Goal: Task Accomplishment & Management: Manage account settings

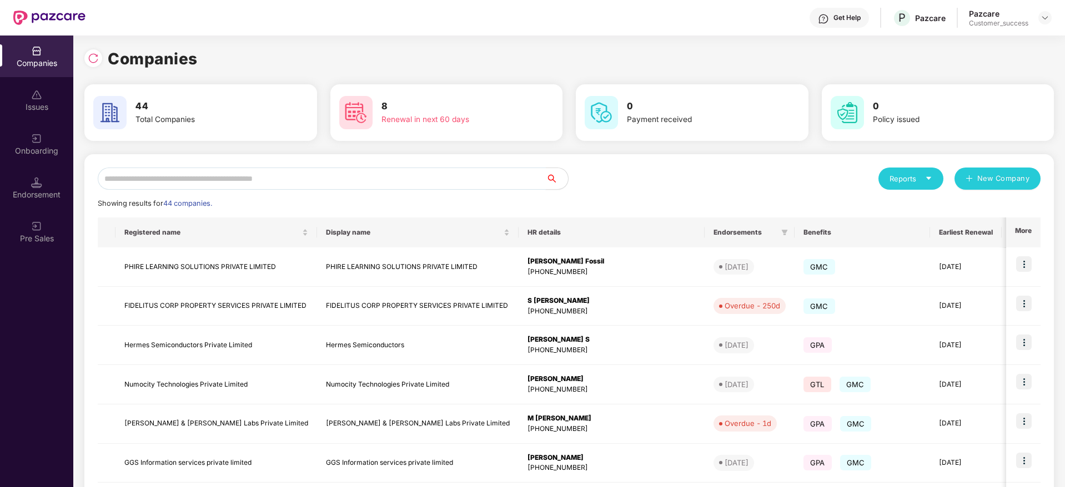
click at [318, 176] on input "text" at bounding box center [322, 179] width 448 height 22
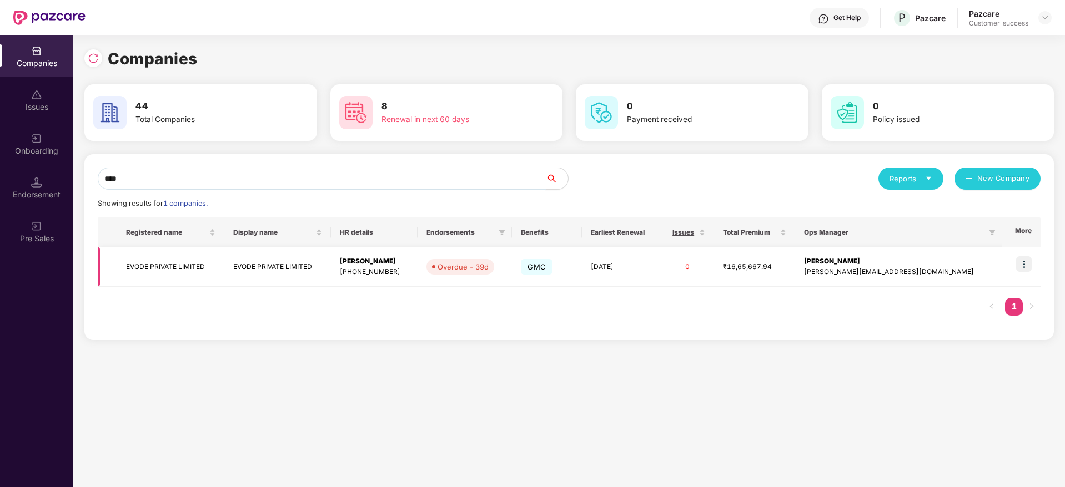
type input "****"
click at [1025, 263] on img at bounding box center [1024, 264] width 16 height 16
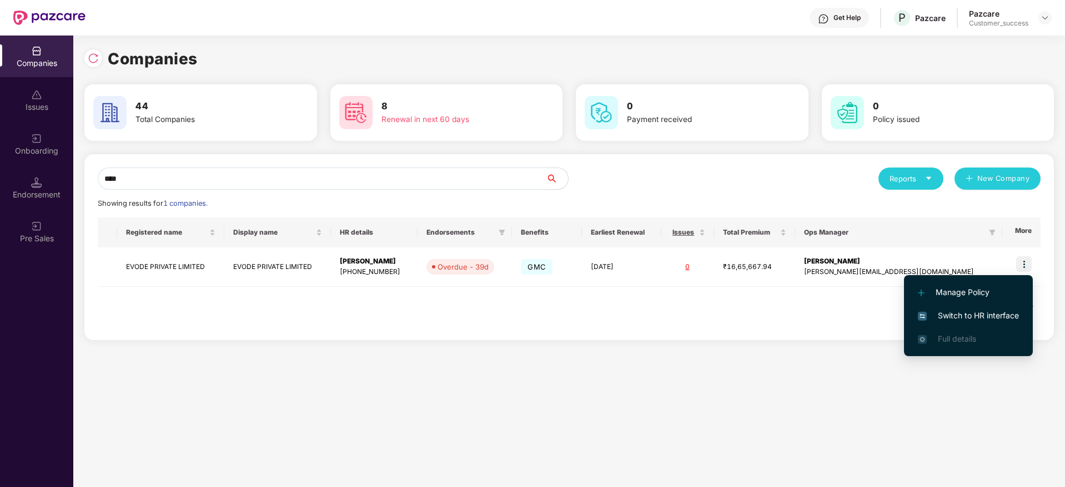
click at [971, 325] on li "Switch to HR interface" at bounding box center [968, 315] width 129 height 23
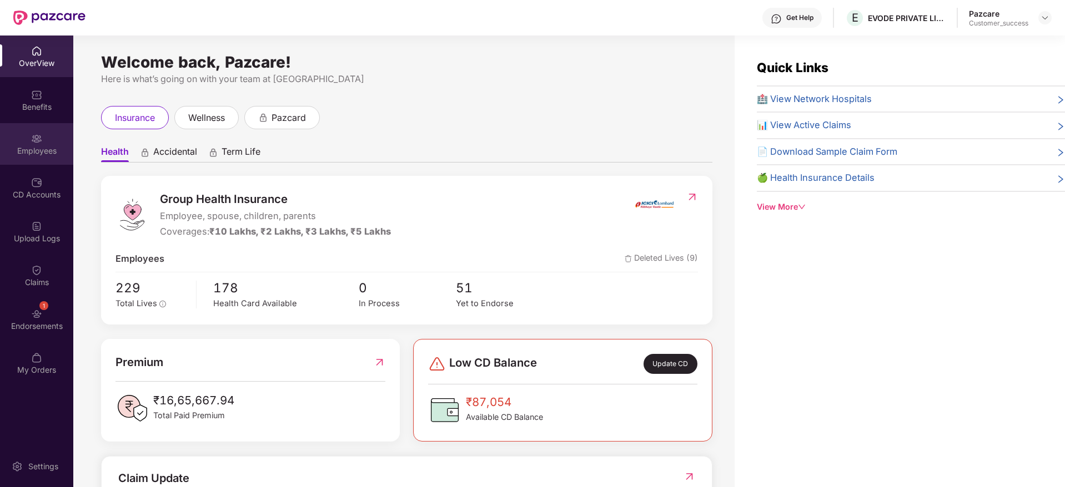
click at [28, 144] on div "Employees" at bounding box center [36, 144] width 73 height 42
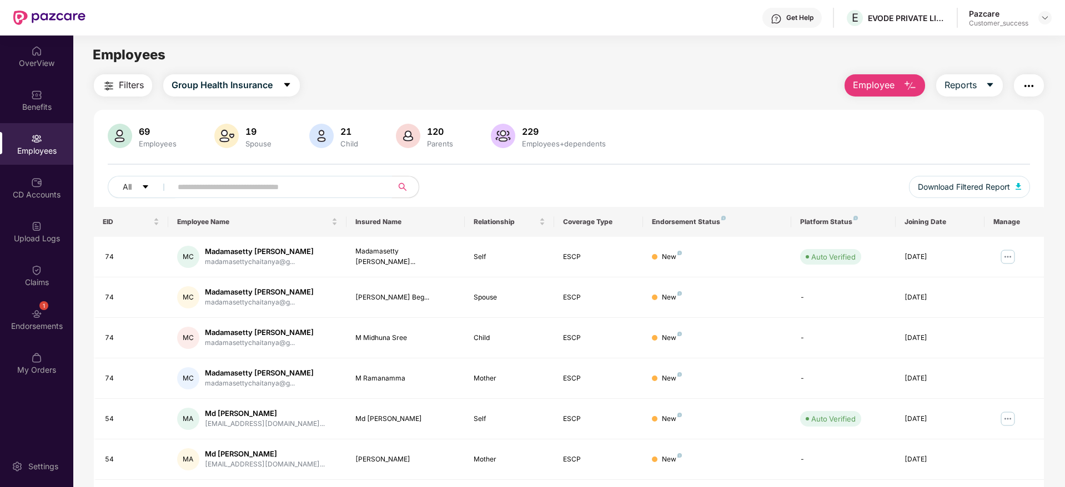
click at [320, 190] on input "text" at bounding box center [277, 187] width 199 height 17
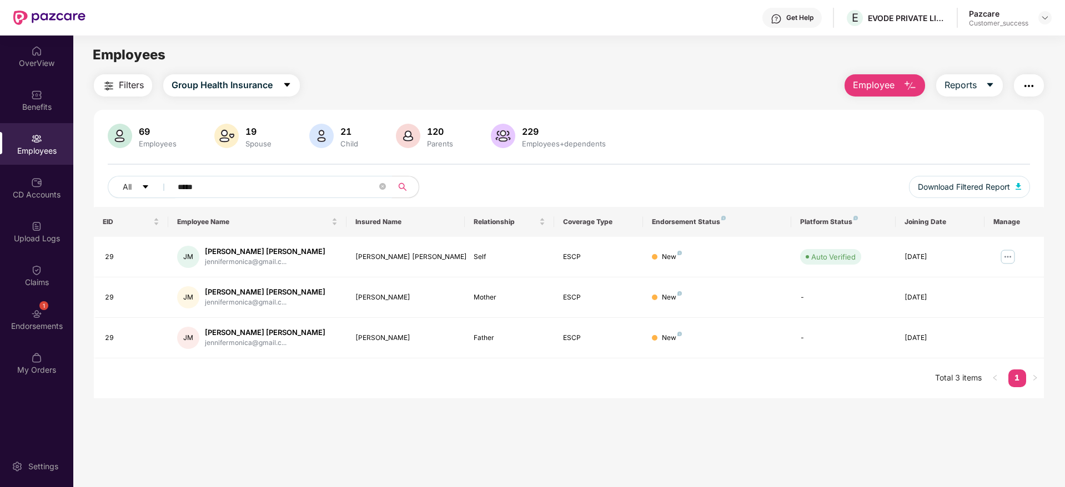
type input "*****"
click at [572, 60] on div "Employees" at bounding box center [568, 54] width 991 height 21
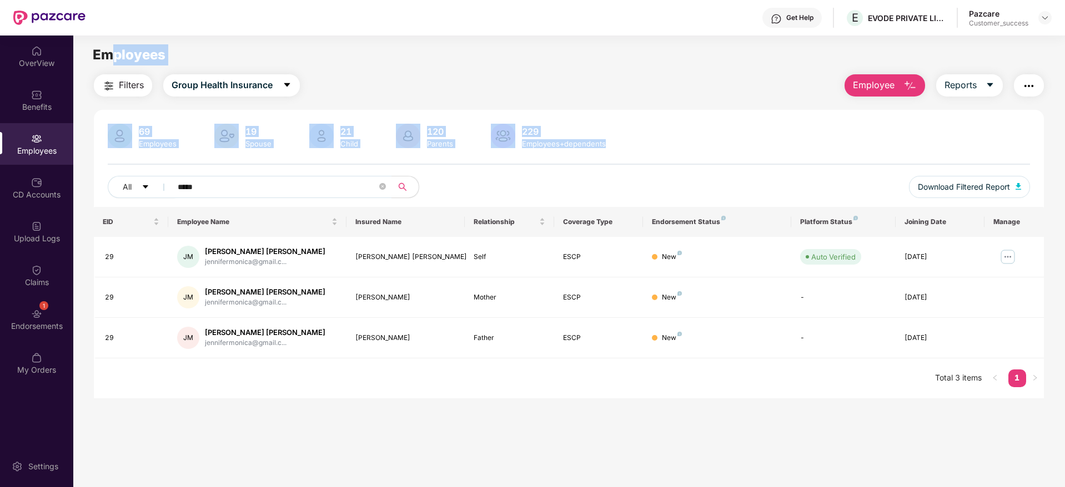
drag, startPoint x: 629, startPoint y: 142, endPoint x: 112, endPoint y: 57, distance: 523.8
click at [112, 57] on main "Employees Filters Group Health Insurance Employee Reports 69 Employees 19 Spous…" at bounding box center [568, 279] width 991 height 487
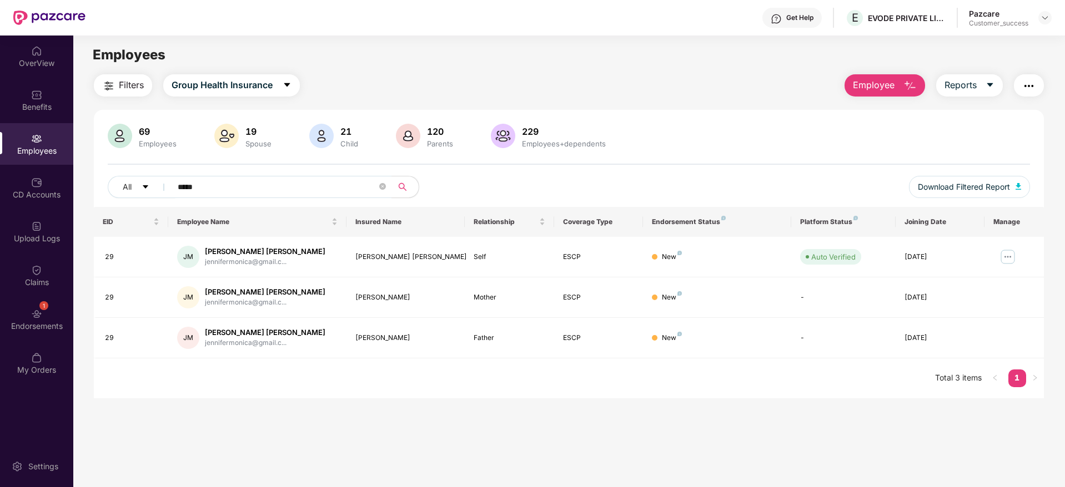
click at [535, 31] on div "Get Help E EVODE PRIVATE LIMITED Pazcare Customer_success" at bounding box center [568, 18] width 966 height 36
click at [1047, 19] on img at bounding box center [1044, 17] width 9 height 9
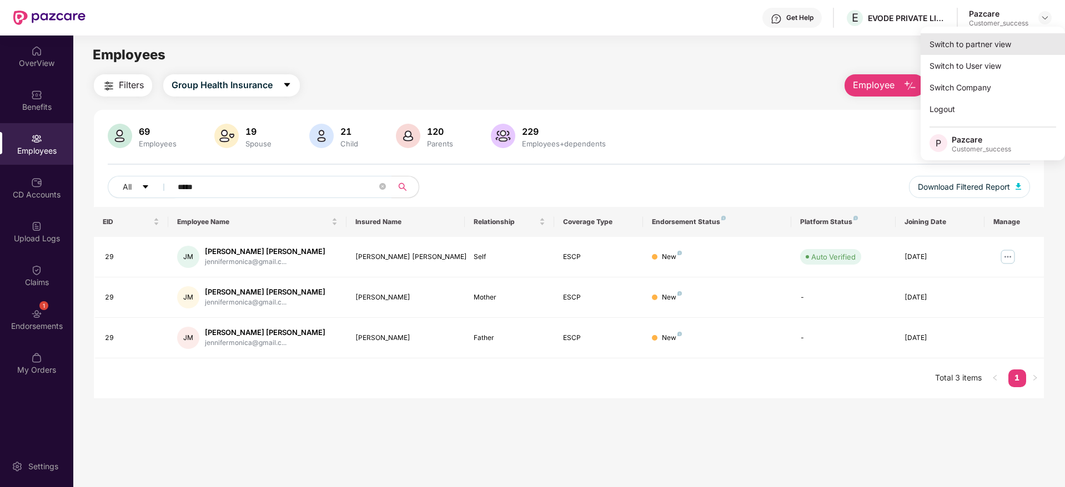
click at [998, 46] on div "Switch to partner view" at bounding box center [993, 44] width 144 height 22
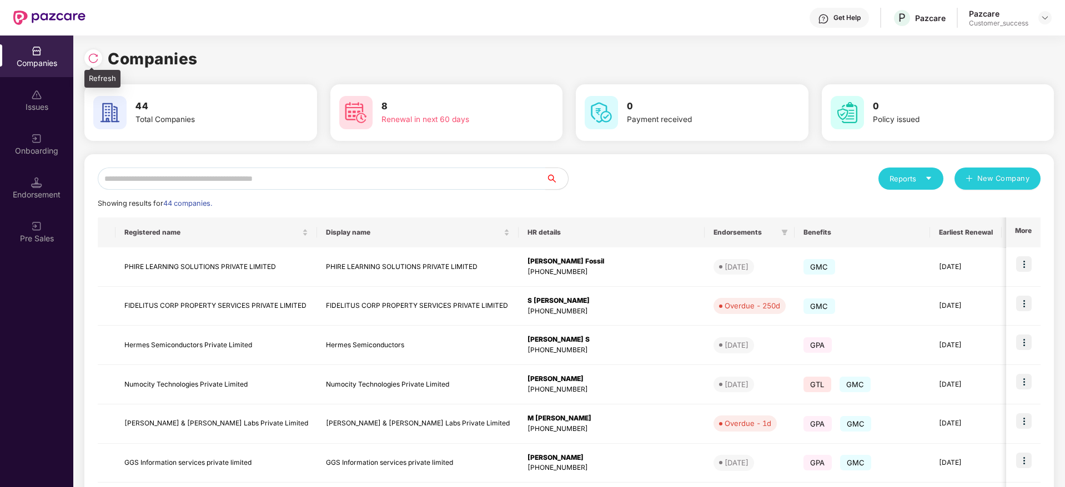
click at [90, 59] on img at bounding box center [93, 58] width 11 height 11
click at [287, 181] on input "text" at bounding box center [322, 179] width 448 height 22
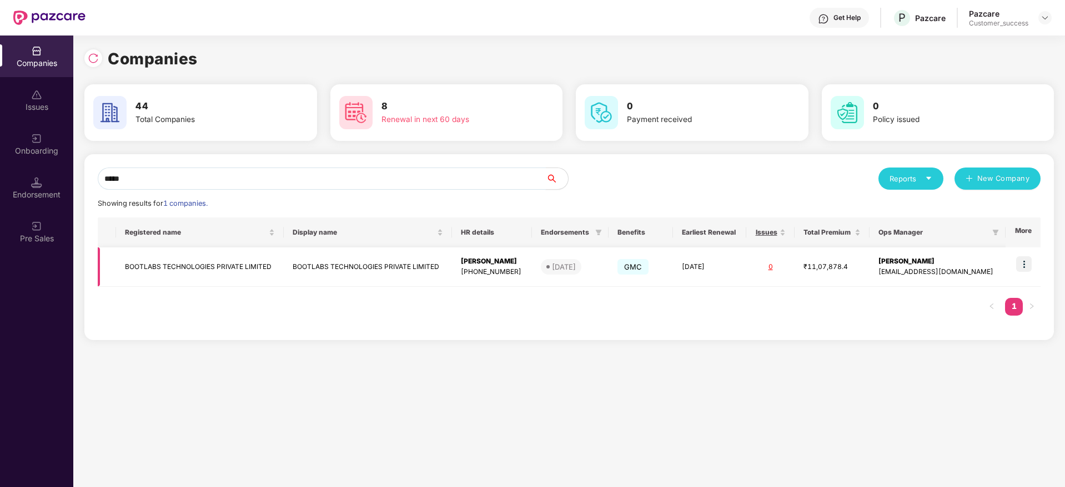
type input "*****"
click at [1025, 264] on img at bounding box center [1024, 264] width 16 height 16
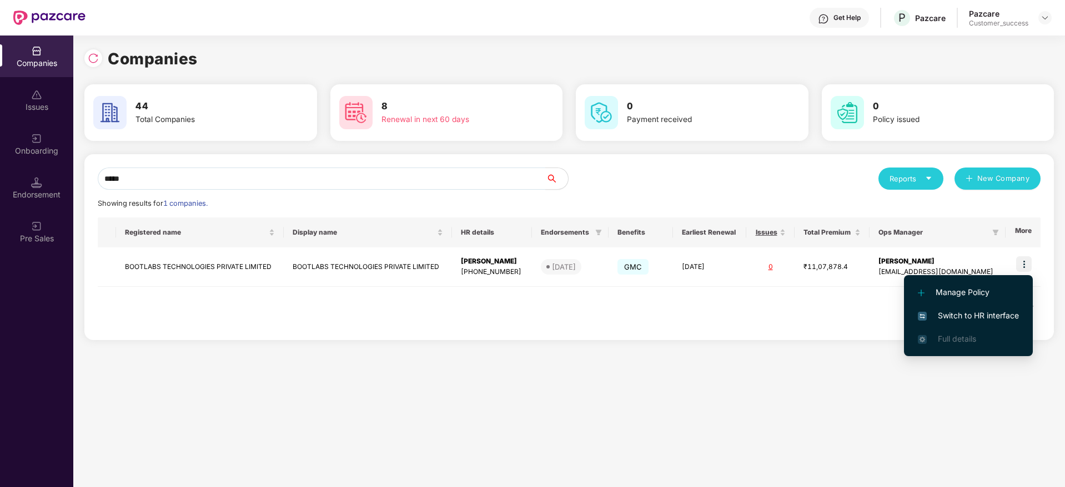
click at [981, 313] on span "Switch to HR interface" at bounding box center [968, 316] width 101 height 12
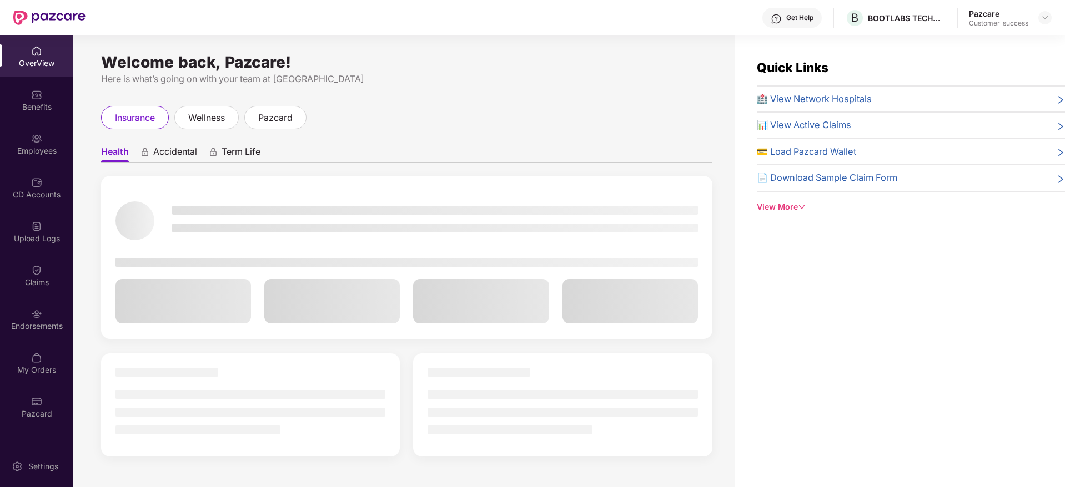
click at [32, 153] on div "Employees" at bounding box center [36, 150] width 73 height 11
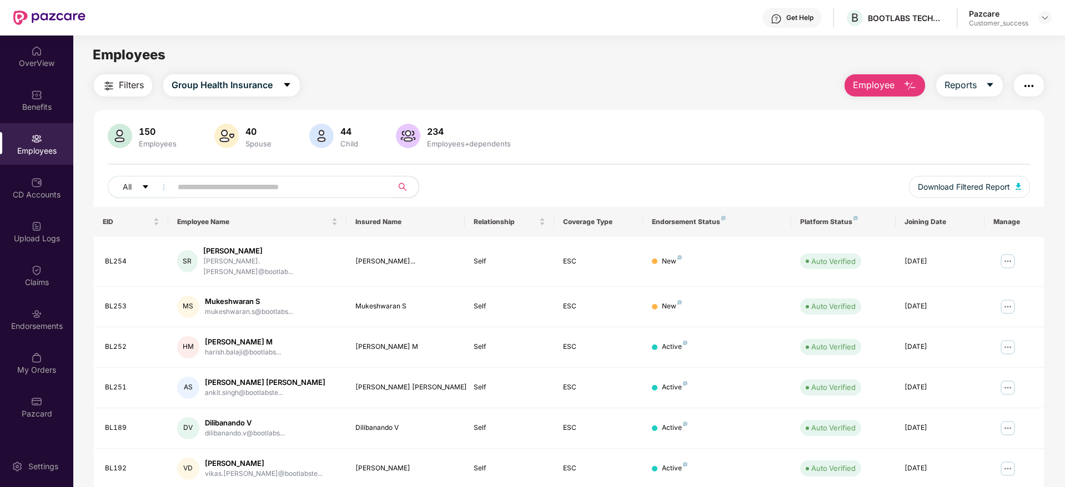
click at [505, 83] on div "Filters Group Health Insurance Employee Reports" at bounding box center [569, 85] width 950 height 22
click at [873, 74] on button "Employee" at bounding box center [884, 85] width 81 height 22
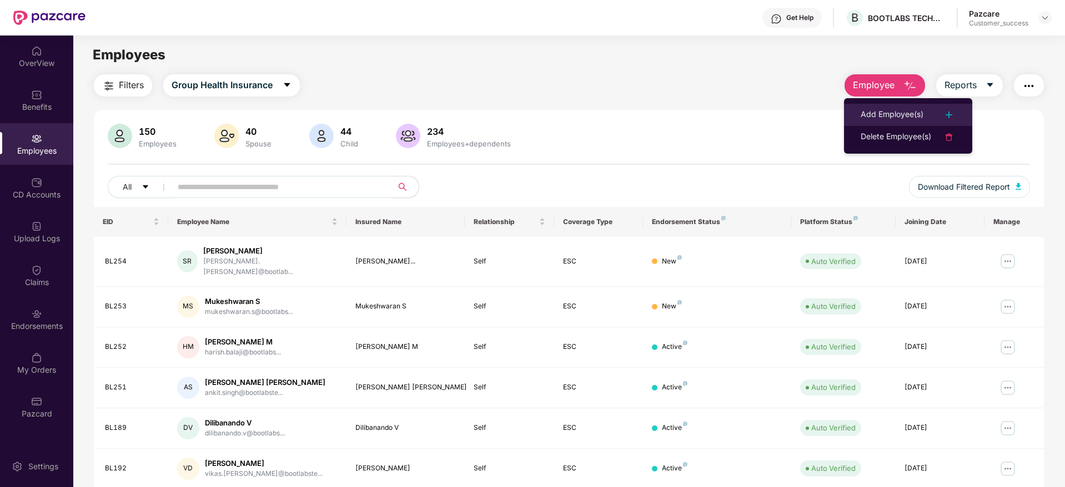
click at [880, 111] on div "Add Employee(s)" at bounding box center [892, 114] width 63 height 13
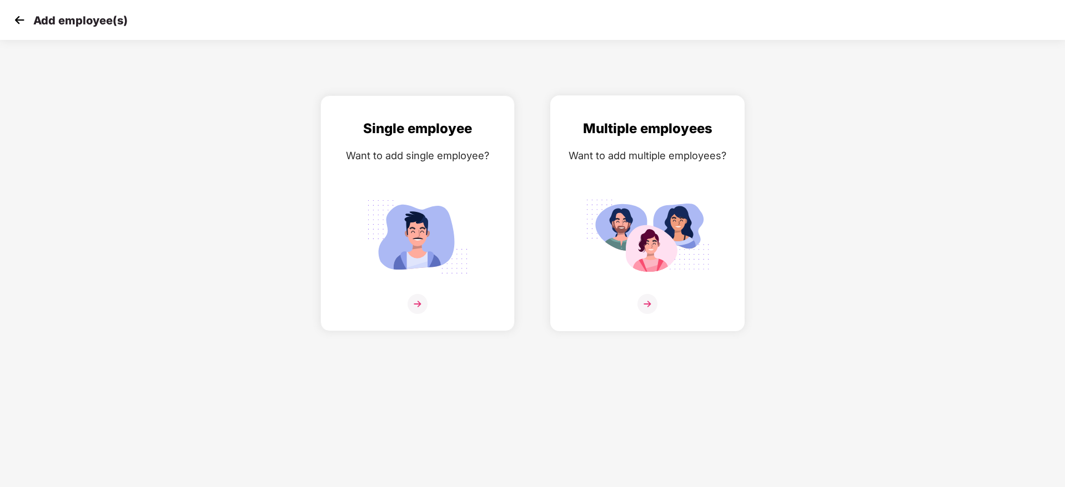
click at [647, 283] on div "Multiple employees Want to add multiple employees?" at bounding box center [647, 223] width 171 height 210
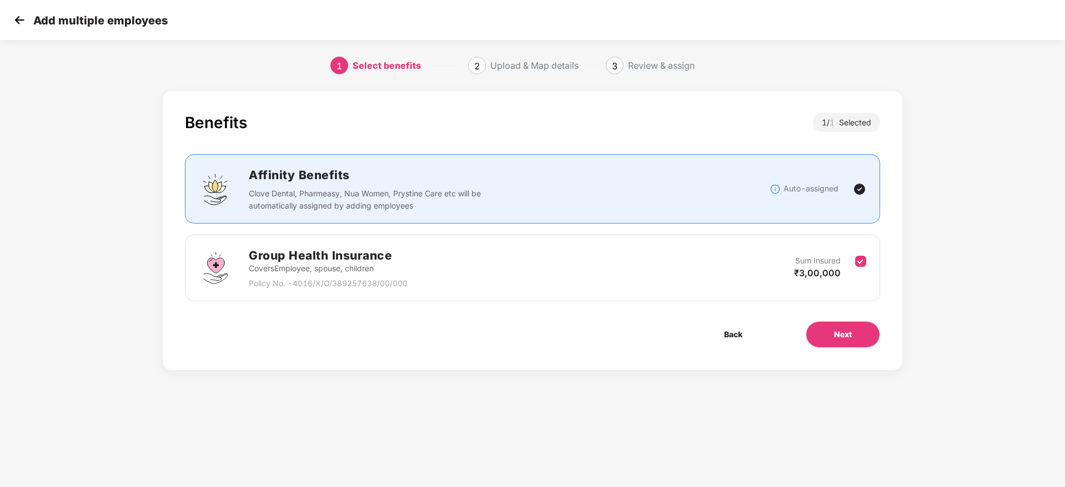
scroll to position [0, 1]
click at [847, 343] on button "Next" at bounding box center [843, 334] width 74 height 27
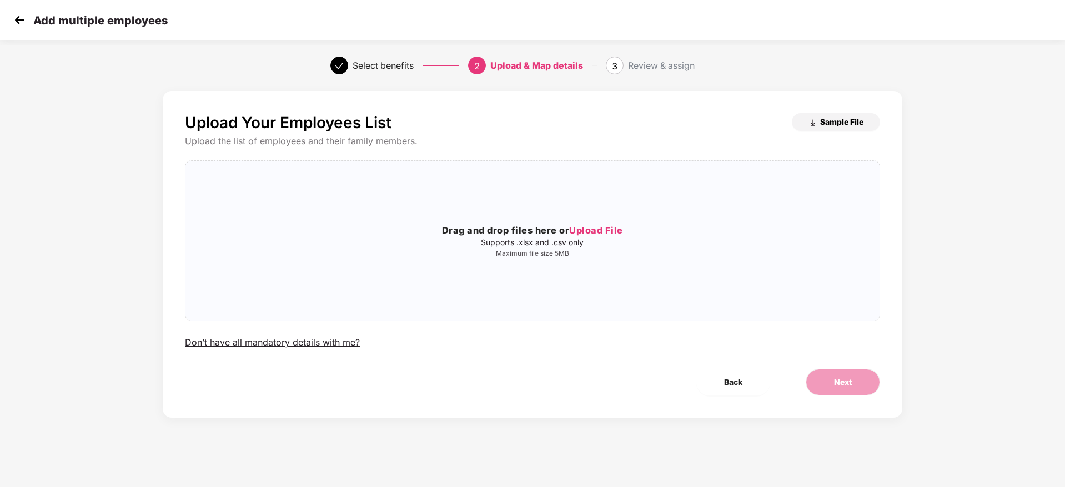
click at [837, 129] on button "Sample File" at bounding box center [836, 122] width 88 height 18
click at [117, 65] on div "Select benefits 2 Upload & Map details 3 Review & assign" at bounding box center [532, 66] width 1065 height 40
click at [16, 22] on img at bounding box center [19, 20] width 17 height 17
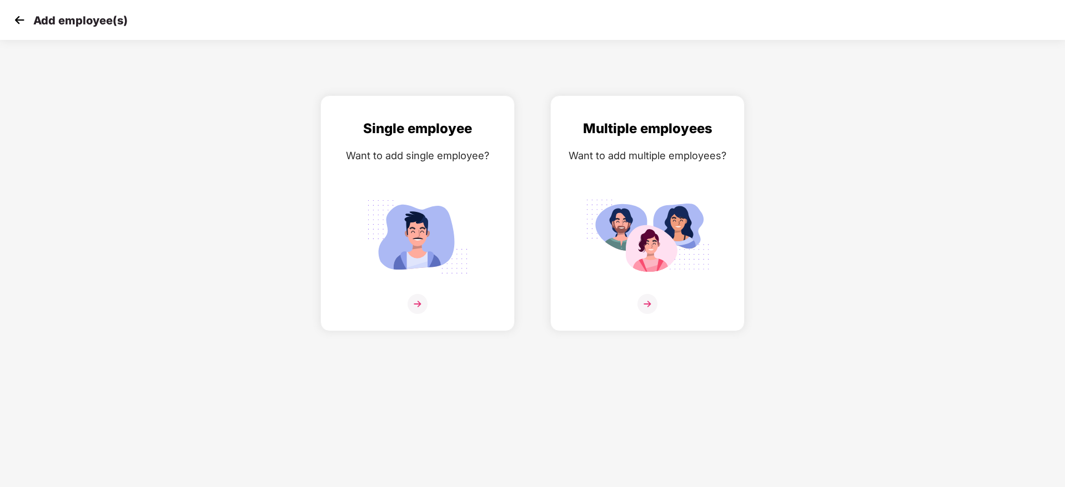
click at [16, 22] on img at bounding box center [19, 20] width 17 height 17
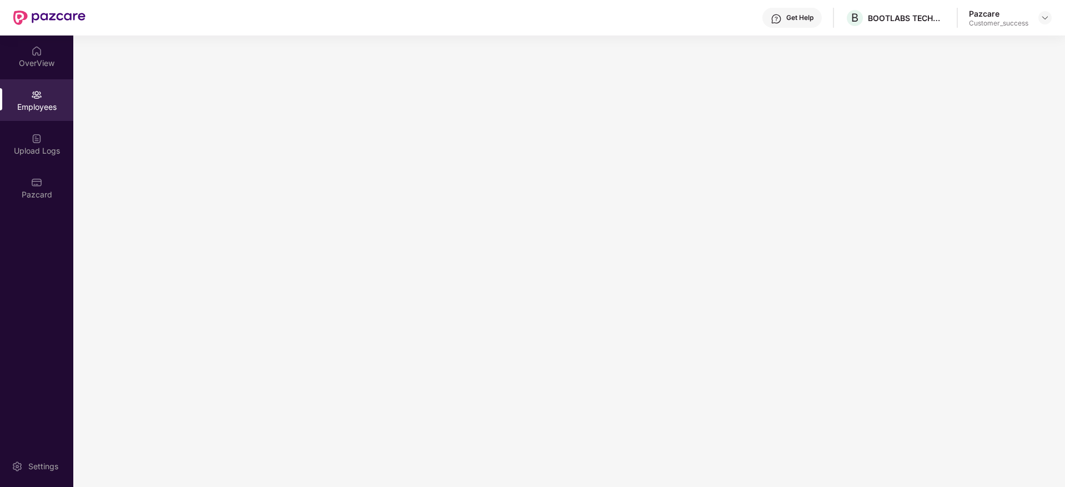
click at [16, 22] on img at bounding box center [49, 18] width 72 height 14
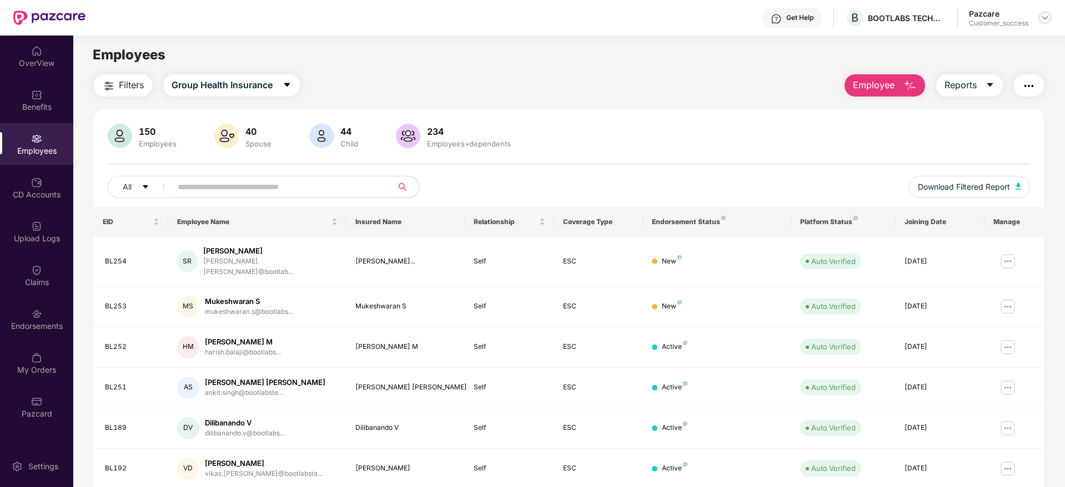
click at [1049, 17] on div at bounding box center [1044, 17] width 13 height 13
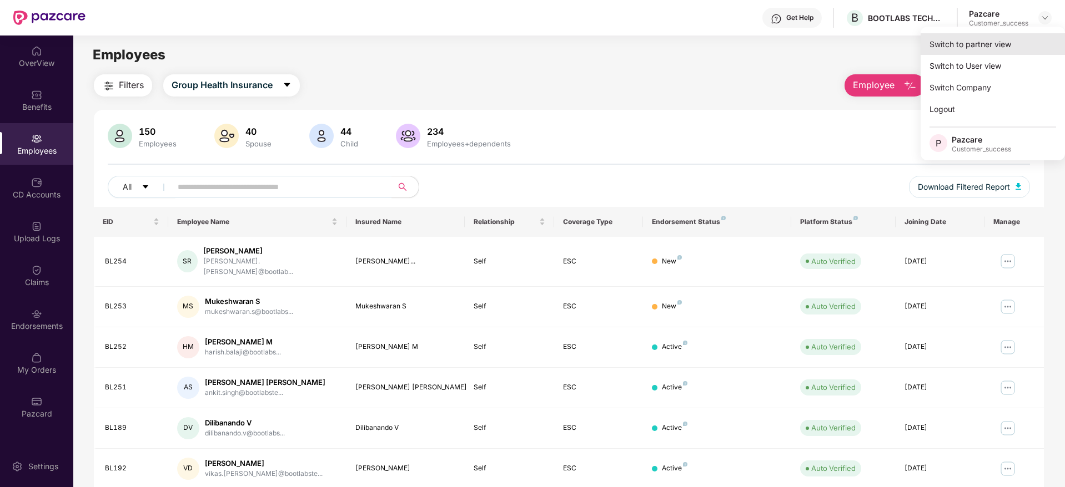
click at [1015, 39] on div "Switch to partner view" at bounding box center [993, 44] width 144 height 22
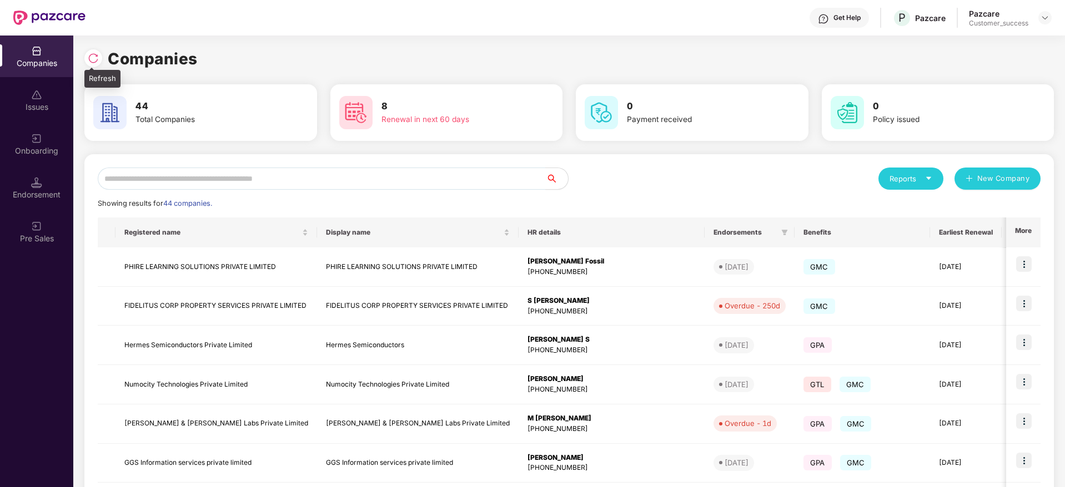
click at [95, 56] on img at bounding box center [93, 58] width 11 height 11
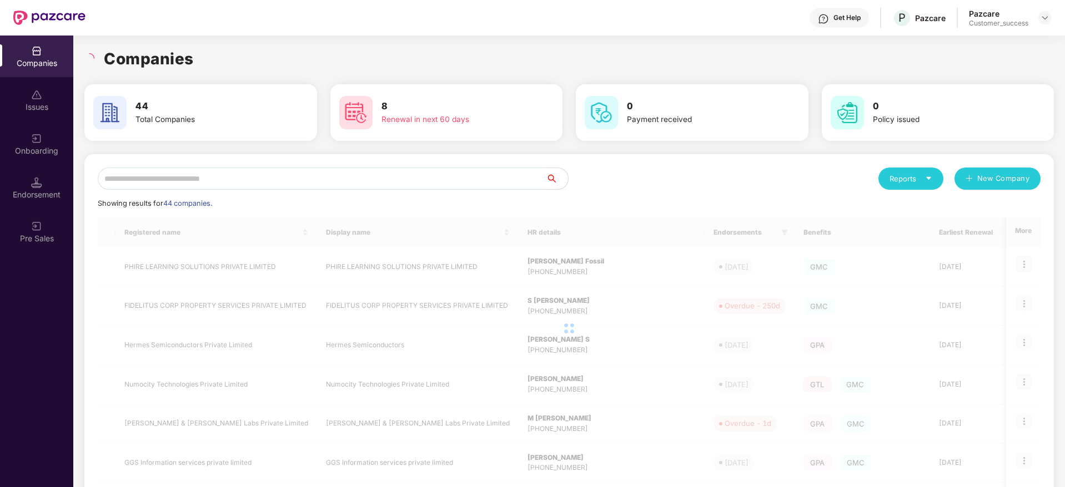
click at [215, 188] on input "text" at bounding box center [322, 179] width 448 height 22
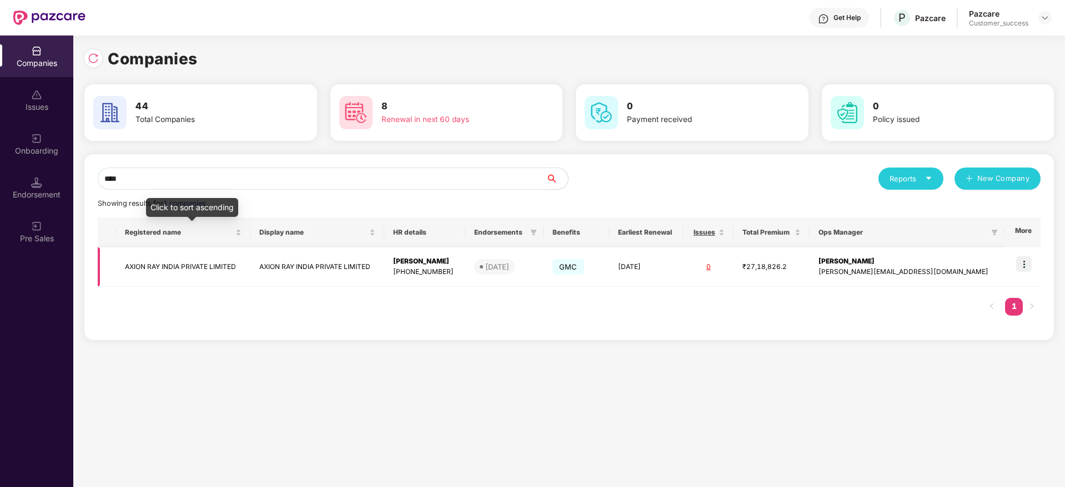
type input "****"
click at [189, 270] on td "AXION RAY INDIA PRIVATE LIMITED" at bounding box center [183, 267] width 134 height 39
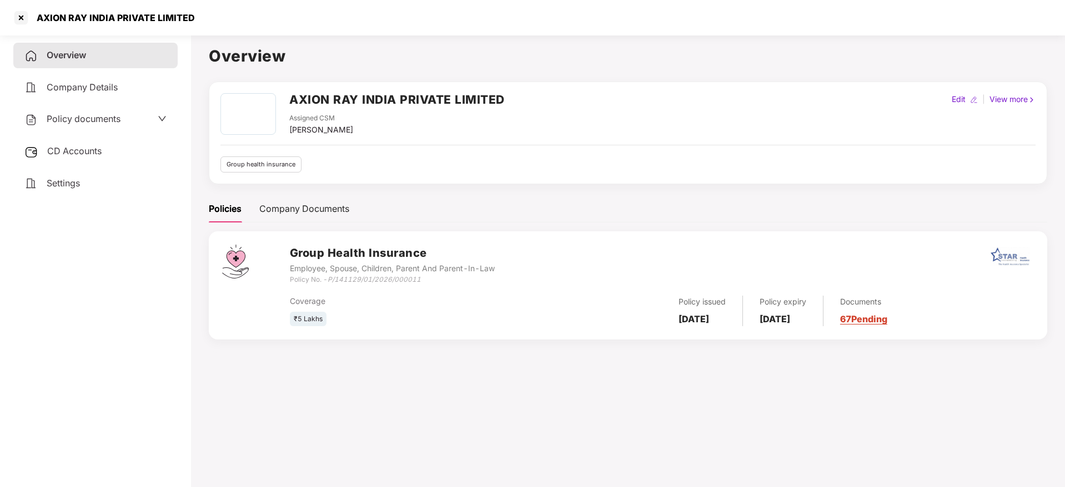
click at [84, 113] on span "Policy documents" at bounding box center [84, 118] width 74 height 11
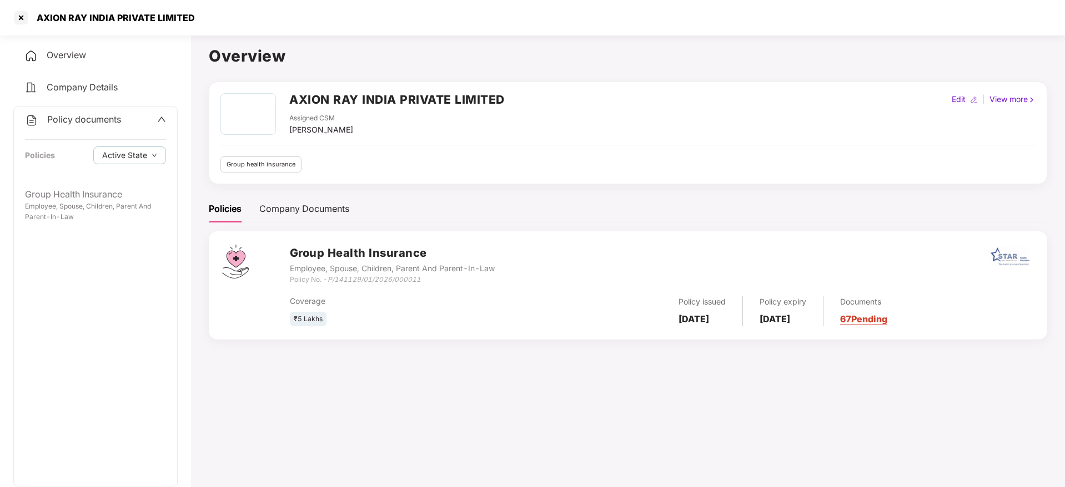
click at [91, 115] on span "Policy documents" at bounding box center [84, 119] width 74 height 11
click at [90, 129] on div "Policy documents" at bounding box center [95, 120] width 164 height 26
click at [84, 112] on div "Policy documents" at bounding box center [72, 119] width 96 height 14
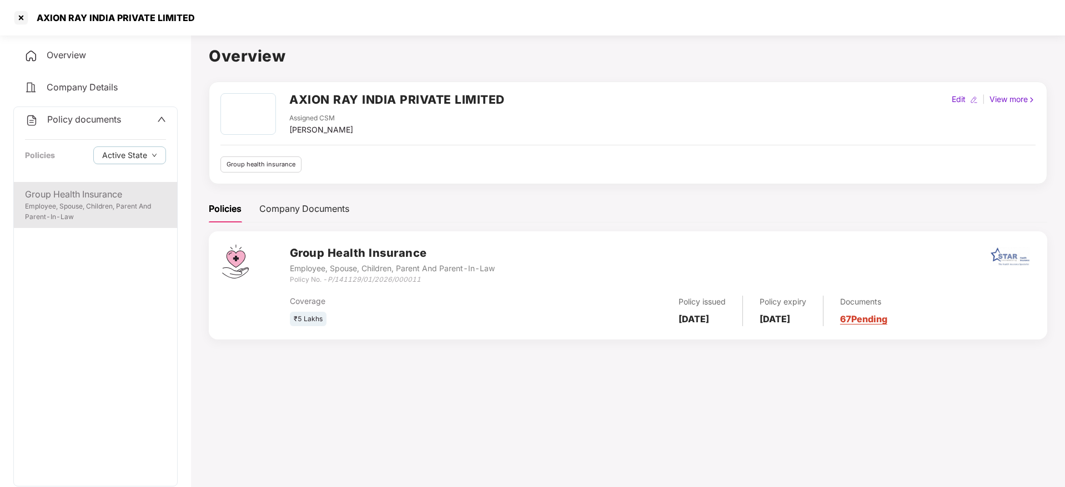
click at [94, 195] on div "Group Health Insurance" at bounding box center [95, 195] width 141 height 14
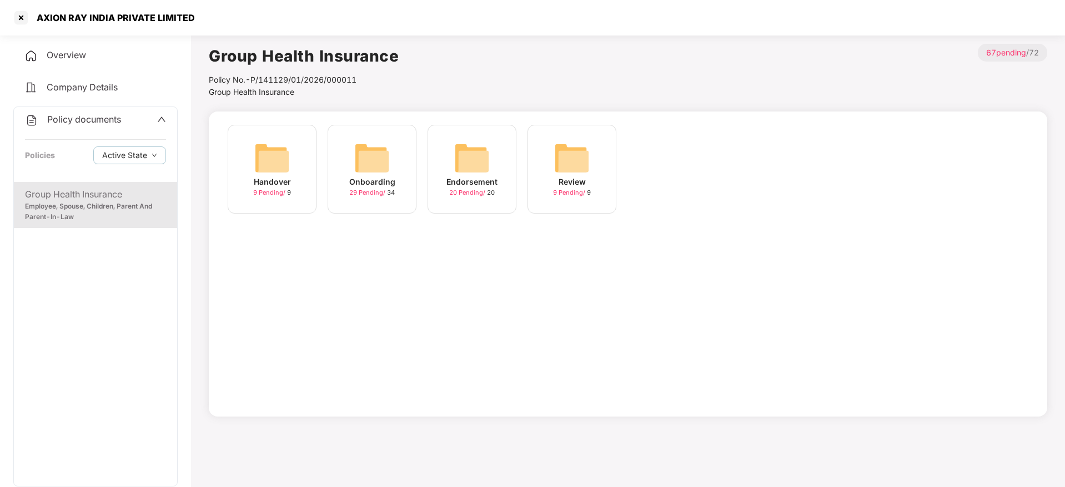
click at [381, 162] on img at bounding box center [372, 158] width 36 height 36
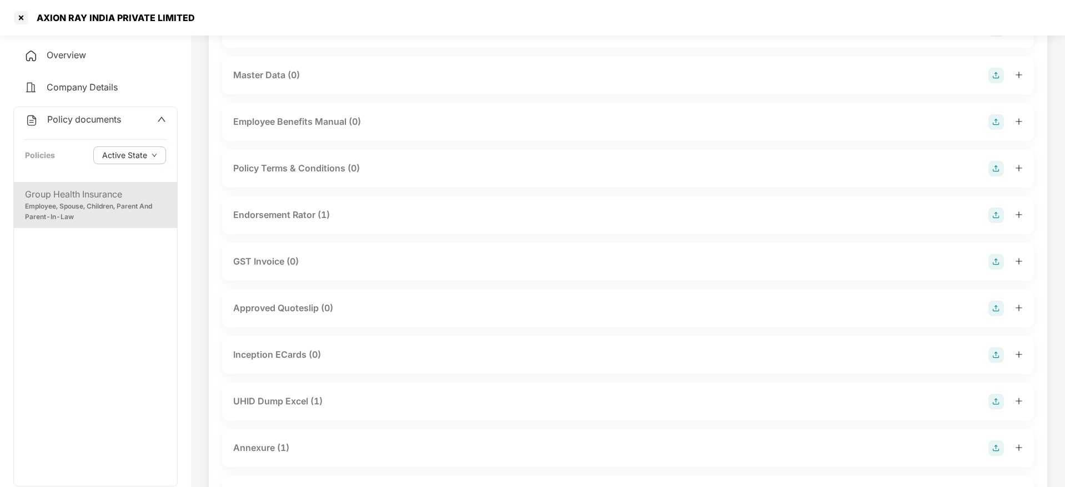
scroll to position [209, 0]
click at [932, 216] on div "Endorsement Rator (1)" at bounding box center [627, 215] width 789 height 16
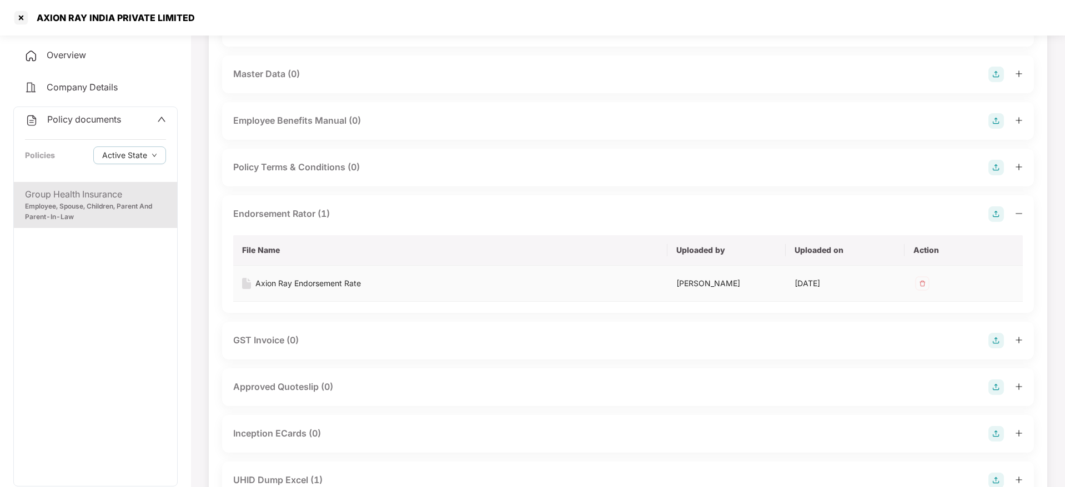
click at [329, 281] on div "Axion Ray Endorsement Rate" at bounding box center [307, 284] width 105 height 12
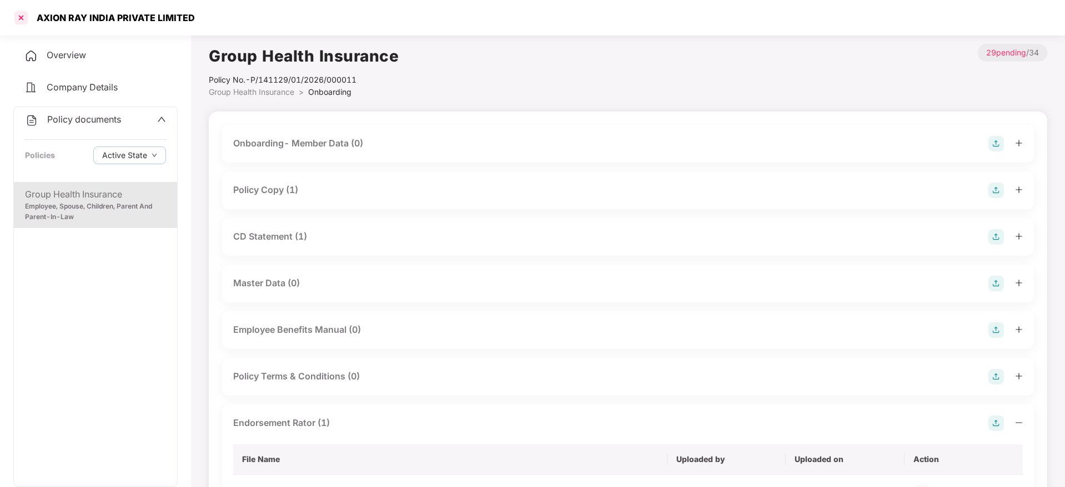
click at [18, 21] on div at bounding box center [21, 18] width 18 height 18
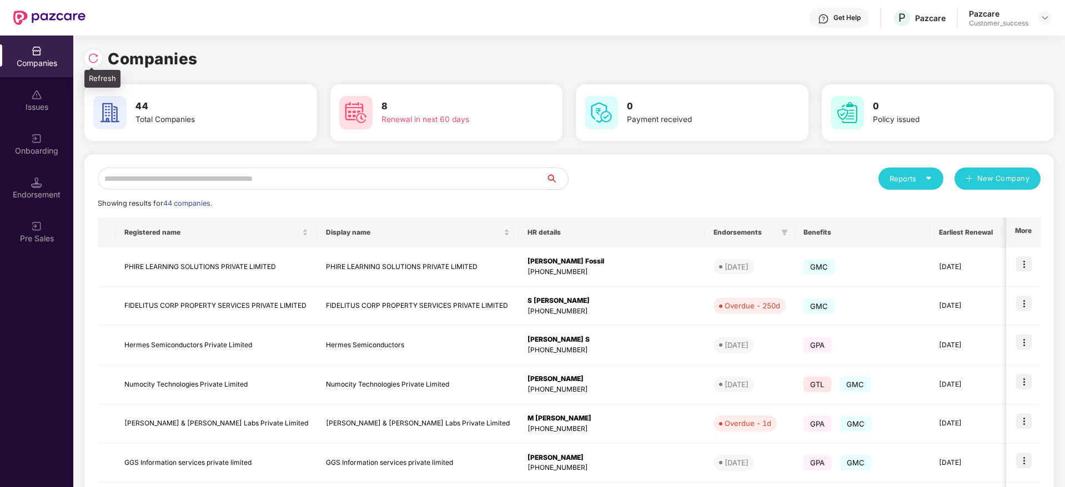
click at [90, 61] on img at bounding box center [93, 58] width 11 height 11
click at [98, 57] on img at bounding box center [93, 58] width 11 height 11
drag, startPoint x: 201, startPoint y: 58, endPoint x: 92, endPoint y: 58, distance: 109.4
click at [92, 58] on div "Companies" at bounding box center [568, 59] width 969 height 24
click at [92, 58] on img at bounding box center [93, 58] width 11 height 11
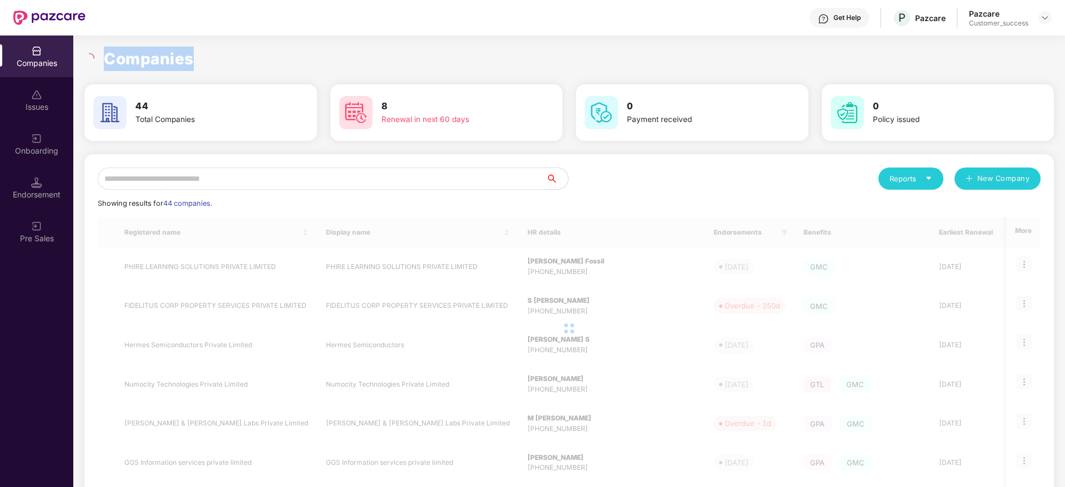
click at [144, 55] on h1 "Companies" at bounding box center [149, 59] width 90 height 24
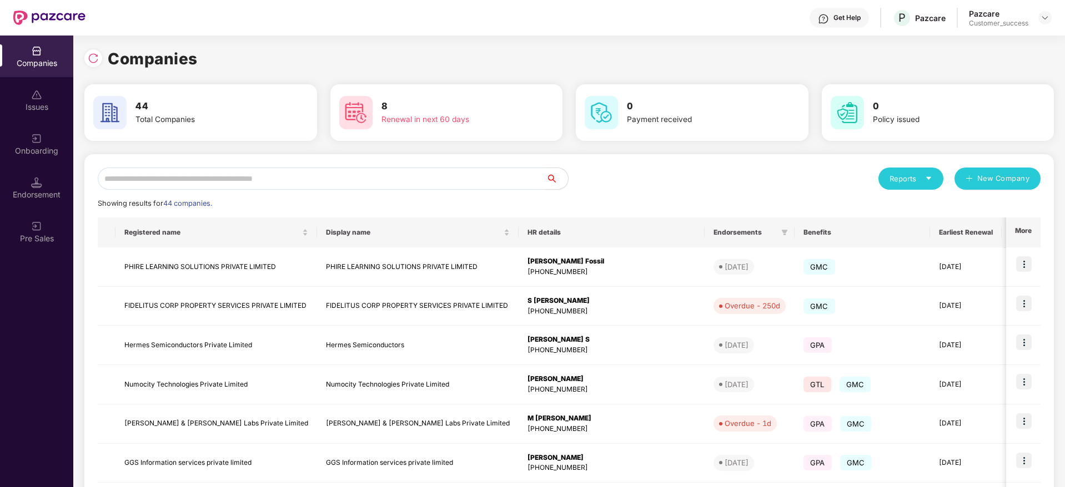
click at [459, 176] on input "text" at bounding box center [322, 179] width 448 height 22
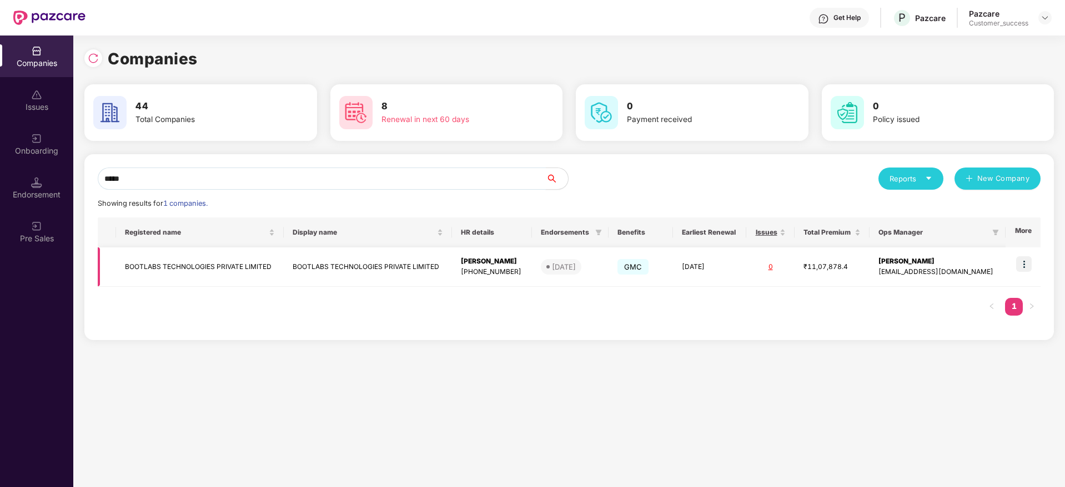
type input "*****"
click at [1025, 259] on img at bounding box center [1024, 264] width 16 height 16
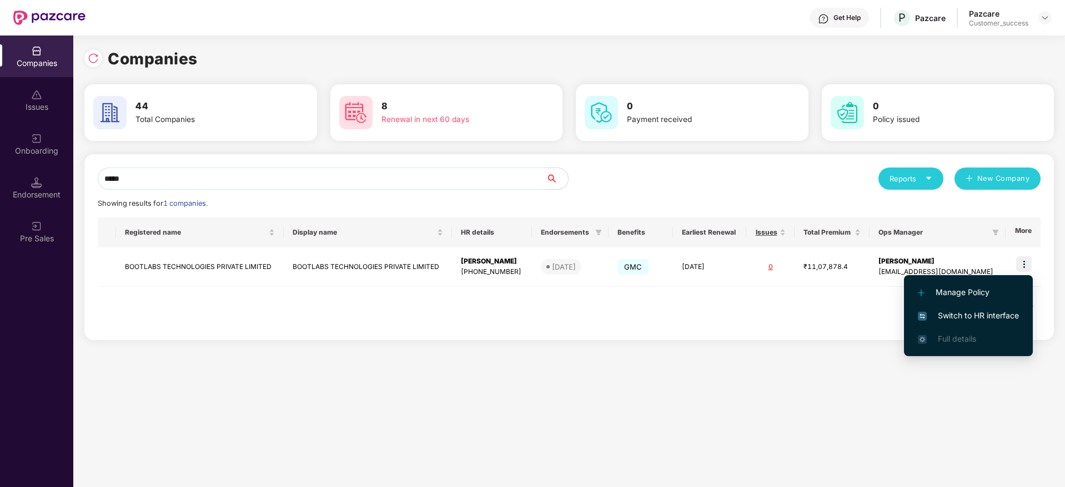
click at [978, 316] on span "Switch to HR interface" at bounding box center [968, 316] width 101 height 12
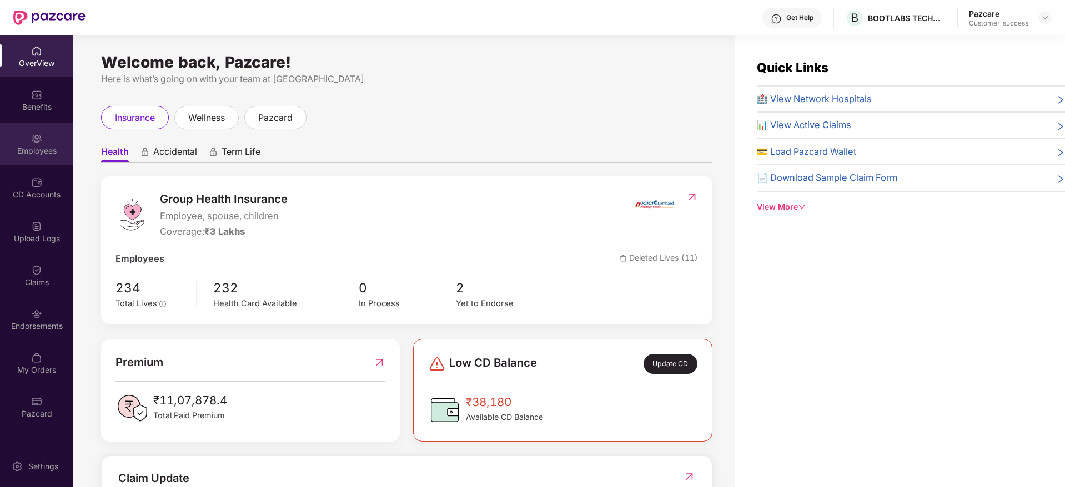
click at [42, 142] on div "Employees" at bounding box center [36, 144] width 73 height 42
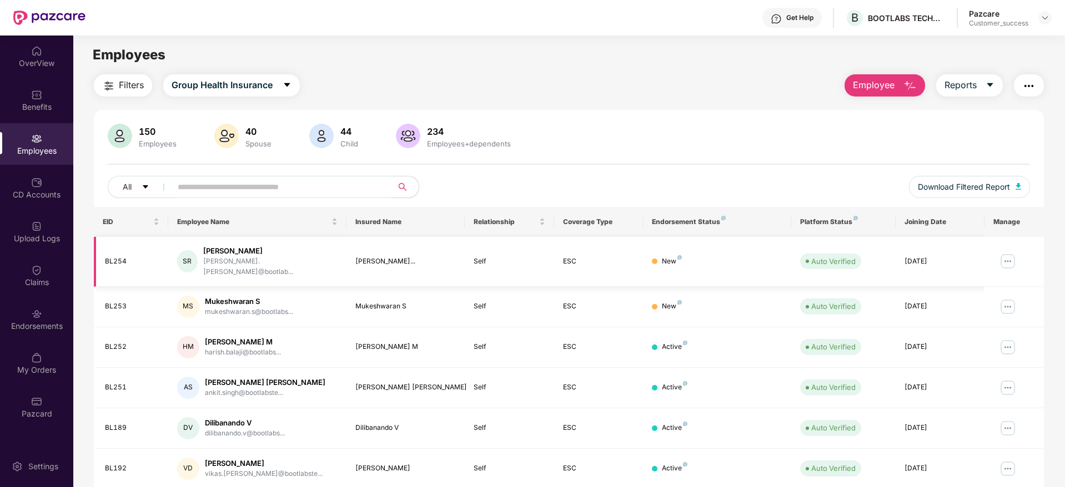
click at [1006, 259] on img at bounding box center [1008, 262] width 18 height 18
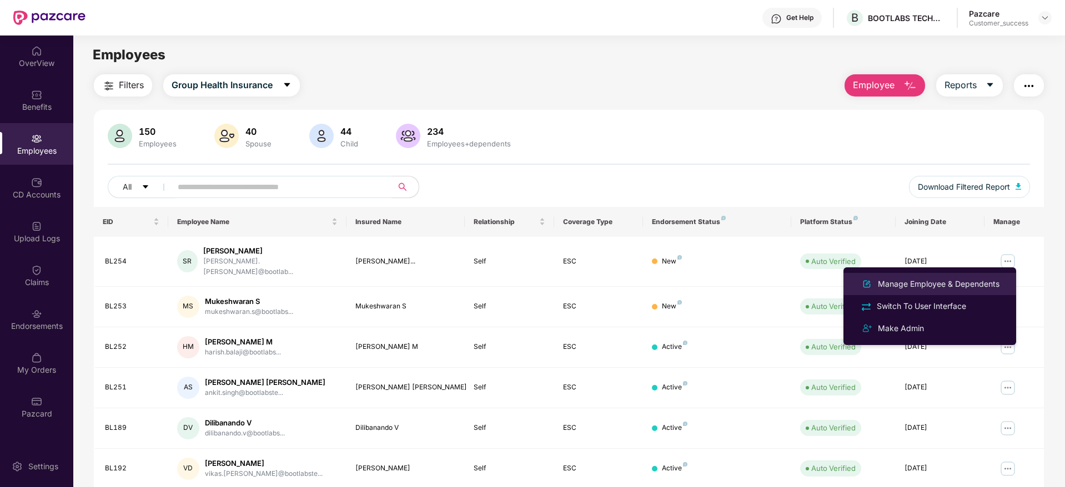
click at [969, 279] on div "Manage Employee & Dependents" at bounding box center [939, 284] width 126 height 12
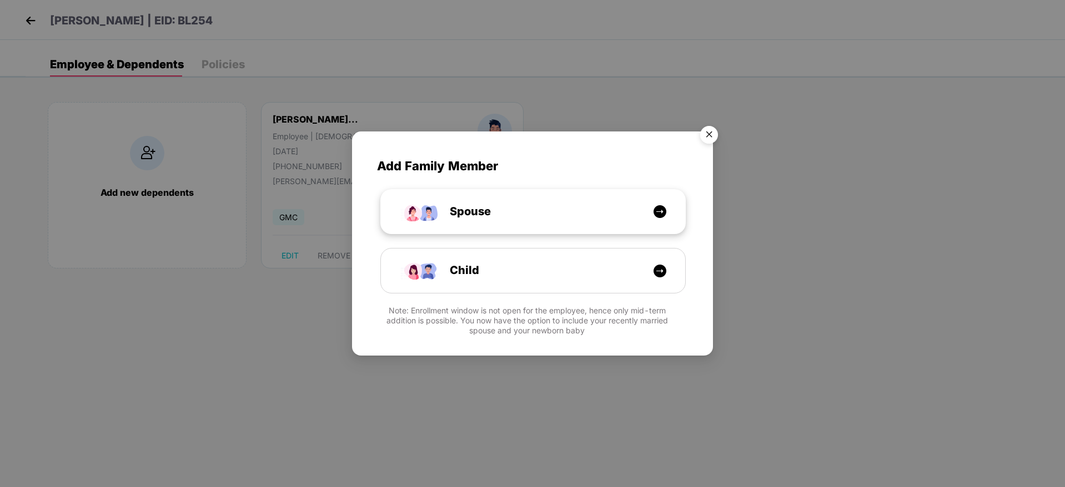
click at [570, 212] on div "Spouse" at bounding box center [539, 211] width 228 height 17
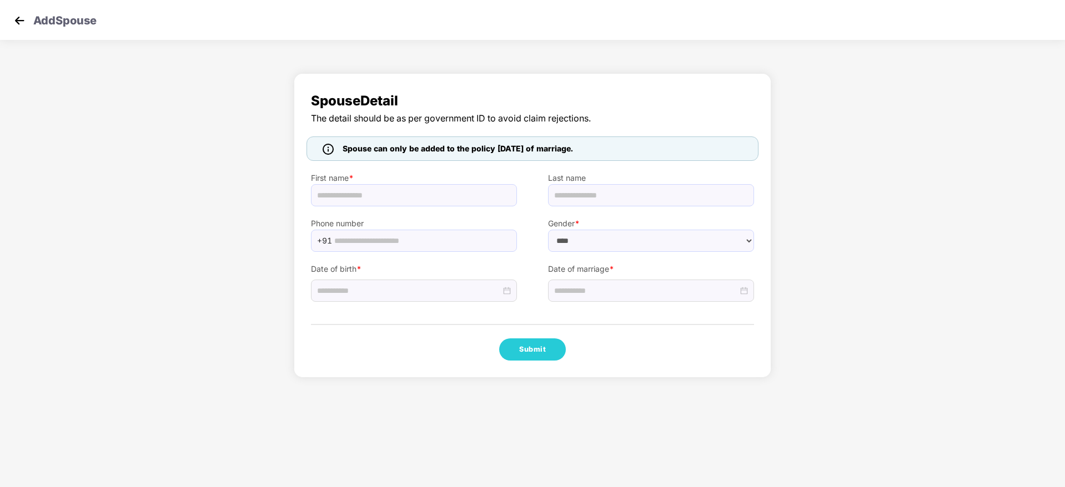
select select "******"
click at [442, 197] on input "text" at bounding box center [414, 195] width 206 height 22
paste input "**********"
type input "**********"
click at [421, 299] on div at bounding box center [414, 291] width 206 height 22
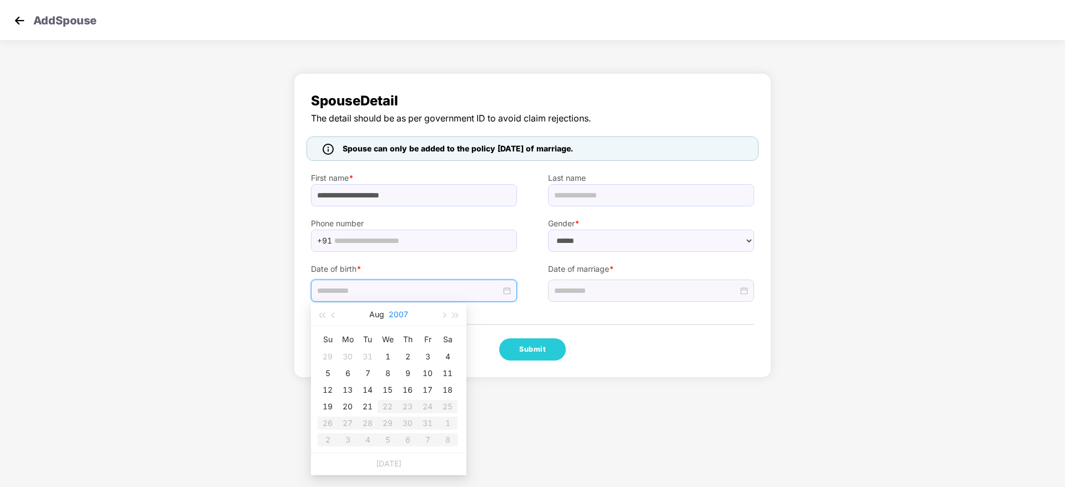
click at [401, 311] on button "2007" at bounding box center [398, 315] width 19 height 22
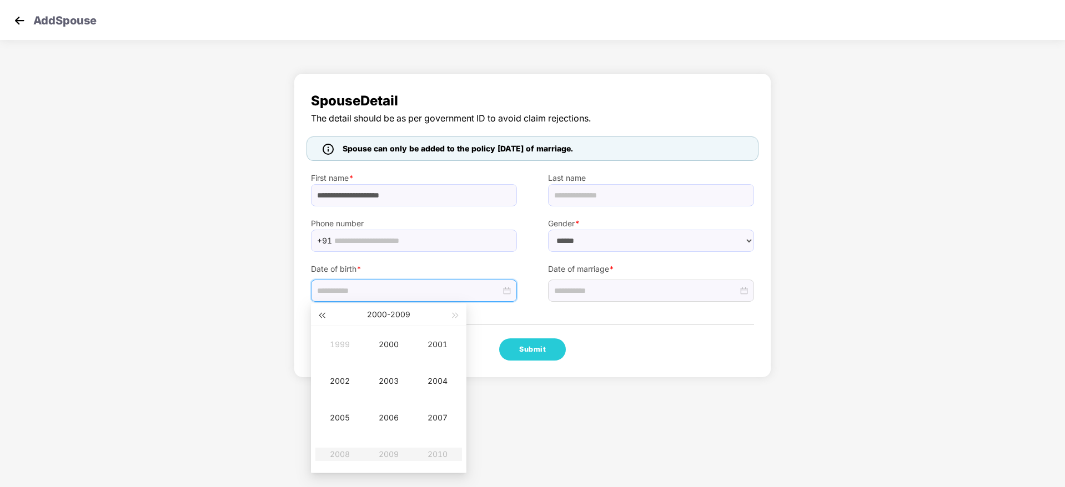
click at [323, 311] on button "button" at bounding box center [321, 315] width 12 height 22
type input "**********"
click at [339, 384] on div "1992" at bounding box center [339, 381] width 33 height 13
type input "**********"
click at [387, 451] on div "Nov" at bounding box center [388, 454] width 33 height 13
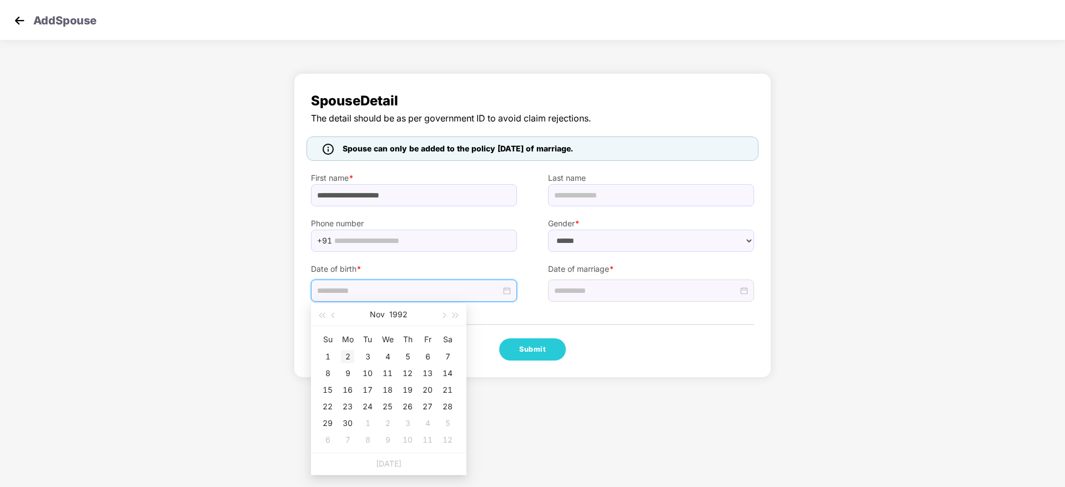
type input "**********"
click at [350, 353] on div "2" at bounding box center [347, 356] width 13 height 13
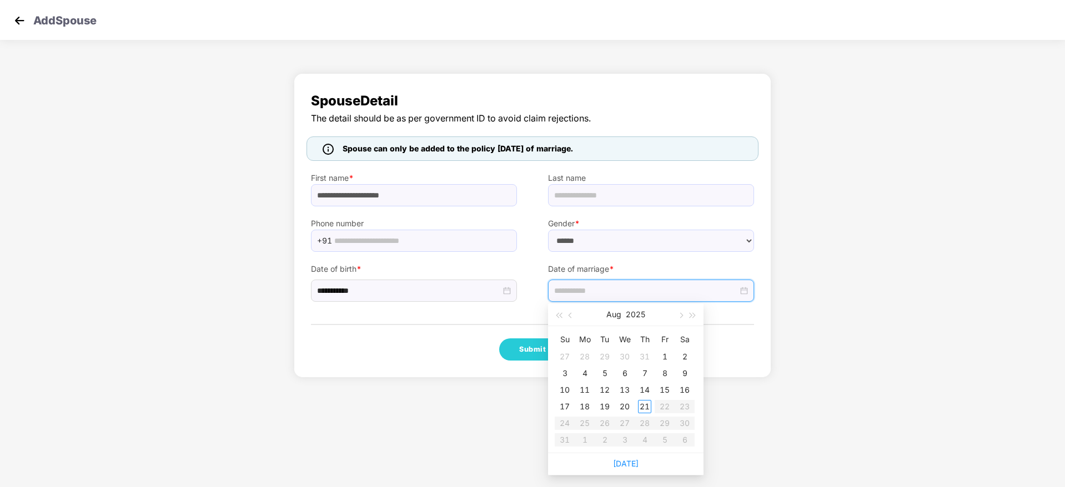
click at [628, 293] on input at bounding box center [646, 291] width 184 height 12
type input "**********"
click at [598, 413] on div "19" at bounding box center [604, 406] width 13 height 13
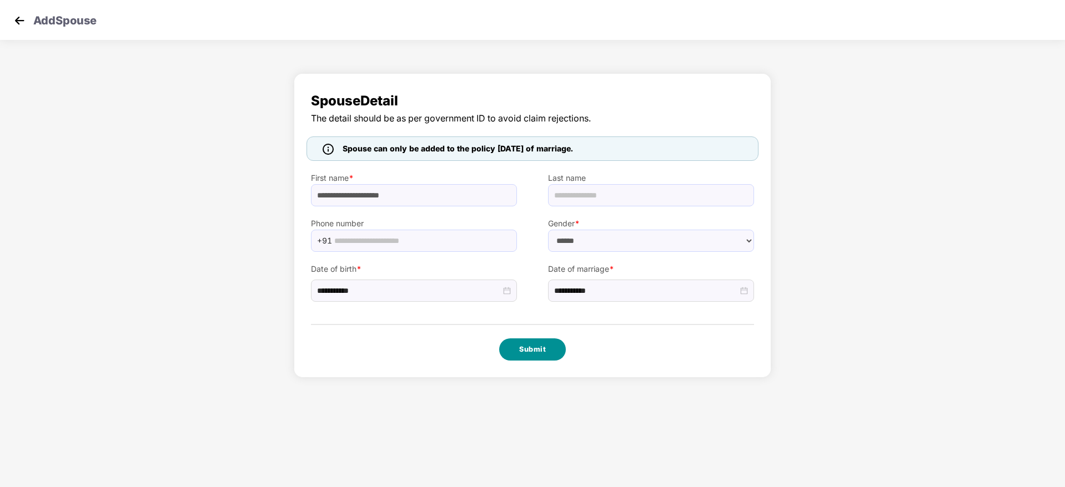
click at [531, 354] on button "Submit" at bounding box center [532, 350] width 67 height 22
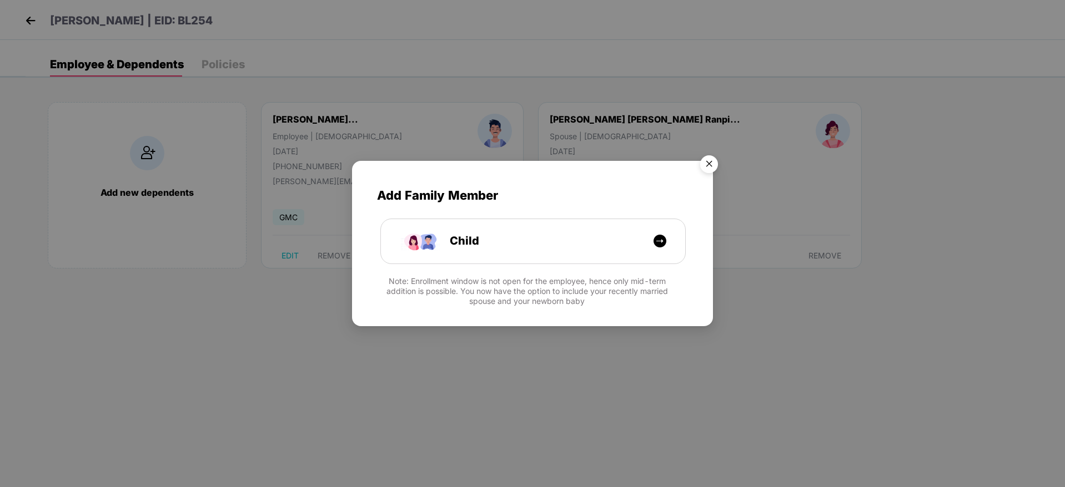
click at [713, 161] on img "Close" at bounding box center [708, 165] width 31 height 31
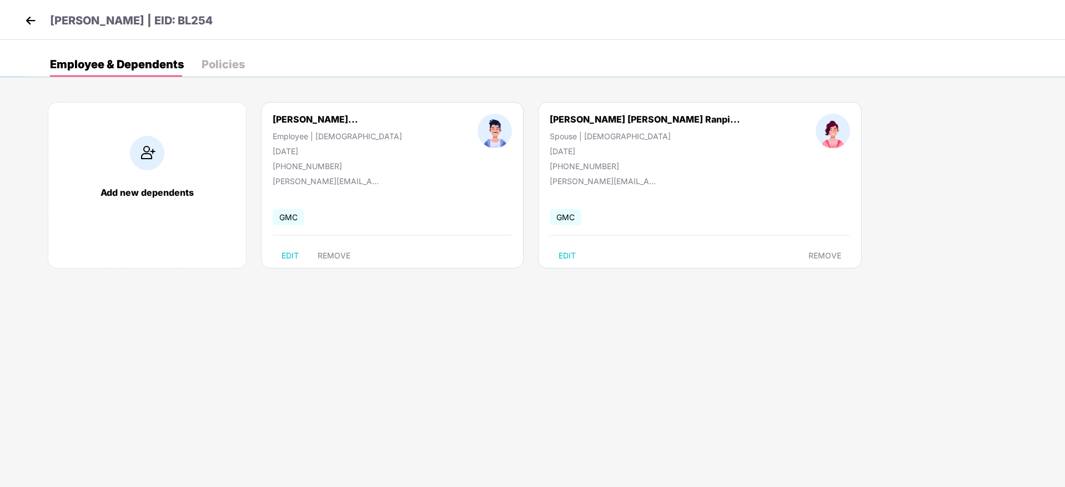
click at [32, 18] on img at bounding box center [30, 20] width 17 height 17
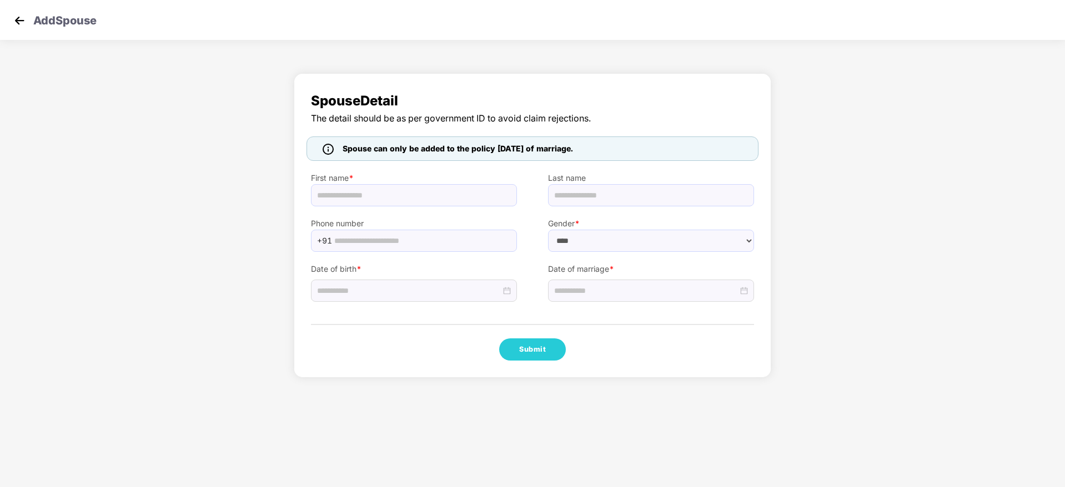
select select "******"
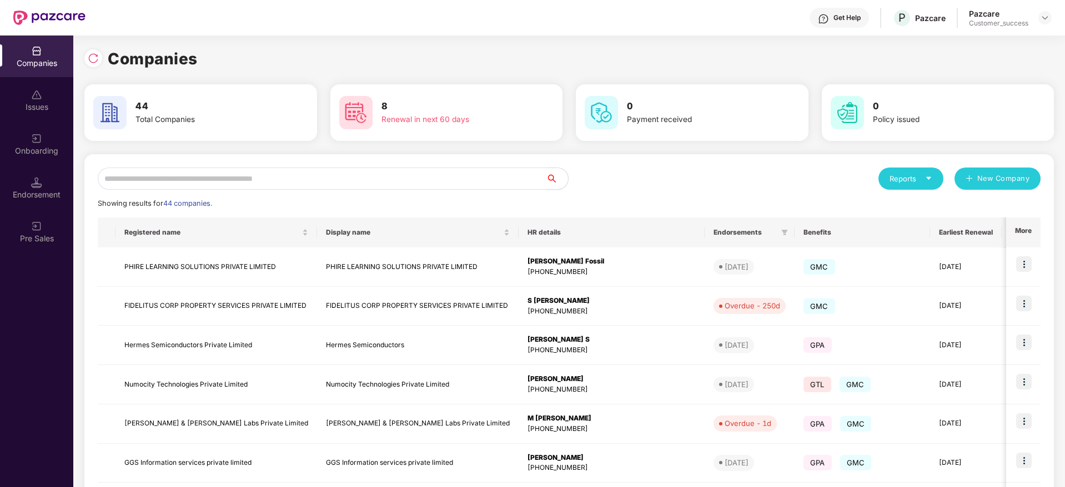
click at [360, 179] on input "text" at bounding box center [322, 179] width 448 height 22
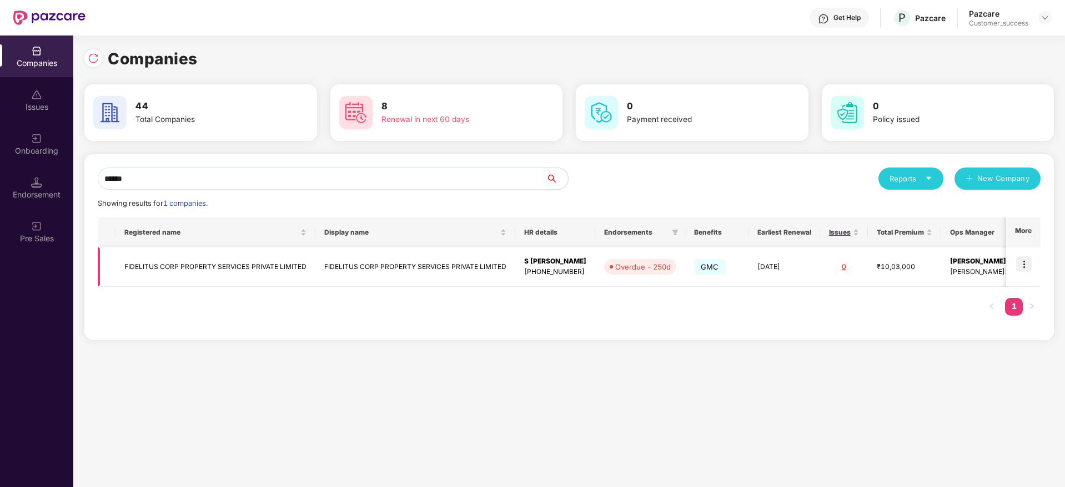
type input "******"
click at [1019, 258] on img at bounding box center [1024, 264] width 16 height 16
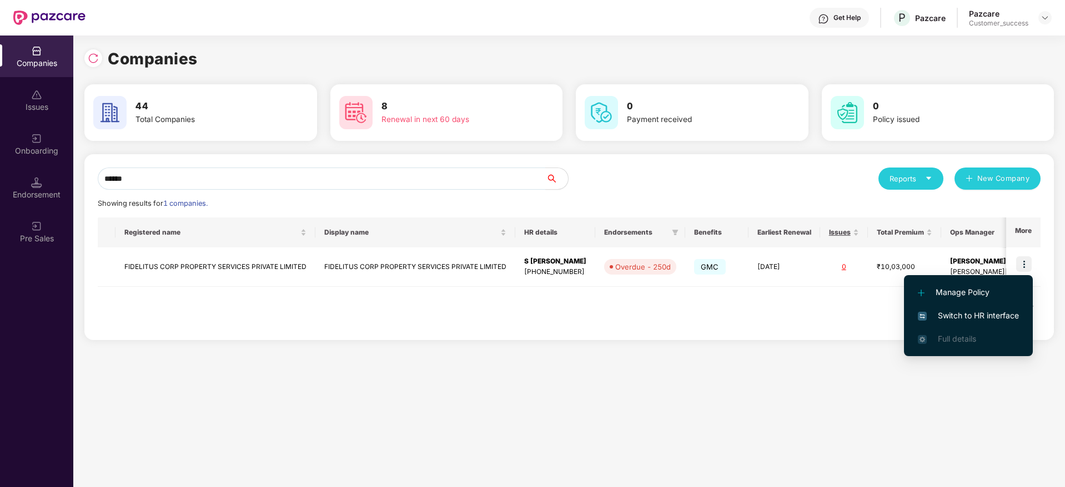
click at [993, 319] on span "Switch to HR interface" at bounding box center [968, 316] width 101 height 12
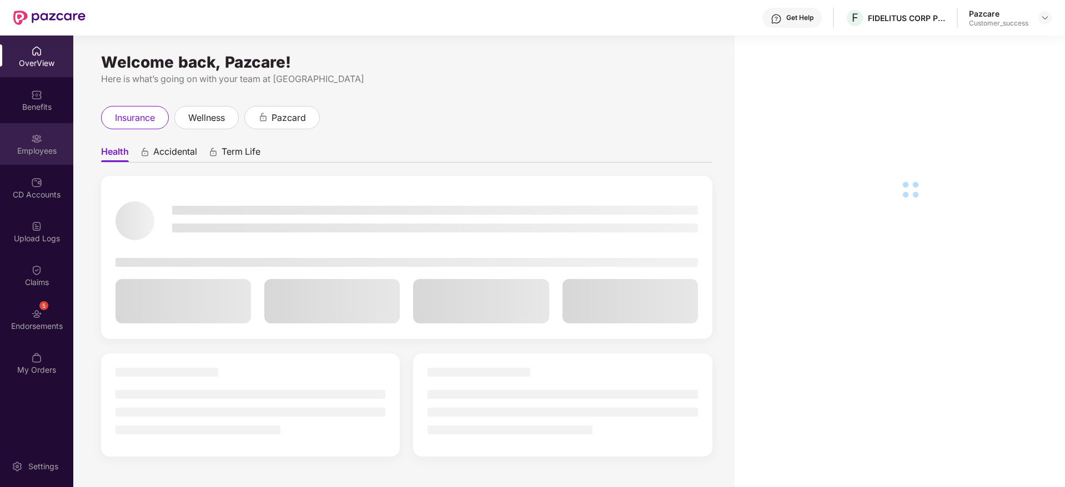
click at [37, 149] on div "Employees" at bounding box center [36, 150] width 73 height 11
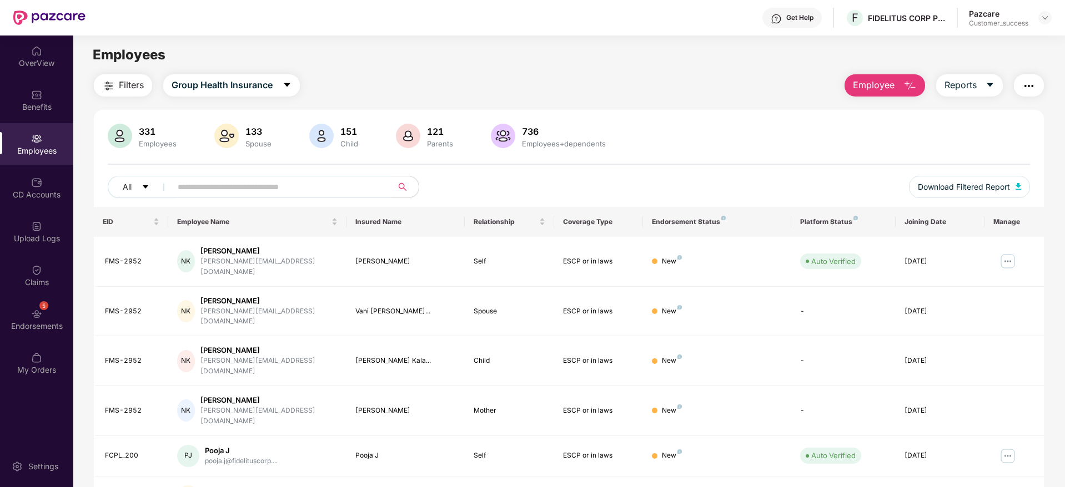
click at [542, 82] on div "Filters Group Health Insurance Employee Reports" at bounding box center [569, 85] width 950 height 22
click at [37, 191] on div "CD Accounts" at bounding box center [36, 194] width 73 height 11
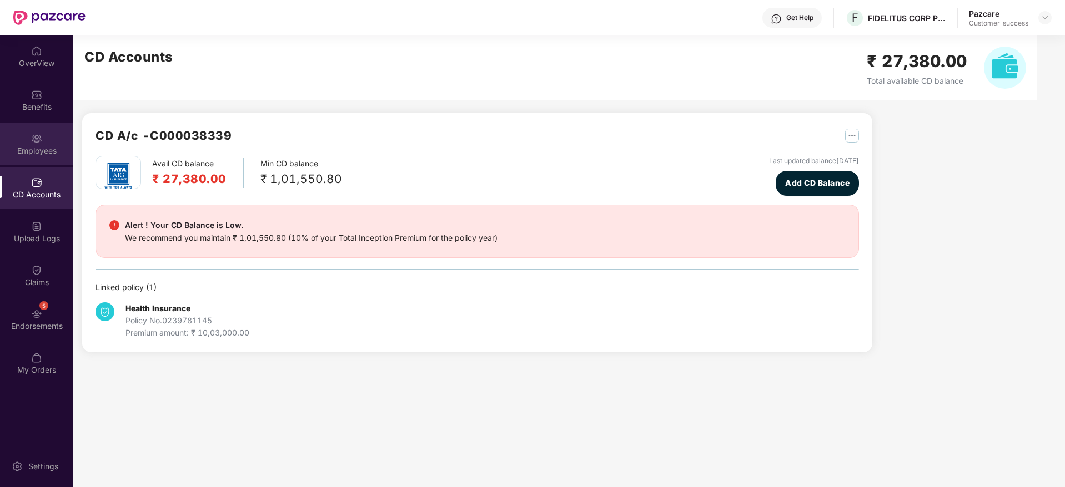
click at [41, 142] on img at bounding box center [36, 138] width 11 height 11
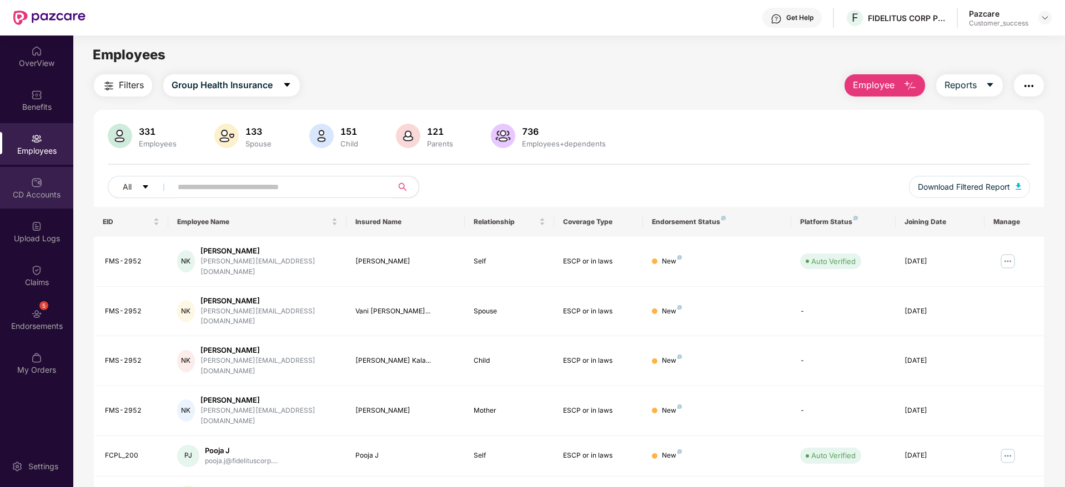
click at [38, 183] on img at bounding box center [36, 182] width 11 height 11
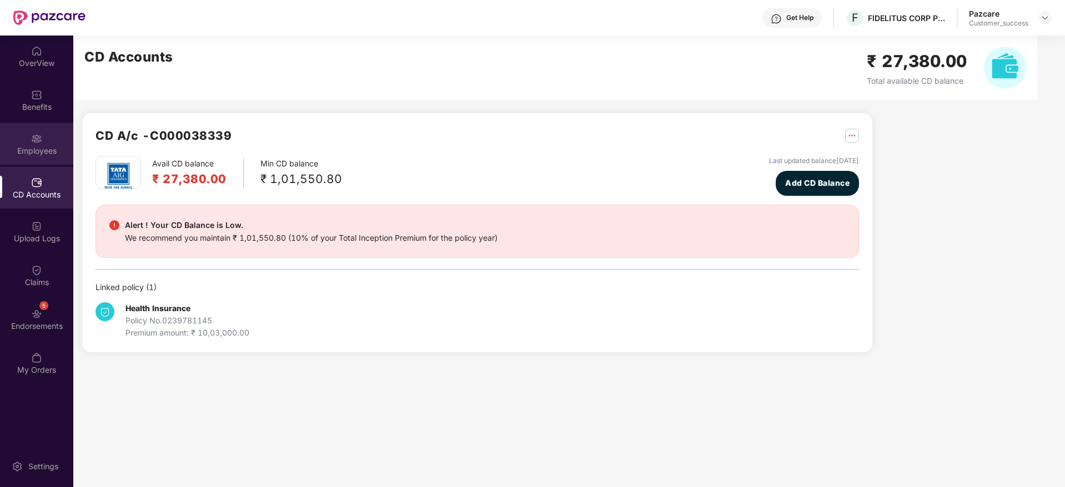
click at [44, 135] on div "Employees" at bounding box center [36, 144] width 73 height 42
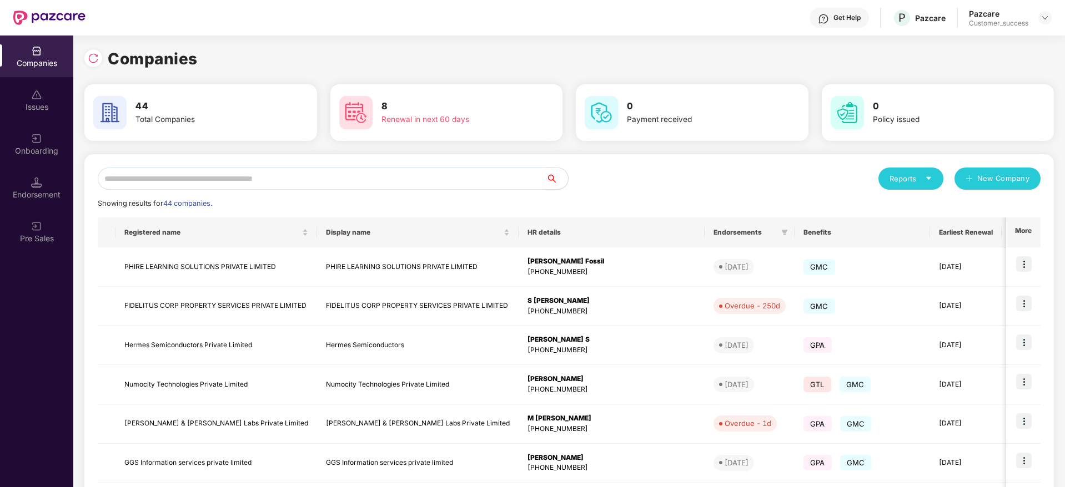
click at [324, 184] on input "text" at bounding box center [322, 179] width 448 height 22
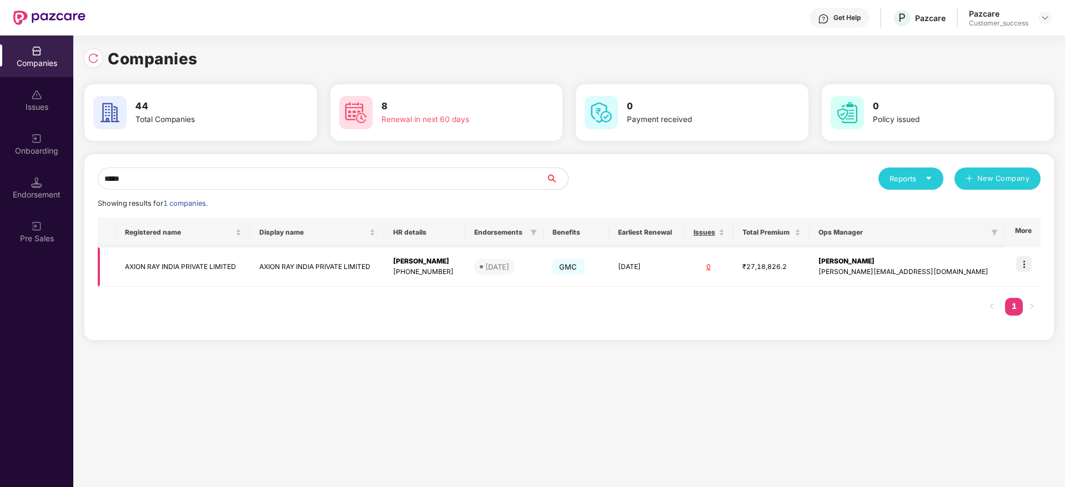
type input "*****"
click at [1025, 263] on img at bounding box center [1024, 264] width 16 height 16
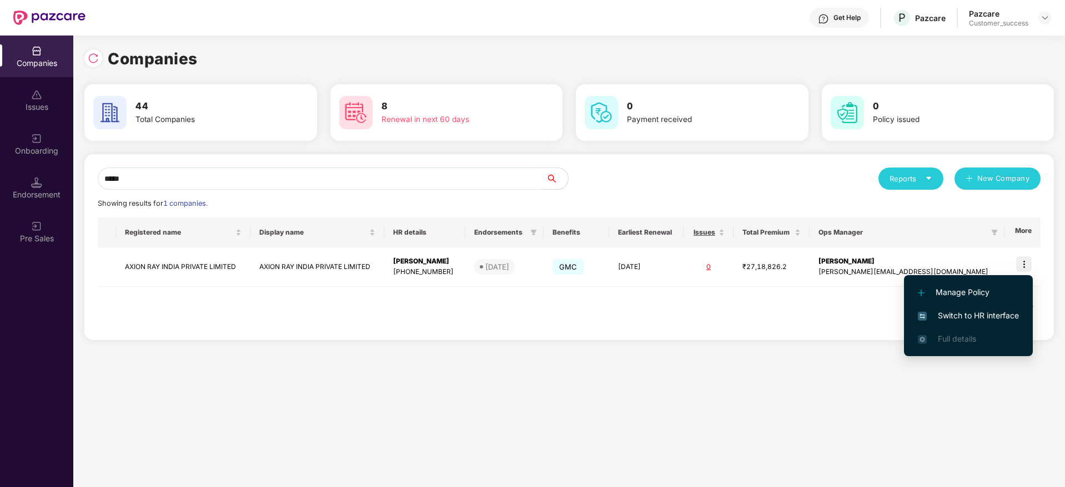
click at [979, 319] on span "Switch to HR interface" at bounding box center [968, 316] width 101 height 12
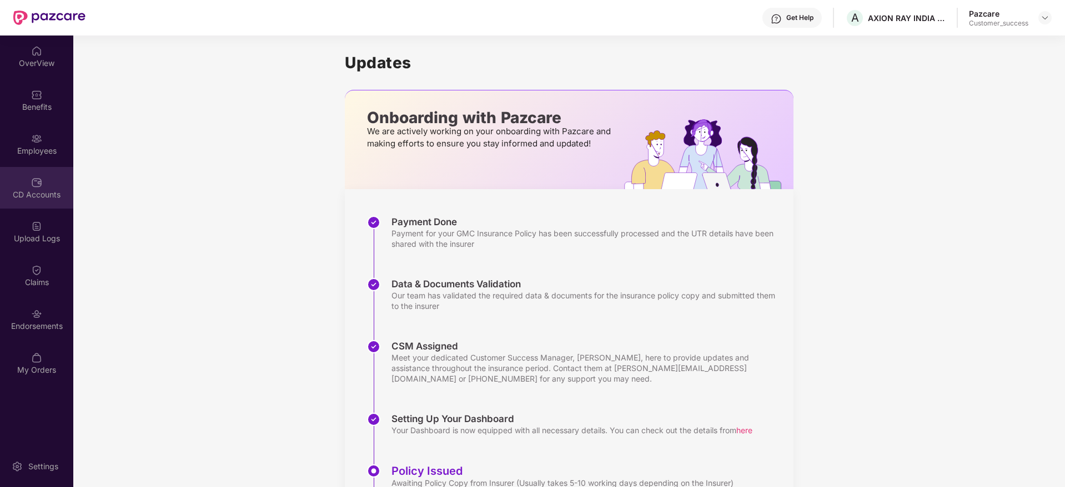
click at [39, 186] on img at bounding box center [36, 182] width 11 height 11
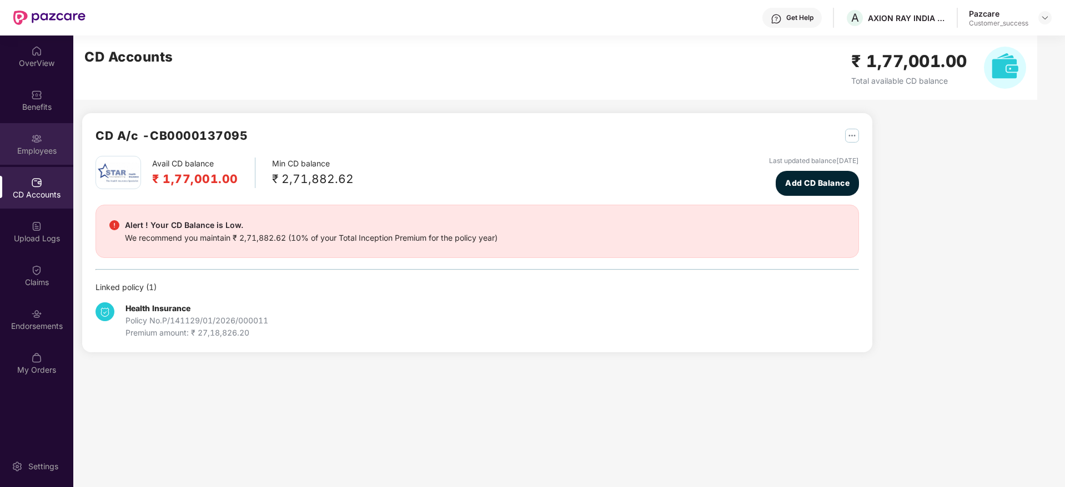
click at [39, 150] on div "Employees" at bounding box center [36, 150] width 73 height 11
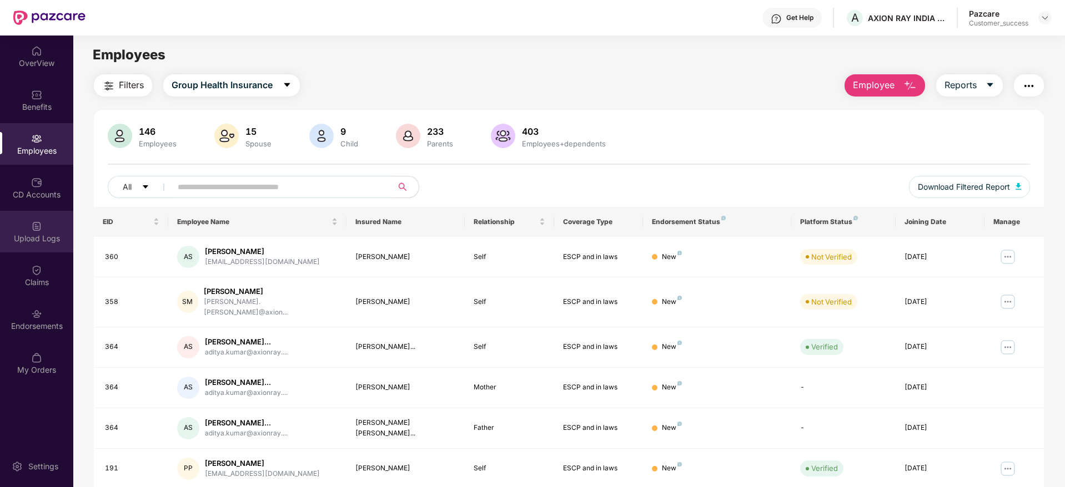
click at [54, 226] on div "Upload Logs" at bounding box center [36, 232] width 73 height 42
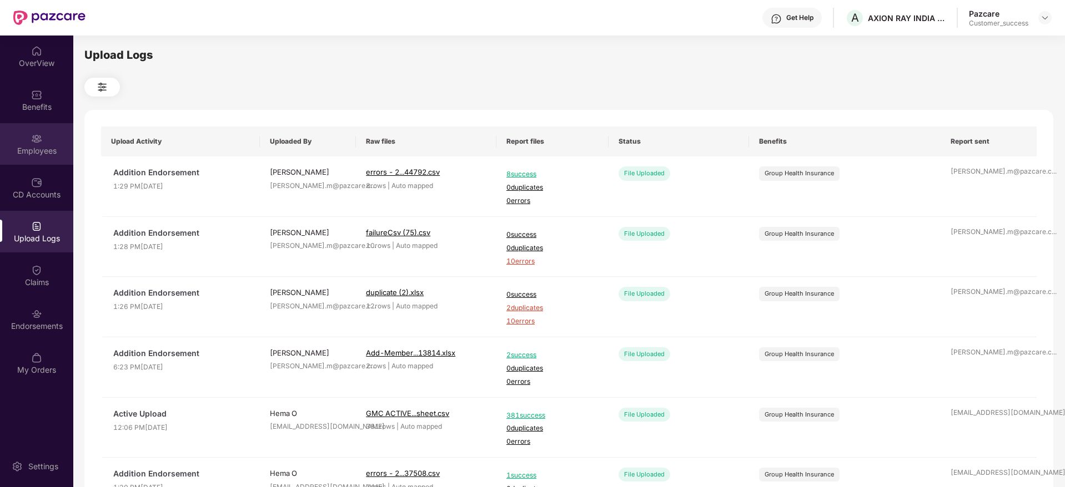
click at [40, 147] on div "Employees" at bounding box center [36, 150] width 73 height 11
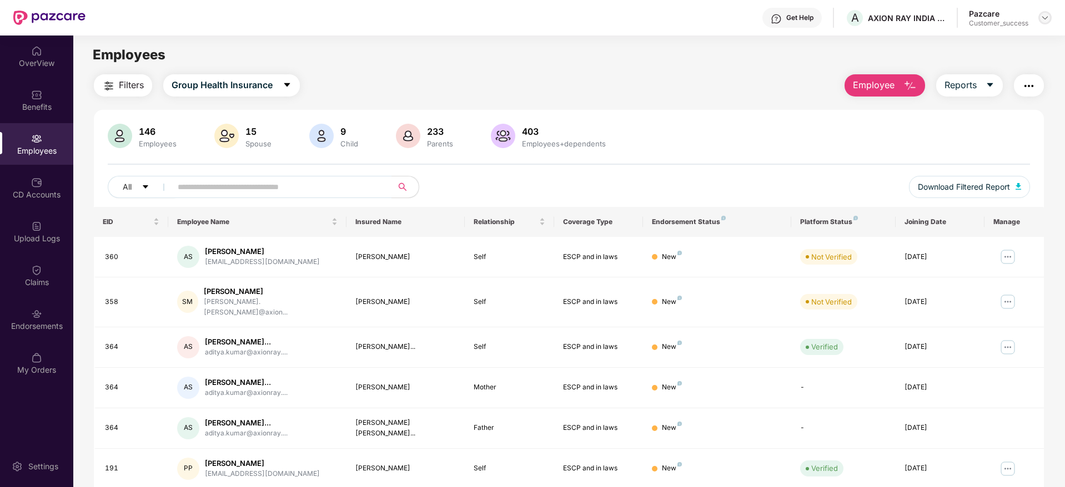
click at [1047, 16] on img at bounding box center [1044, 17] width 9 height 9
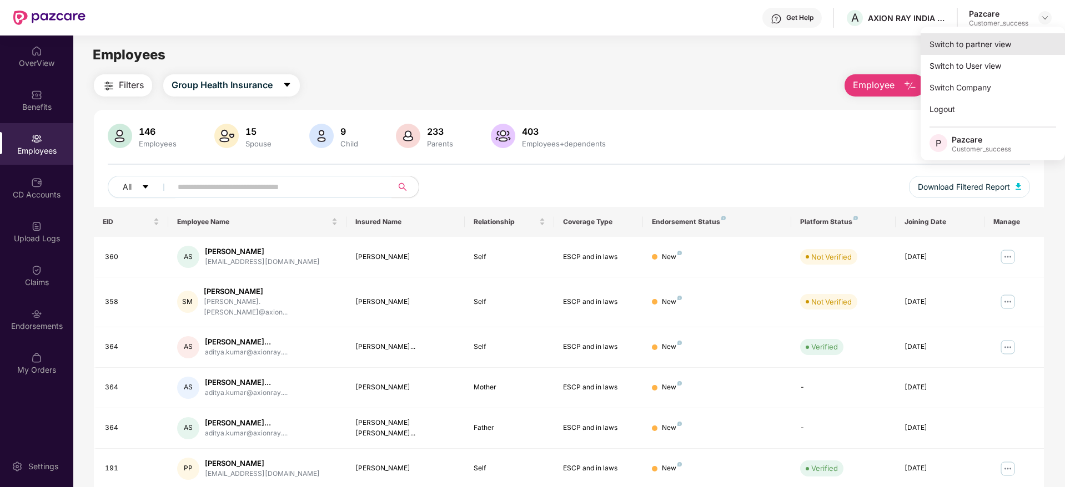
click at [1009, 42] on div "Switch to partner view" at bounding box center [993, 44] width 144 height 22
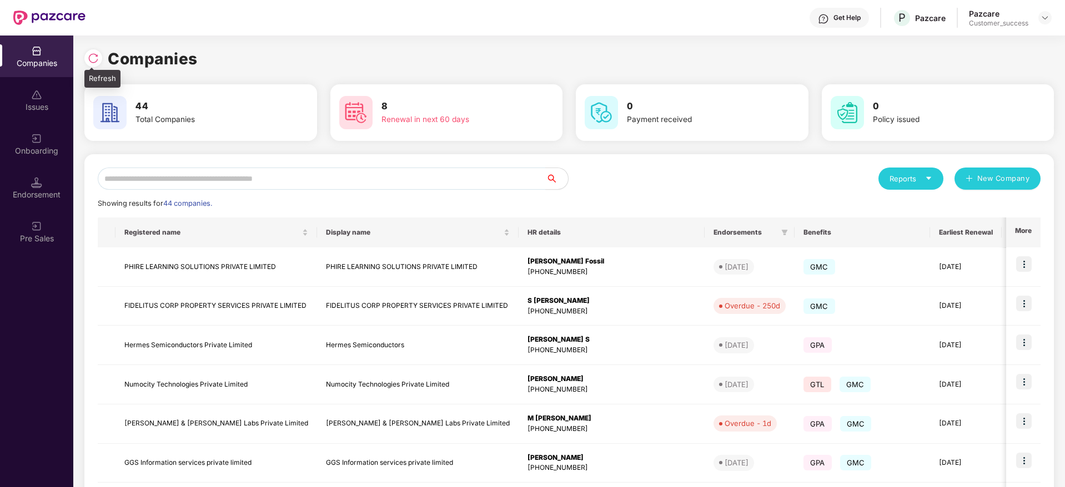
click at [96, 55] on img at bounding box center [93, 58] width 11 height 11
click at [315, 173] on input "text" at bounding box center [322, 179] width 448 height 22
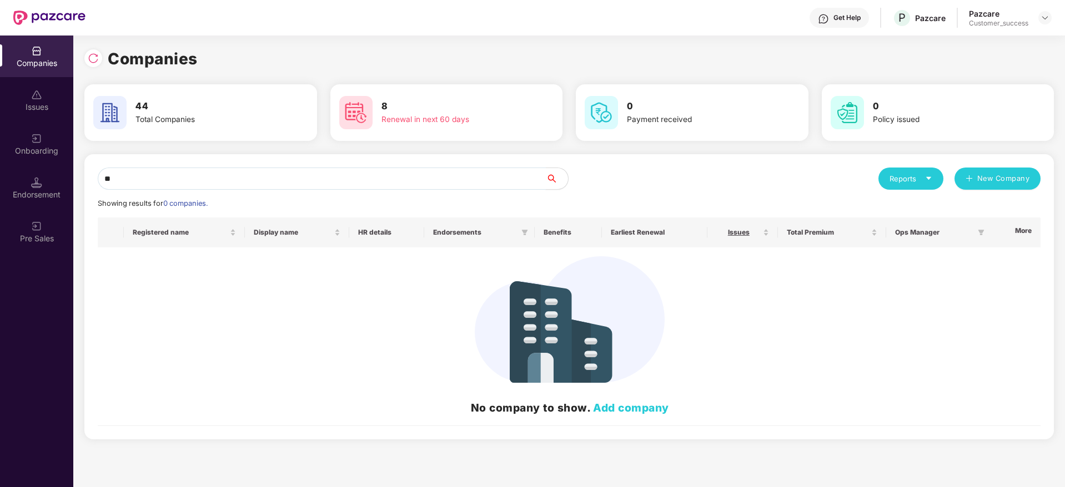
type input "*"
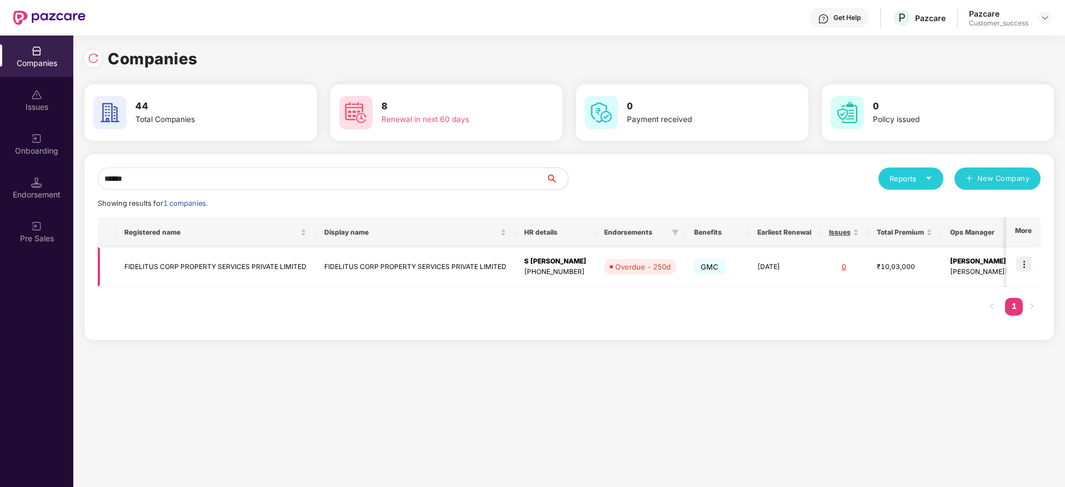
type input "******"
click at [1019, 266] on img at bounding box center [1024, 264] width 16 height 16
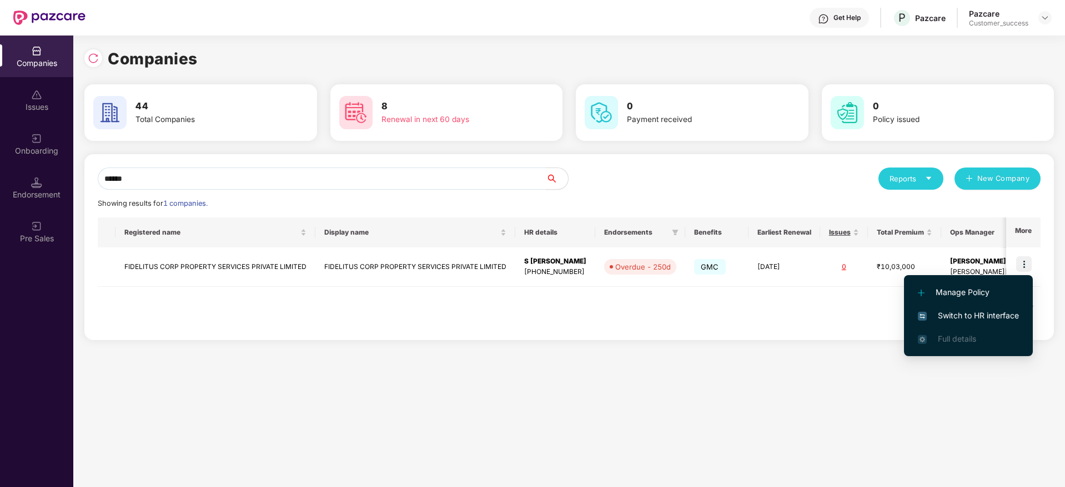
click at [990, 318] on span "Switch to HR interface" at bounding box center [968, 316] width 101 height 12
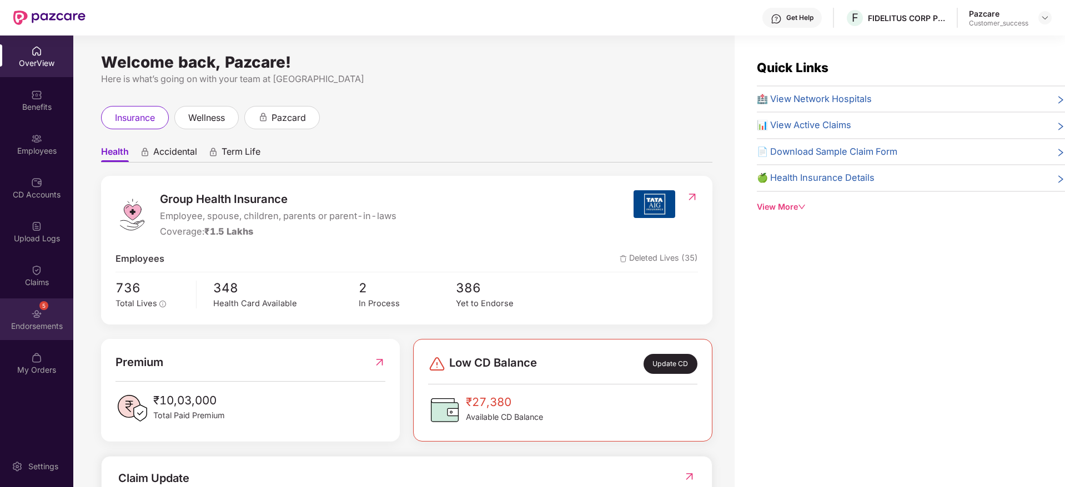
click at [62, 306] on div "5 Endorsements" at bounding box center [36, 320] width 73 height 42
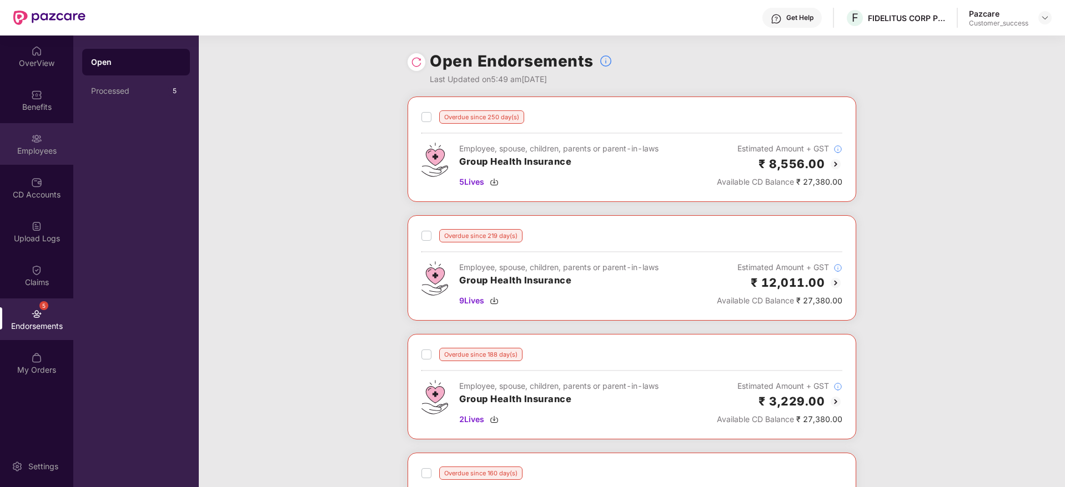
click at [32, 134] on img at bounding box center [36, 138] width 11 height 11
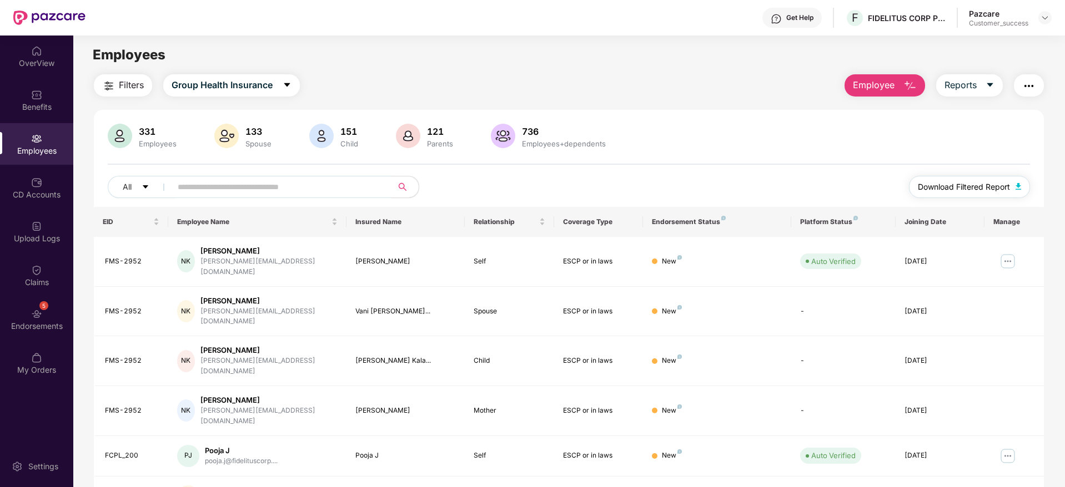
click at [966, 183] on span "Download Filtered Report" at bounding box center [964, 187] width 92 height 12
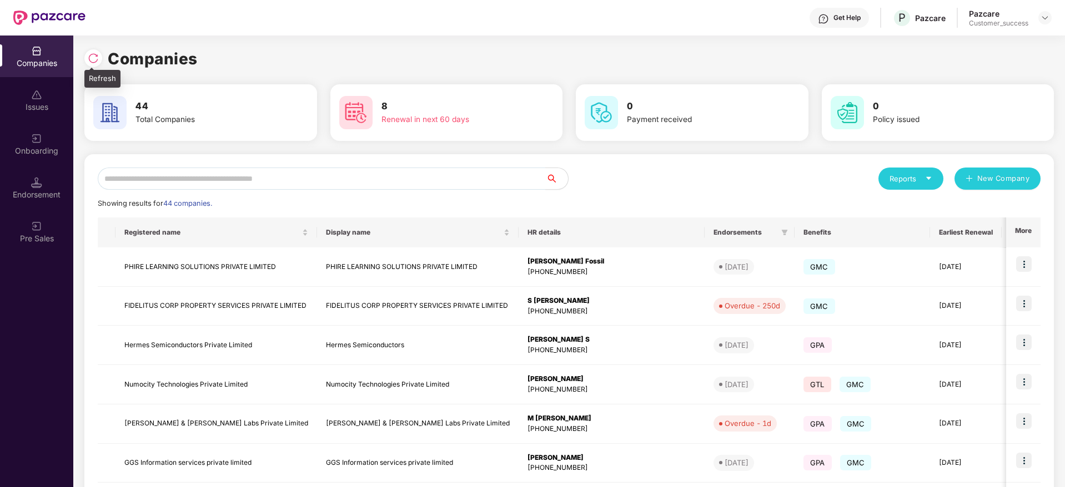
click at [93, 58] on img at bounding box center [93, 58] width 11 height 11
click at [309, 183] on input "text" at bounding box center [322, 179] width 448 height 22
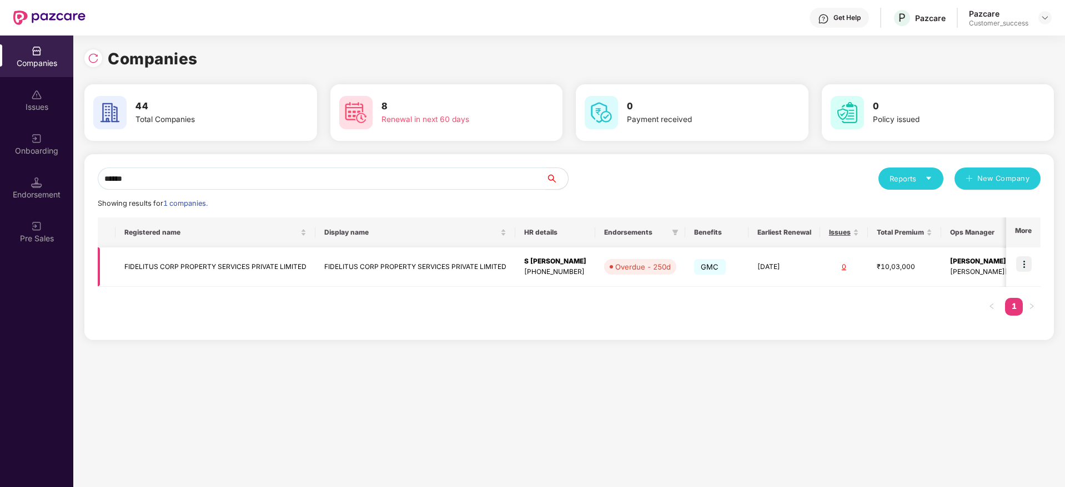
type input "******"
click at [218, 264] on td "FIDELITUS CORP PROPERTY SERVICES PRIVATE LIMITED" at bounding box center [215, 267] width 200 height 39
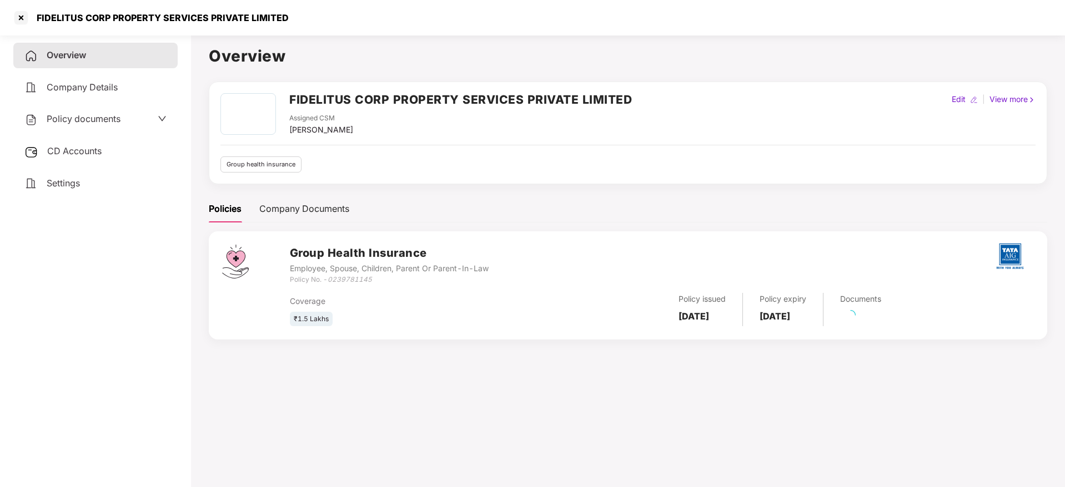
click at [108, 112] on div "Policy documents" at bounding box center [72, 119] width 96 height 14
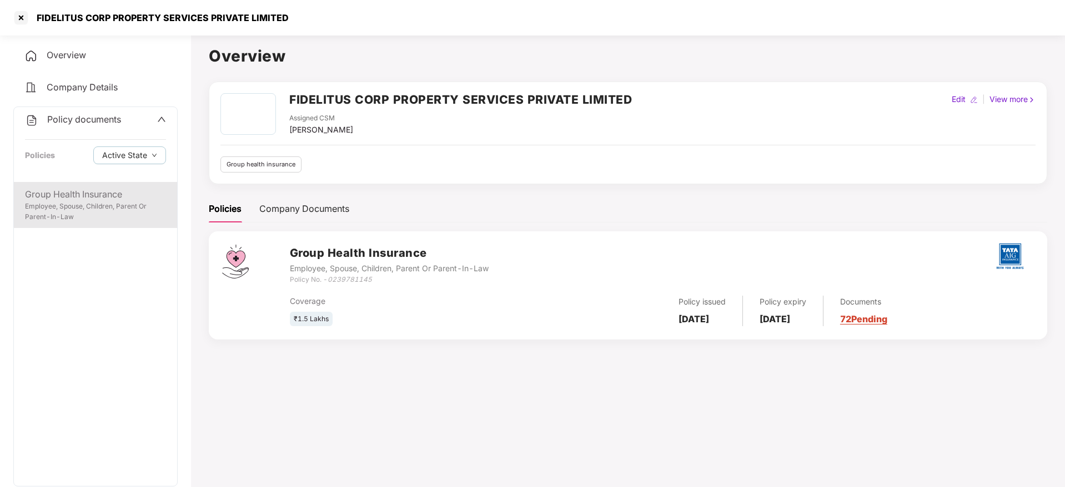
click at [110, 195] on div "Group Health Insurance" at bounding box center [95, 195] width 141 height 14
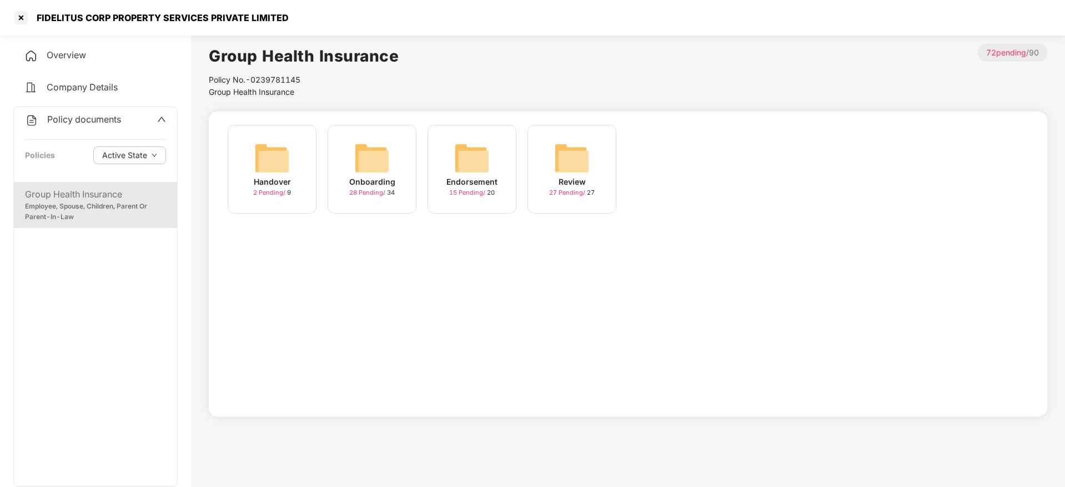
click at [398, 163] on div "Onboarding 28 Pending / 34" at bounding box center [372, 169] width 89 height 89
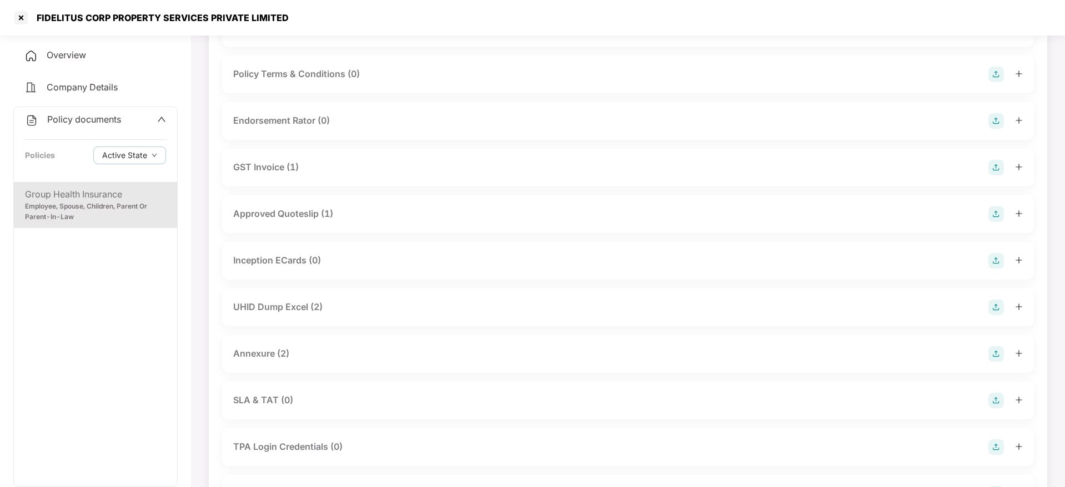
scroll to position [303, 0]
click at [429, 122] on div "Endorsement Rator (0)" at bounding box center [627, 121] width 789 height 16
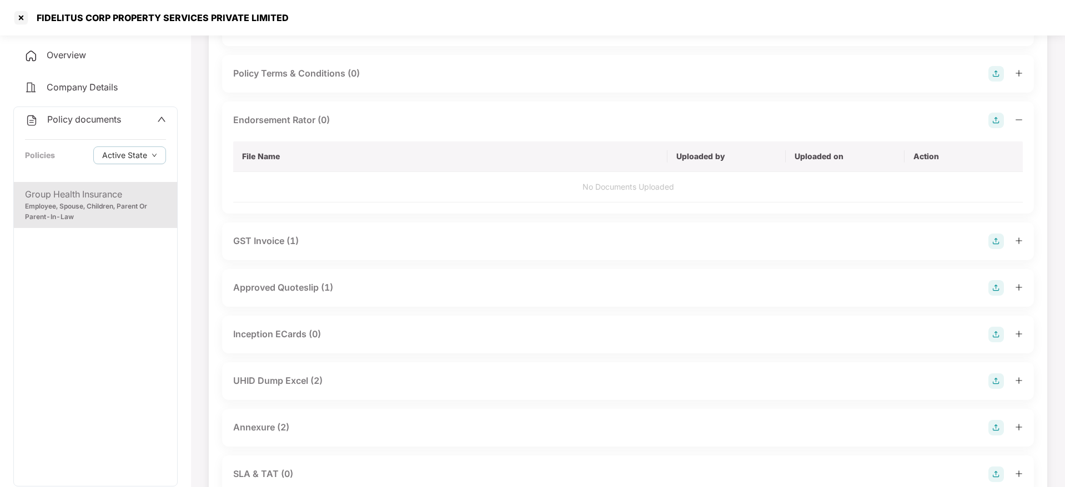
click at [429, 122] on div "Endorsement Rator (0)" at bounding box center [627, 121] width 789 height 16
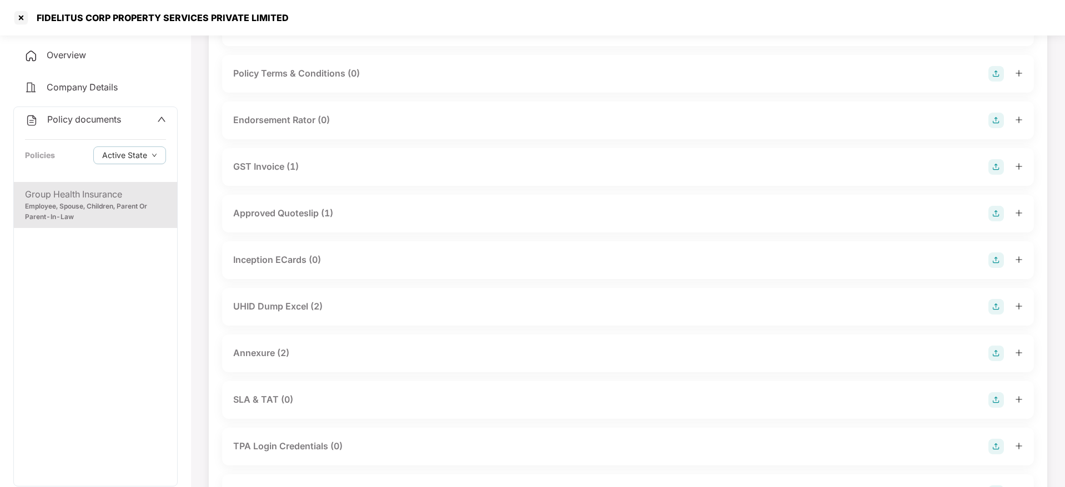
click at [422, 219] on div "Approved Quoteslip (1)" at bounding box center [627, 214] width 789 height 16
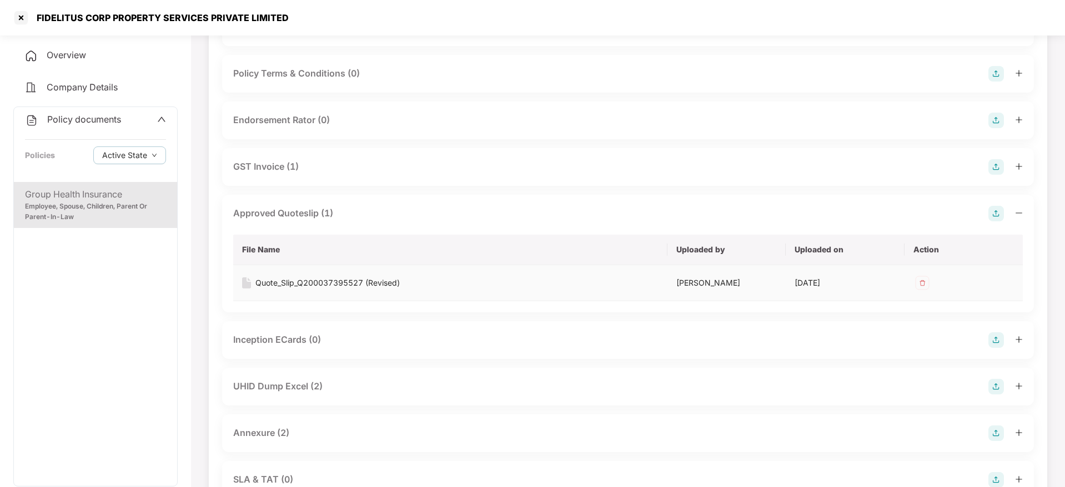
click at [364, 282] on div "Quote_Slip_Q200037395527 (Revised)" at bounding box center [327, 283] width 144 height 12
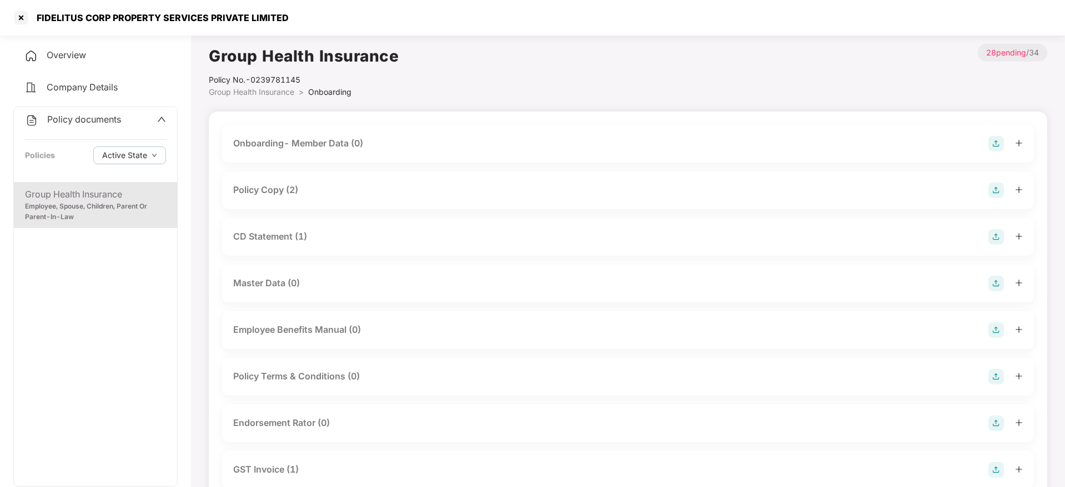
click at [95, 55] on div "Overview" at bounding box center [95, 56] width 164 height 26
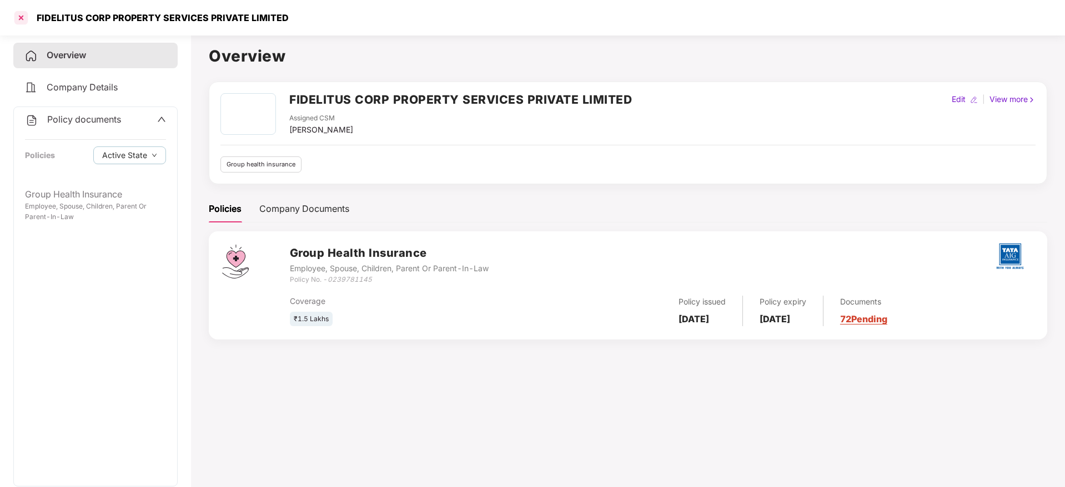
click at [25, 17] on div at bounding box center [21, 18] width 18 height 18
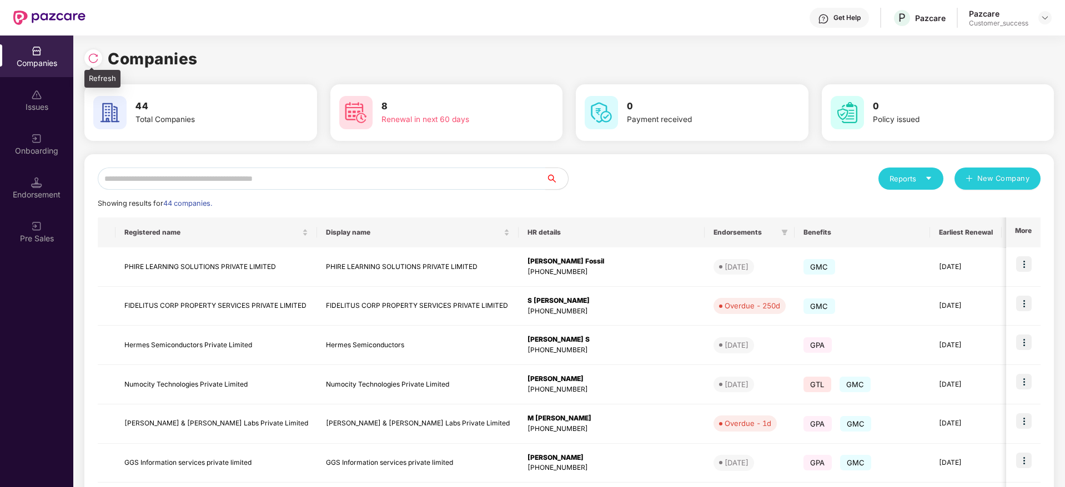
click at [91, 56] on img at bounding box center [93, 58] width 11 height 11
click at [453, 163] on div "Reports New Company Showing results for 44 companies. Registered name Display n…" at bounding box center [568, 423] width 969 height 539
click at [452, 171] on input "text" at bounding box center [322, 179] width 448 height 22
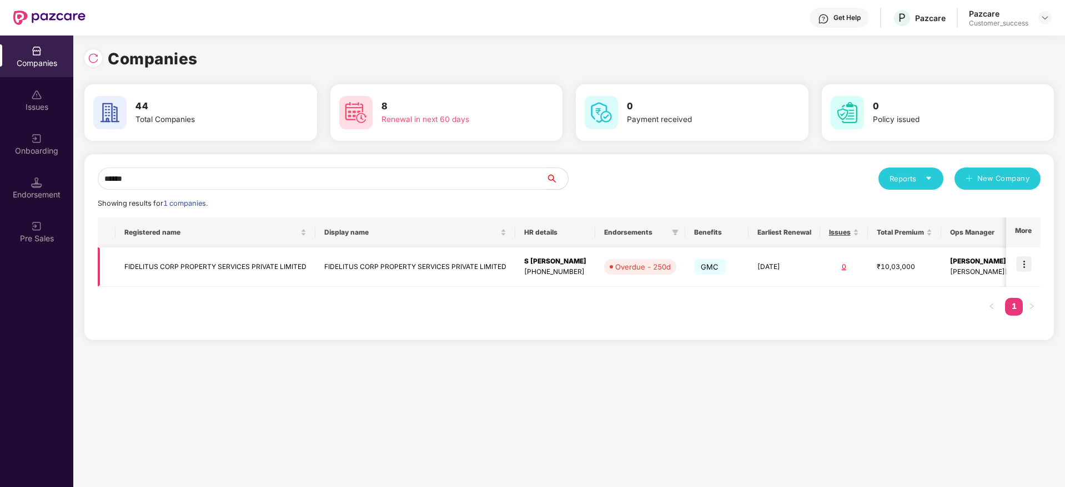
type input "******"
click at [1026, 265] on img at bounding box center [1024, 264] width 16 height 16
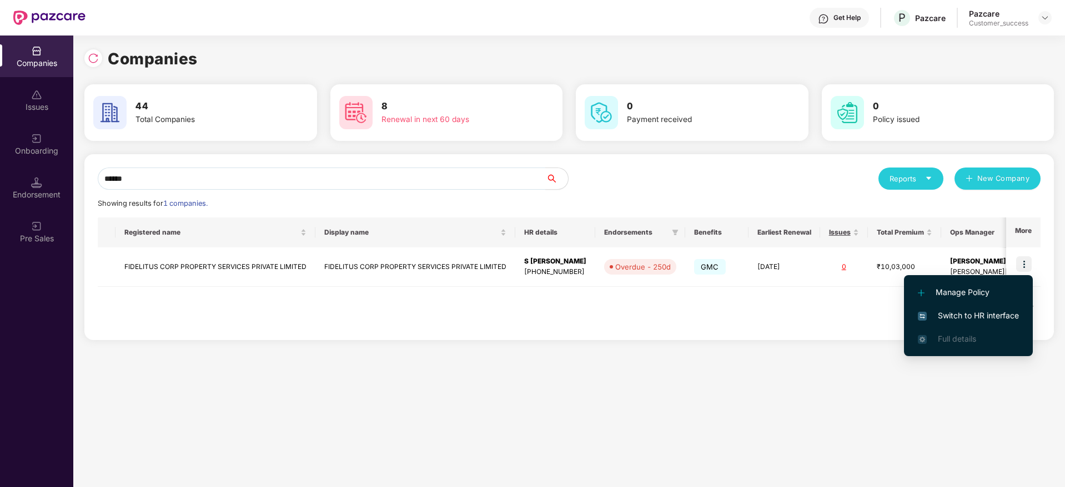
click at [954, 316] on span "Switch to HR interface" at bounding box center [968, 316] width 101 height 12
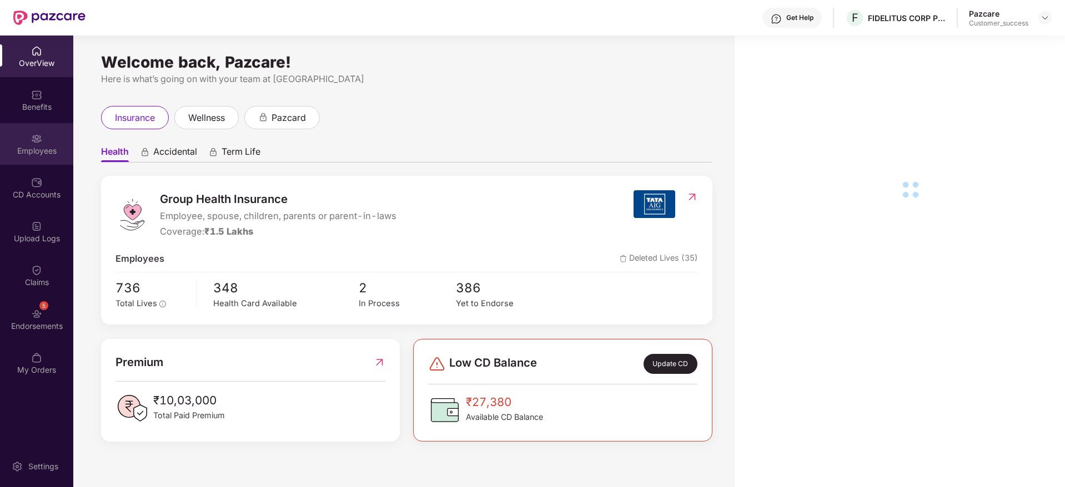
click at [30, 143] on div "Employees" at bounding box center [36, 144] width 73 height 42
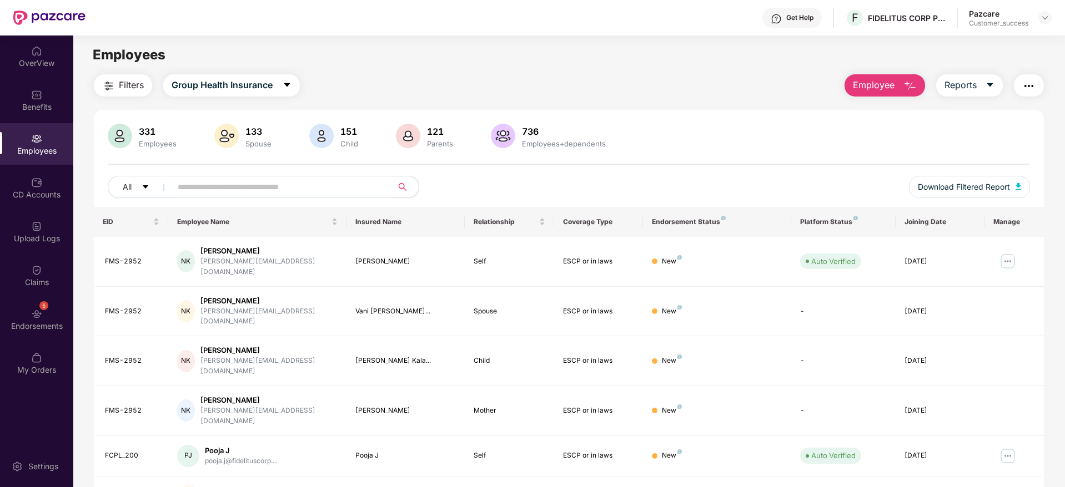
click at [889, 87] on span "Employee" at bounding box center [874, 85] width 42 height 14
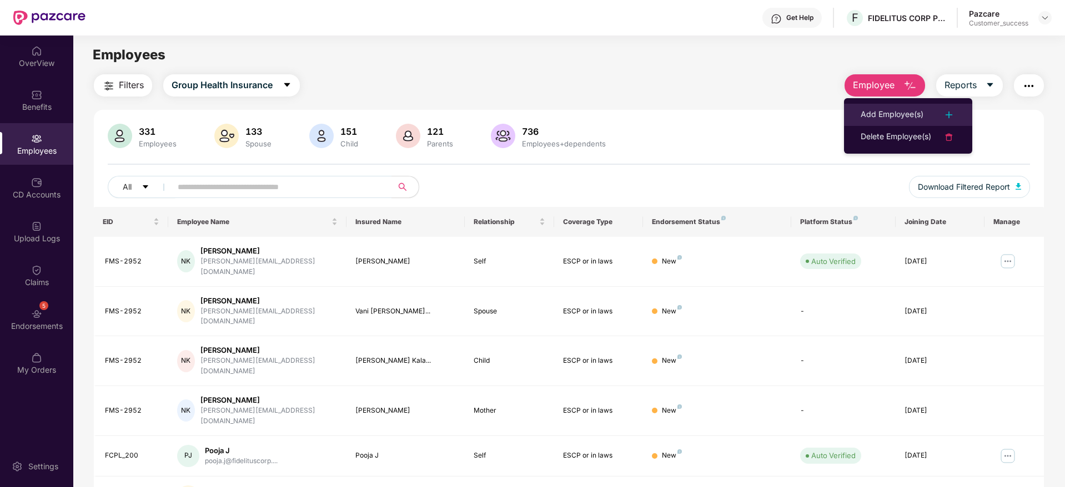
click at [894, 114] on div "Add Employee(s)" at bounding box center [892, 114] width 63 height 13
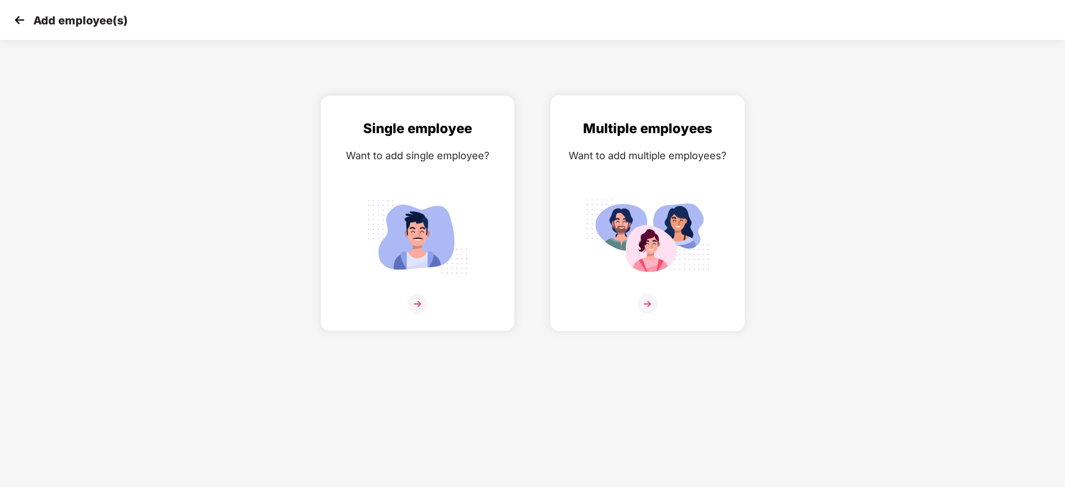
click at [725, 217] on div "Multiple employees Want to add multiple employees?" at bounding box center [647, 223] width 171 height 210
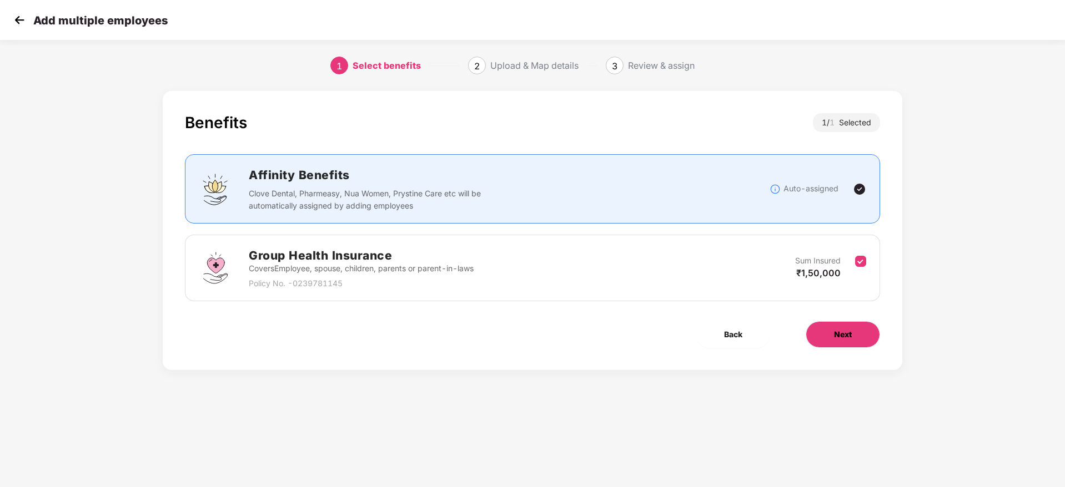
click at [848, 330] on span "Next" at bounding box center [843, 335] width 18 height 12
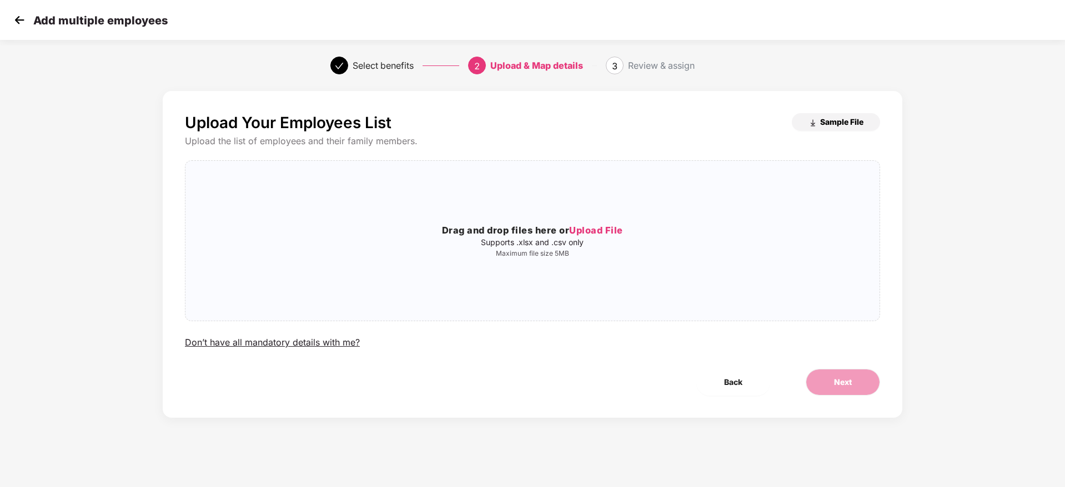
click at [852, 119] on span "Sample File" at bounding box center [841, 122] width 43 height 11
click at [555, 204] on div "Drag and drop files here or Upload File Supports .xlsx and .csv only Maximum fi…" at bounding box center [532, 241] width 694 height 142
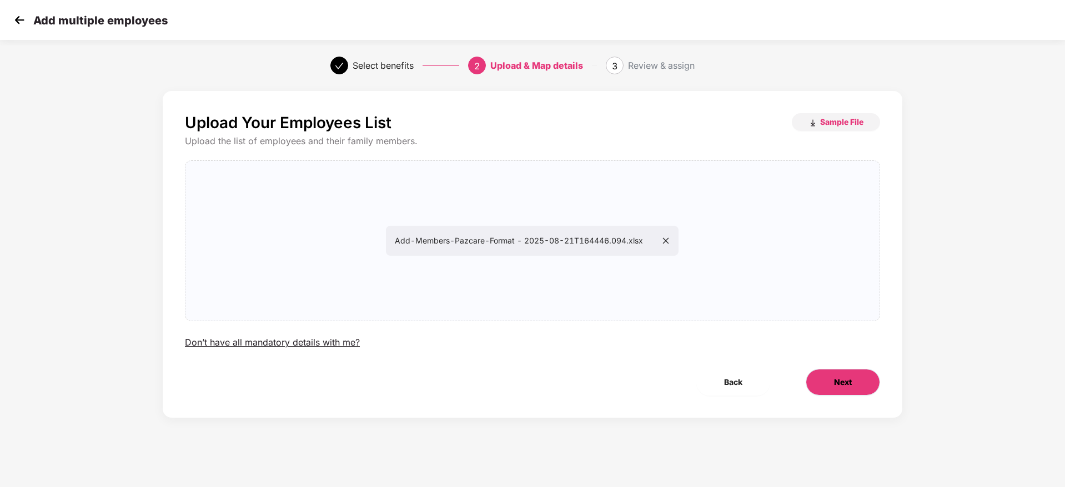
click at [850, 389] on button "Next" at bounding box center [843, 382] width 74 height 27
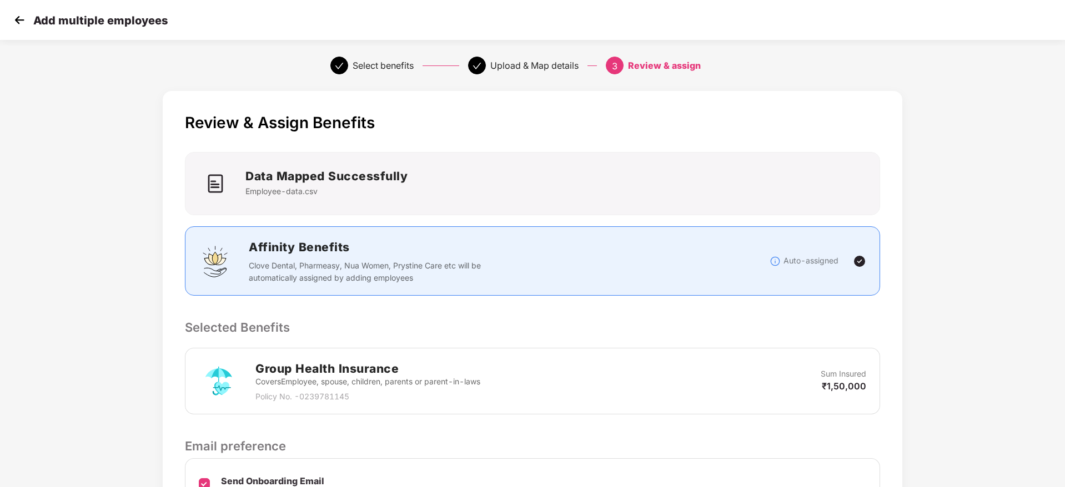
scroll to position [132, 0]
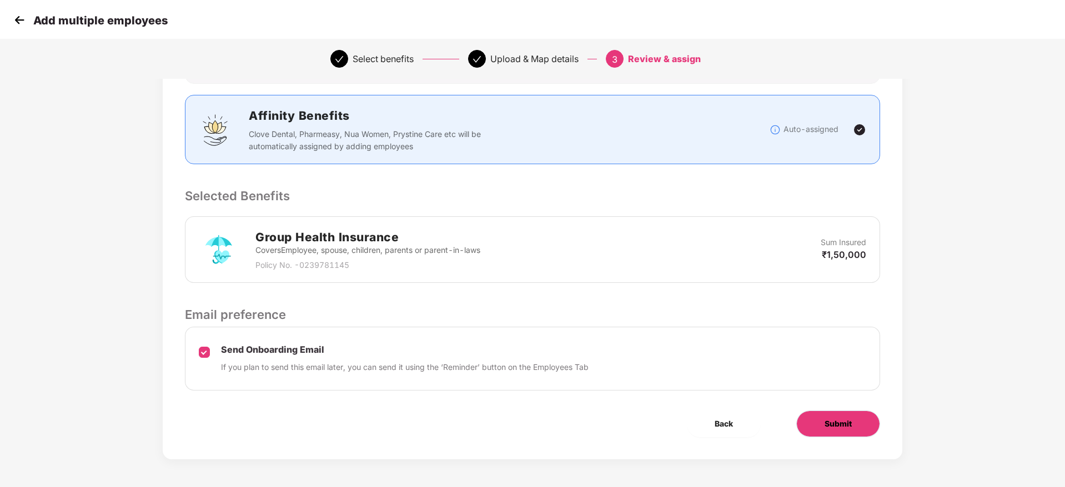
click at [838, 426] on span "Submit" at bounding box center [837, 424] width 27 height 12
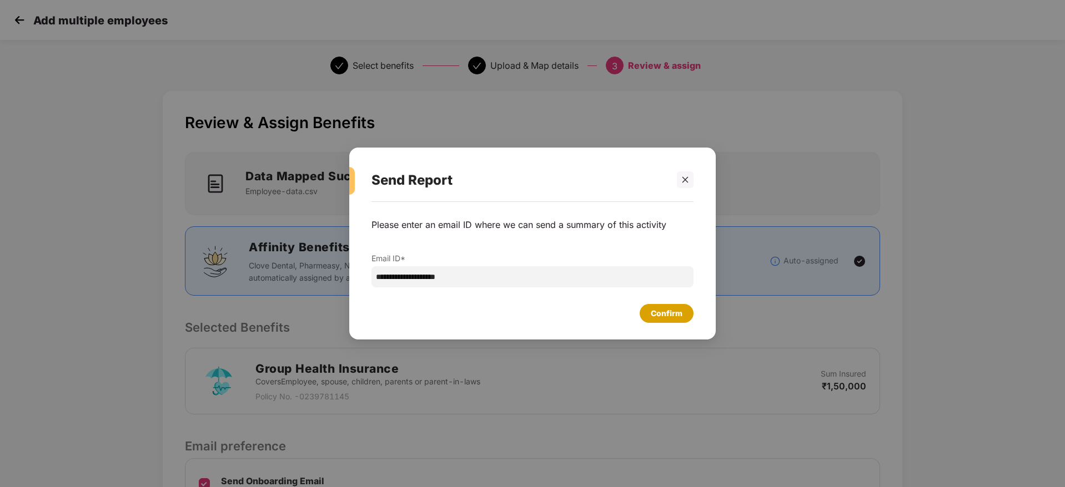
click at [671, 314] on div "Confirm" at bounding box center [667, 314] width 32 height 12
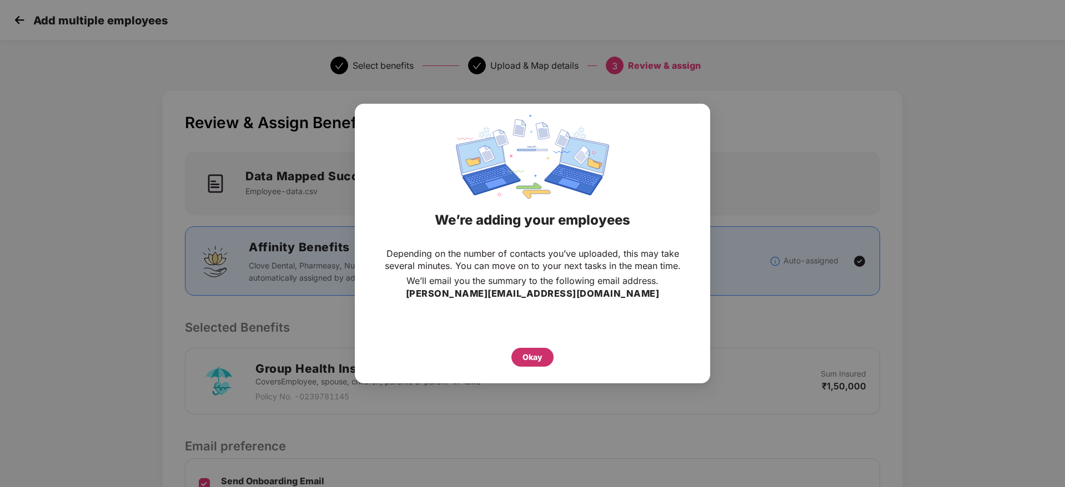
click at [531, 352] on div "Okay" at bounding box center [532, 357] width 20 height 12
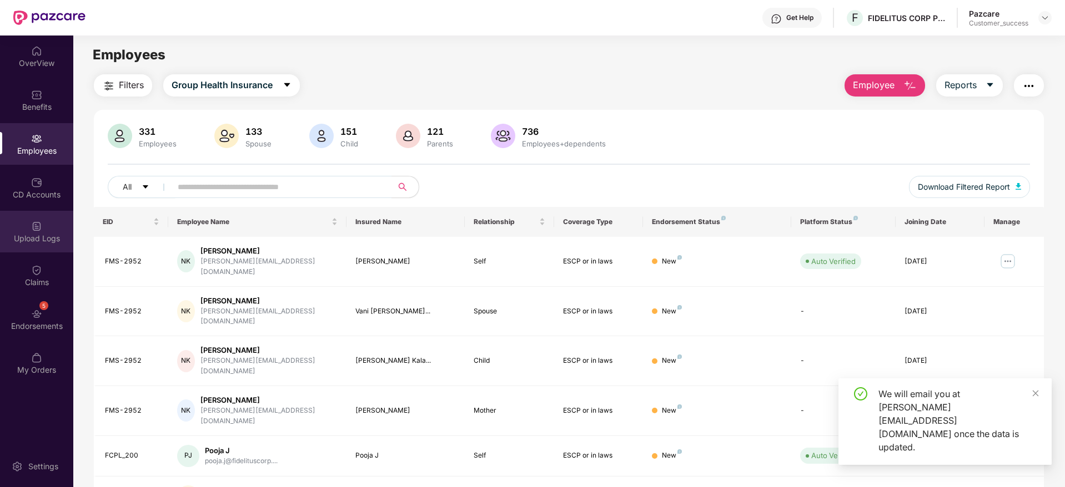
click at [27, 239] on div "Upload Logs" at bounding box center [36, 238] width 73 height 11
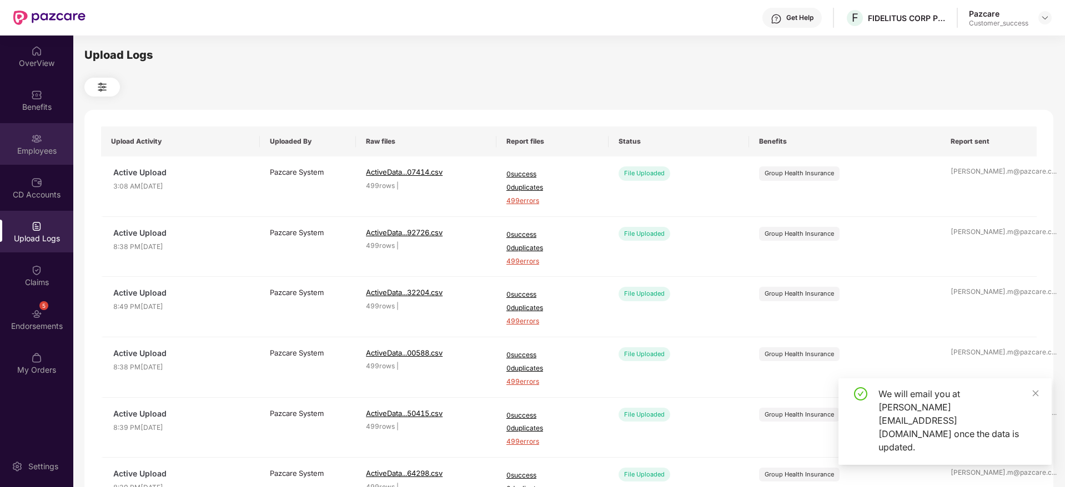
click at [44, 140] on div "Employees" at bounding box center [36, 144] width 73 height 42
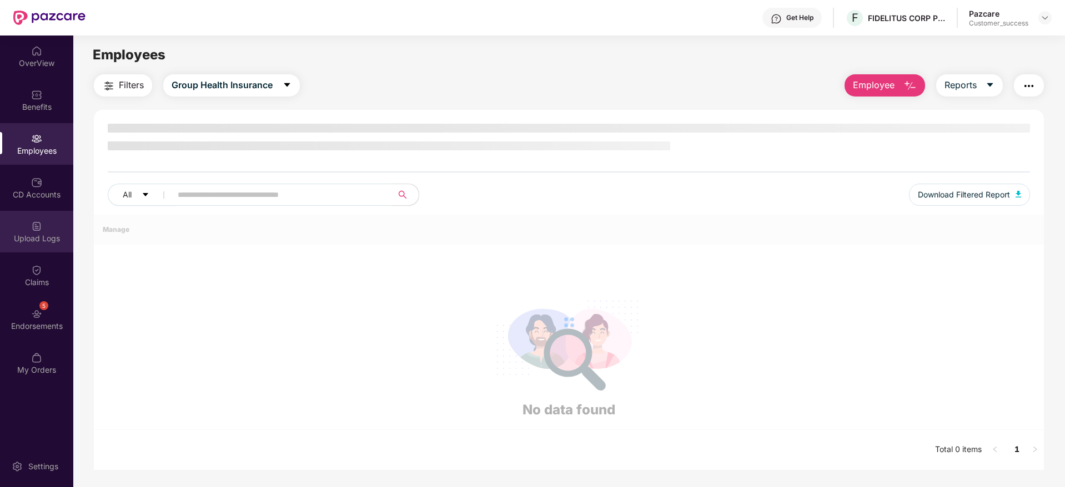
click at [44, 231] on div "Upload Logs" at bounding box center [36, 232] width 73 height 42
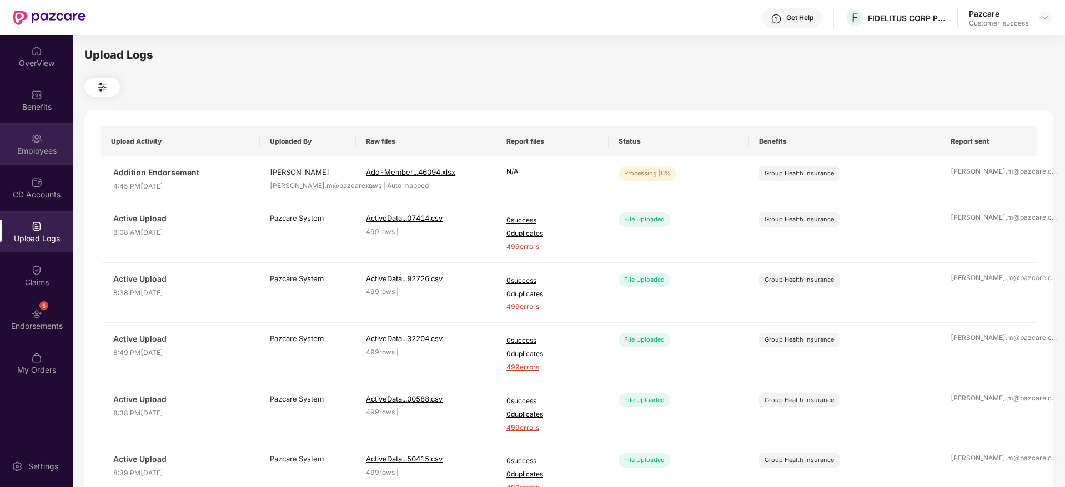
click at [26, 145] on div "Employees" at bounding box center [36, 150] width 73 height 11
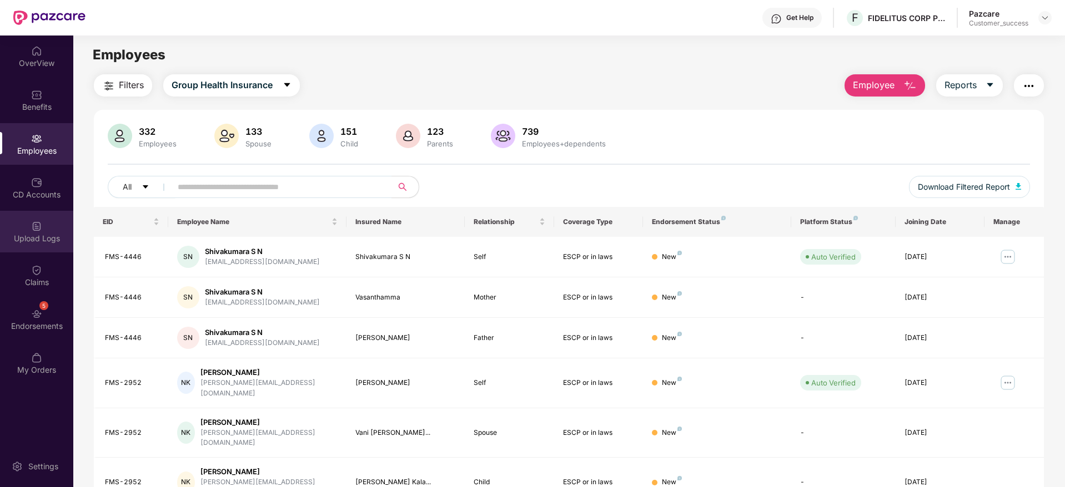
click at [51, 244] on div "Upload Logs" at bounding box center [36, 232] width 73 height 42
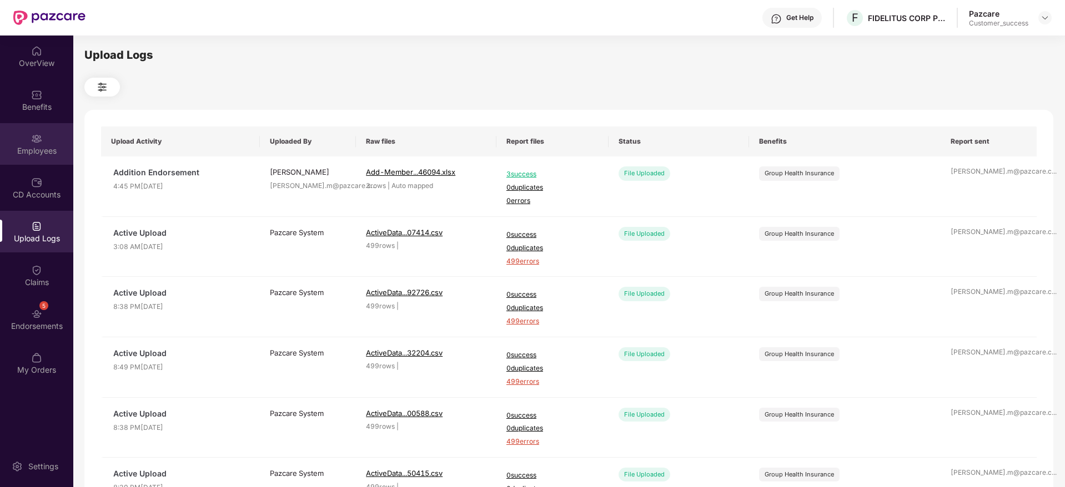
click at [41, 139] on img at bounding box center [36, 138] width 11 height 11
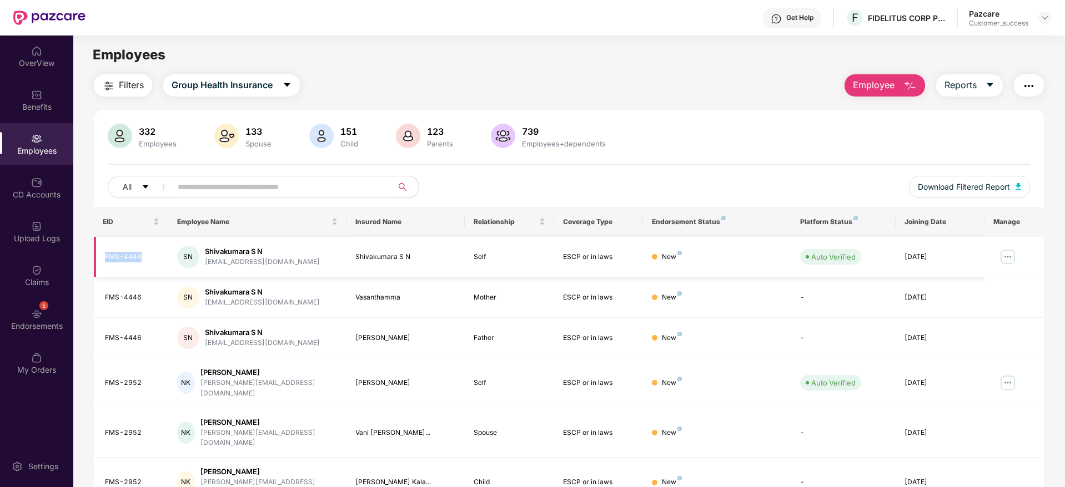
drag, startPoint x: 105, startPoint y: 254, endPoint x: 139, endPoint y: 254, distance: 33.9
click at [139, 254] on div "FMS-4446" at bounding box center [132, 257] width 54 height 11
click at [943, 190] on span "Download Filtered Report" at bounding box center [964, 187] width 92 height 12
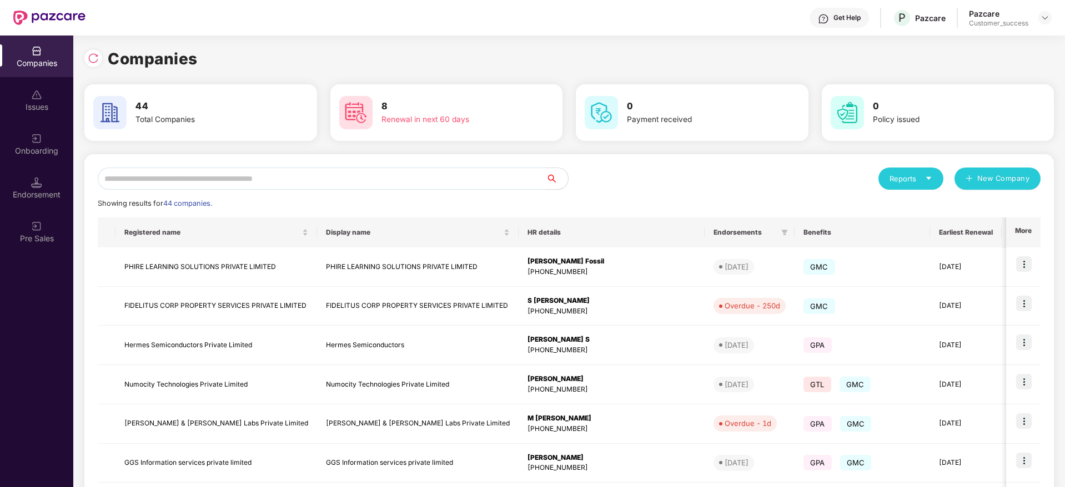
click at [331, 168] on input "text" at bounding box center [322, 179] width 448 height 22
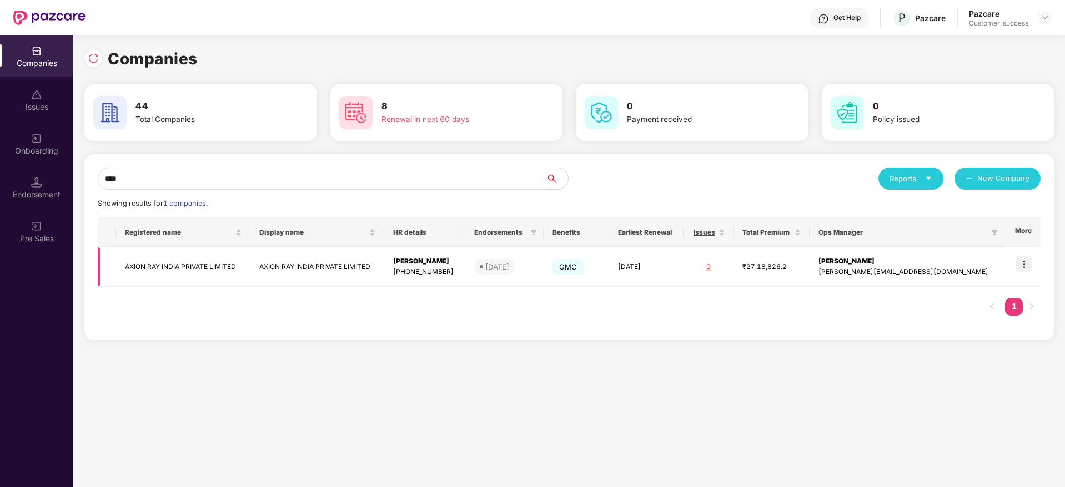
type input "****"
click at [1030, 262] on img at bounding box center [1024, 264] width 16 height 16
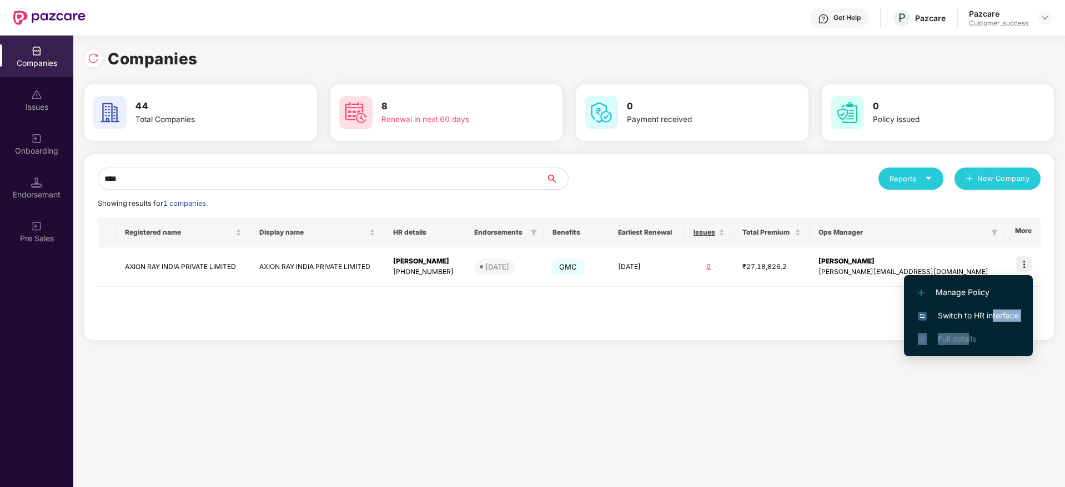
drag, startPoint x: 968, startPoint y: 328, endPoint x: 994, endPoint y: 308, distance: 32.4
click at [994, 308] on ul "Manage Policy Switch to HR interface Full details" at bounding box center [968, 315] width 129 height 81
click at [994, 308] on li "Switch to HR interface" at bounding box center [968, 315] width 129 height 23
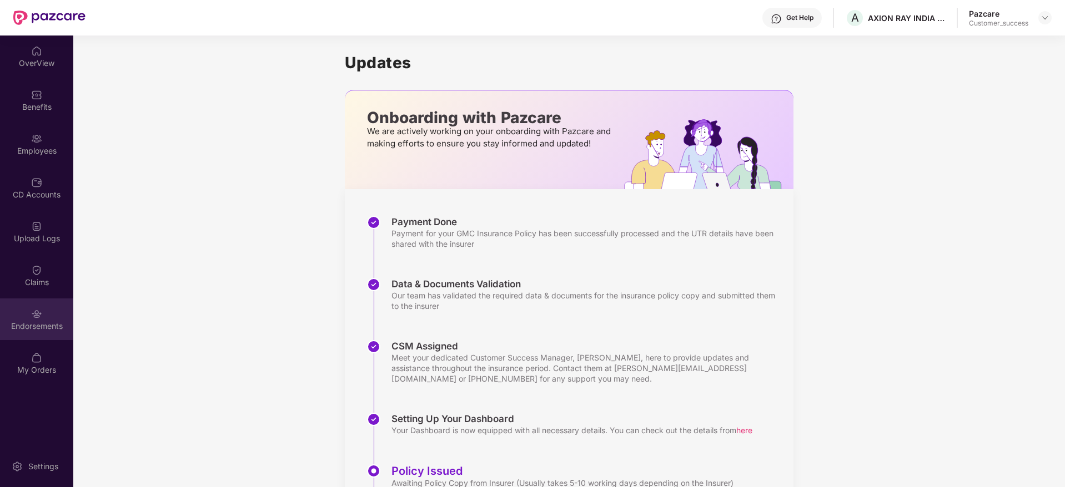
click at [49, 323] on div "Endorsements" at bounding box center [36, 326] width 73 height 11
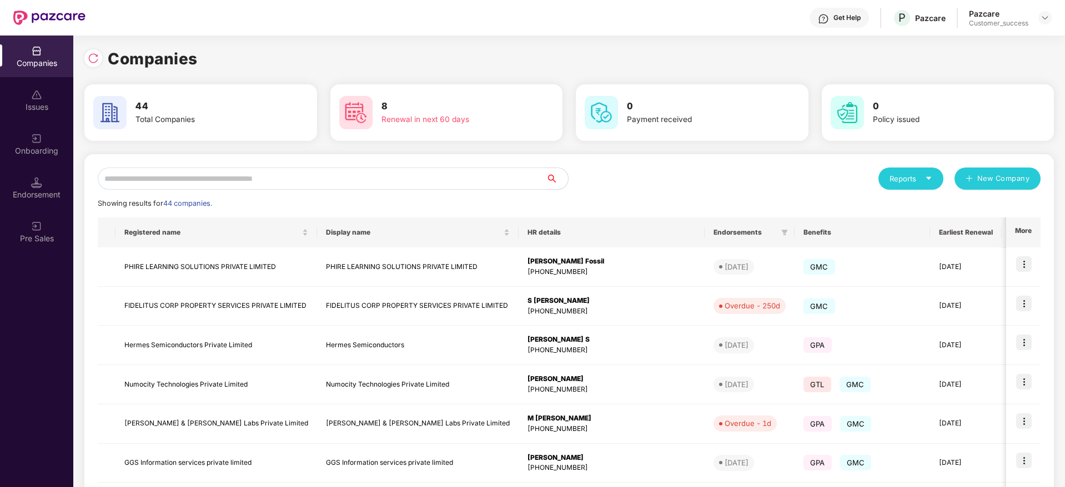
click at [362, 169] on input "text" at bounding box center [322, 179] width 448 height 22
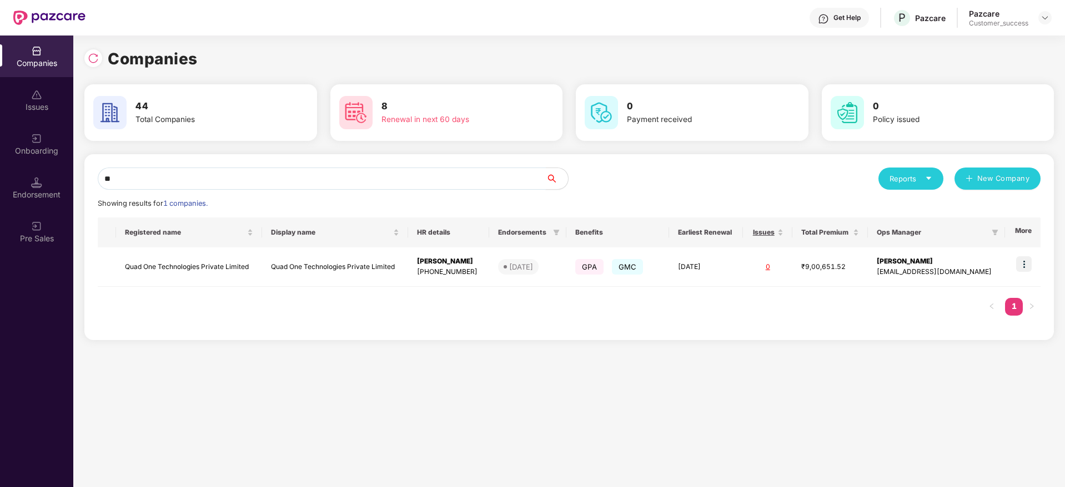
type input "***"
click at [0, 193] on div "Companies Issues Onboarding Endorsement Pre Sales Companies 44 Total Companies …" at bounding box center [532, 262] width 1065 height 452
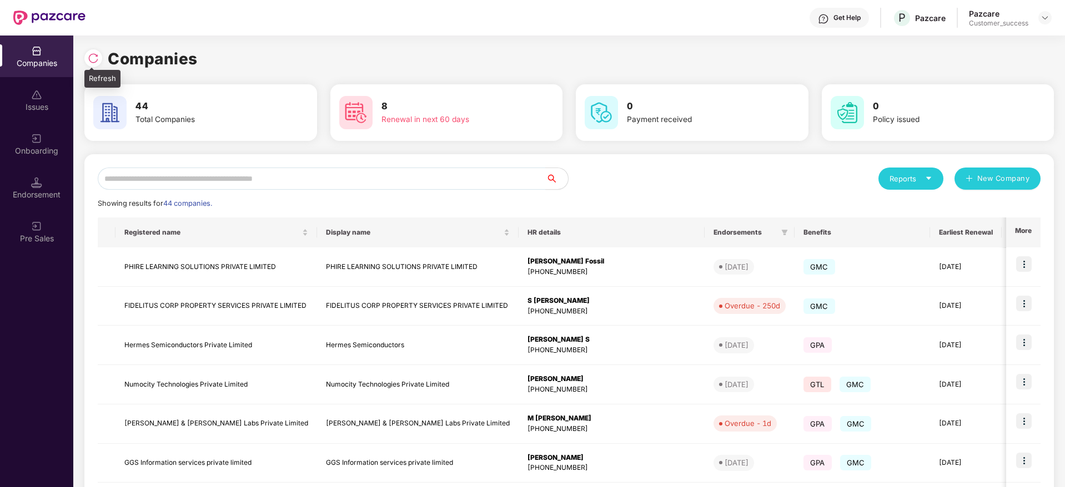
click at [94, 52] on div at bounding box center [93, 58] width 18 height 18
click at [91, 56] on img at bounding box center [93, 58] width 11 height 11
click at [285, 185] on input "text" at bounding box center [322, 179] width 448 height 22
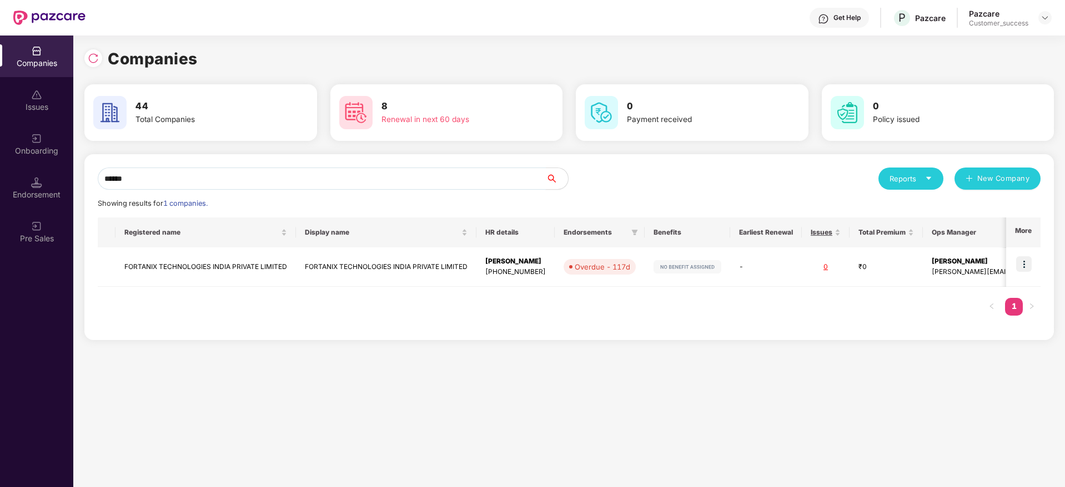
type input "*******"
click at [0, 185] on div "Companies Issues Onboarding Endorsement Pre Sales Companies 44 Total Companies …" at bounding box center [532, 262] width 1065 height 452
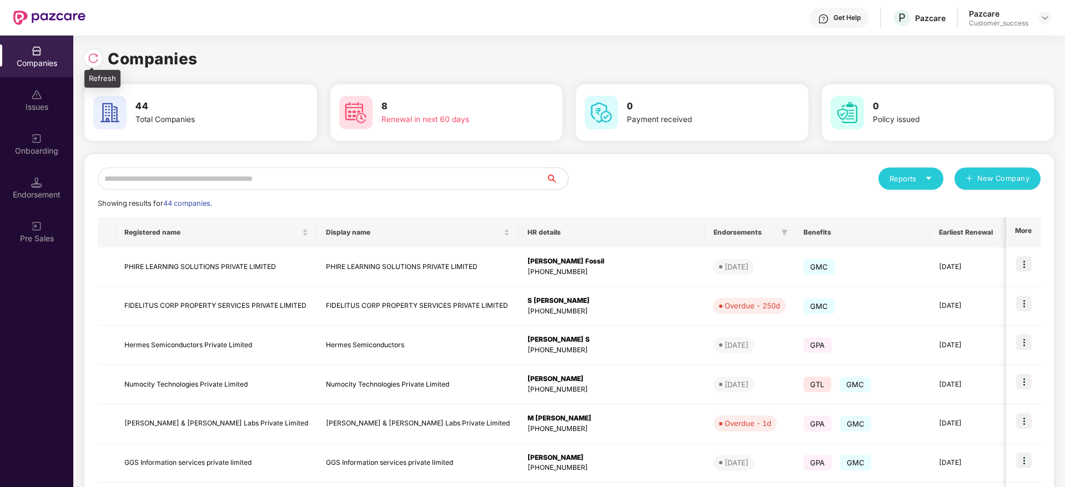
click at [93, 58] on img at bounding box center [93, 58] width 11 height 11
click at [97, 62] on img at bounding box center [93, 58] width 11 height 11
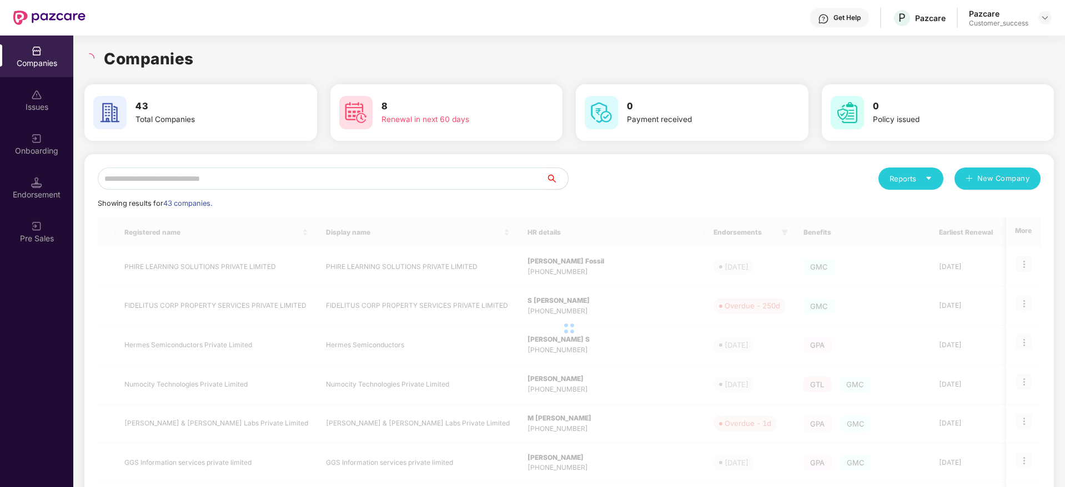
click at [237, 57] on div "Companies" at bounding box center [568, 59] width 969 height 24
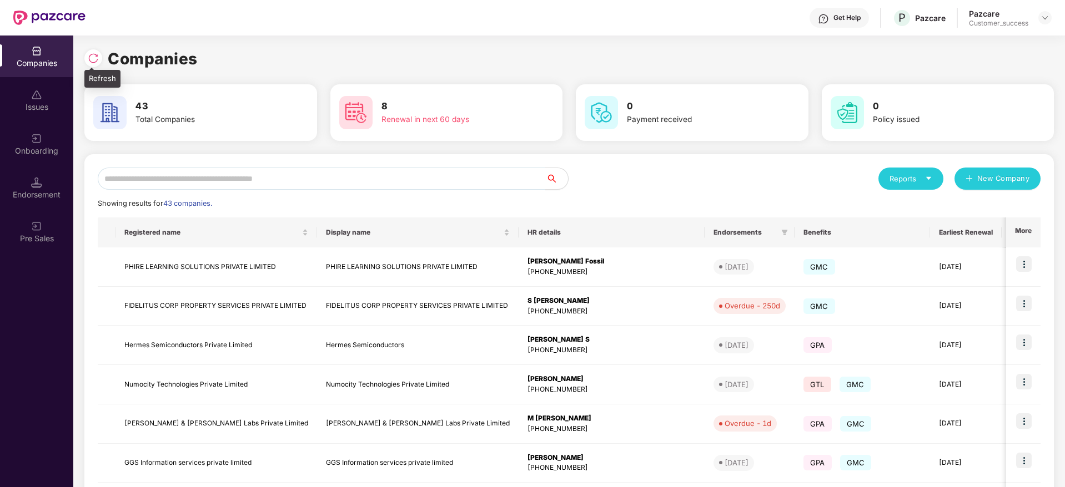
click at [93, 57] on img at bounding box center [93, 58] width 11 height 11
click at [295, 170] on input "text" at bounding box center [322, 179] width 448 height 22
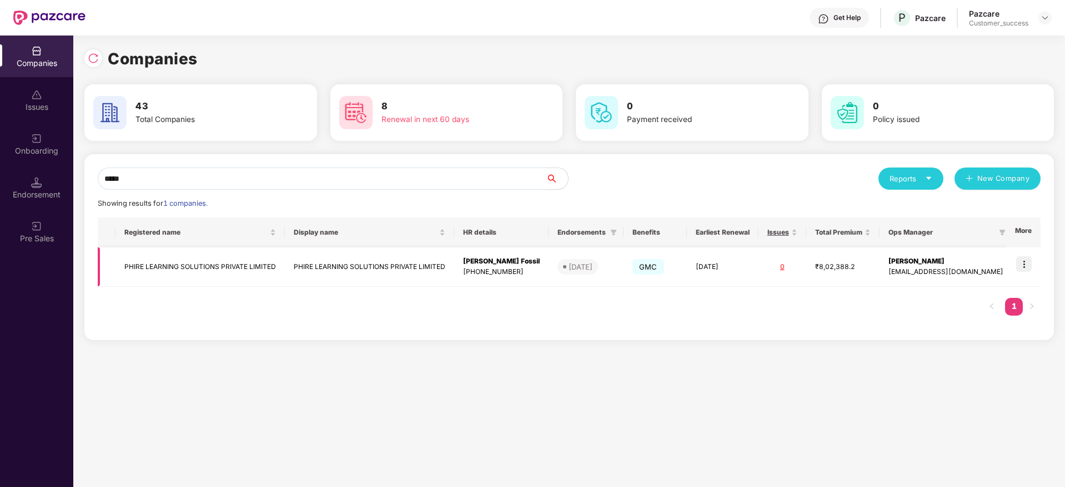
type input "*****"
click at [1025, 261] on img at bounding box center [1024, 264] width 16 height 16
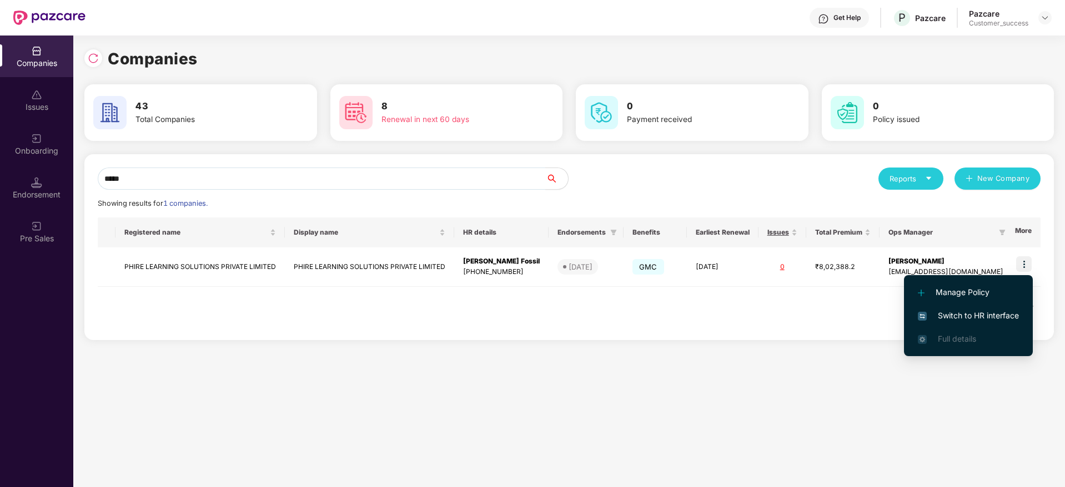
click at [991, 311] on span "Switch to HR interface" at bounding box center [968, 316] width 101 height 12
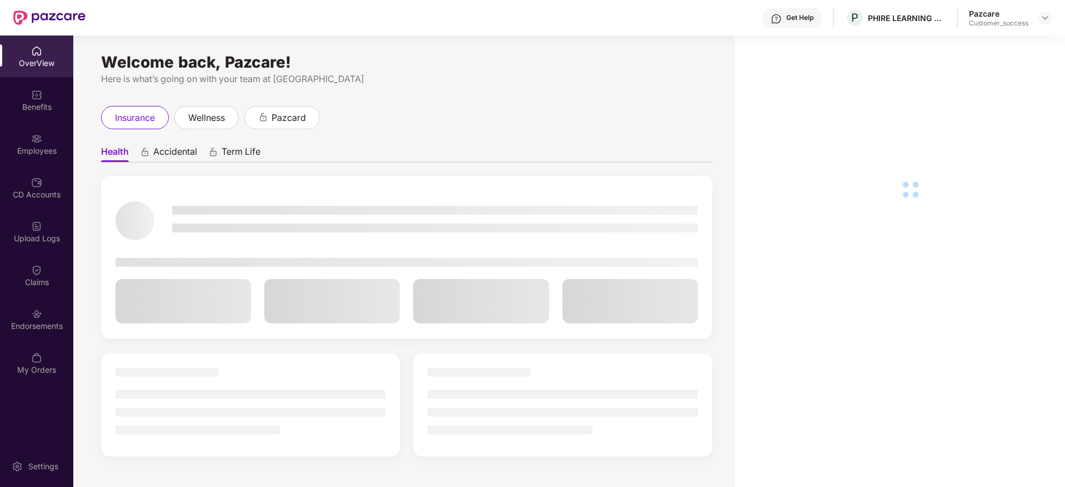
click at [39, 148] on div "Employees" at bounding box center [36, 150] width 73 height 11
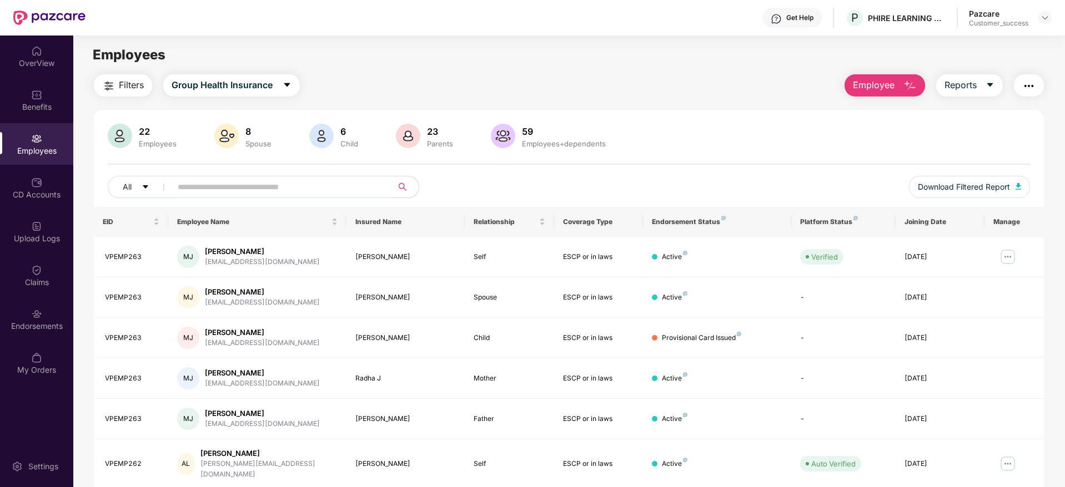
click at [230, 183] on input "text" at bounding box center [277, 187] width 199 height 17
paste input "**********"
type input "**********"
paste input "**********"
type input "**********"
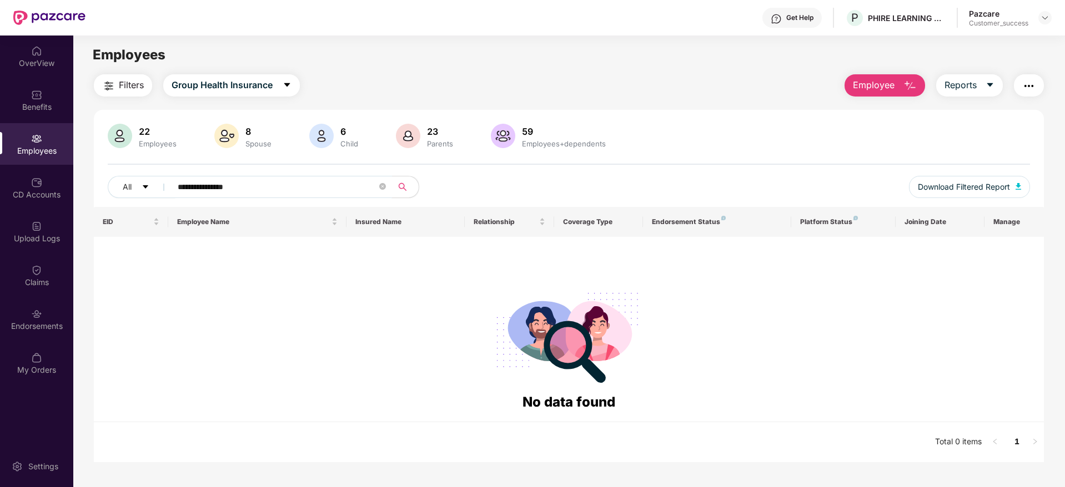
drag, startPoint x: 149, startPoint y: 184, endPoint x: 106, endPoint y: 185, distance: 42.8
click at [106, 185] on div "**********" at bounding box center [569, 165] width 950 height 83
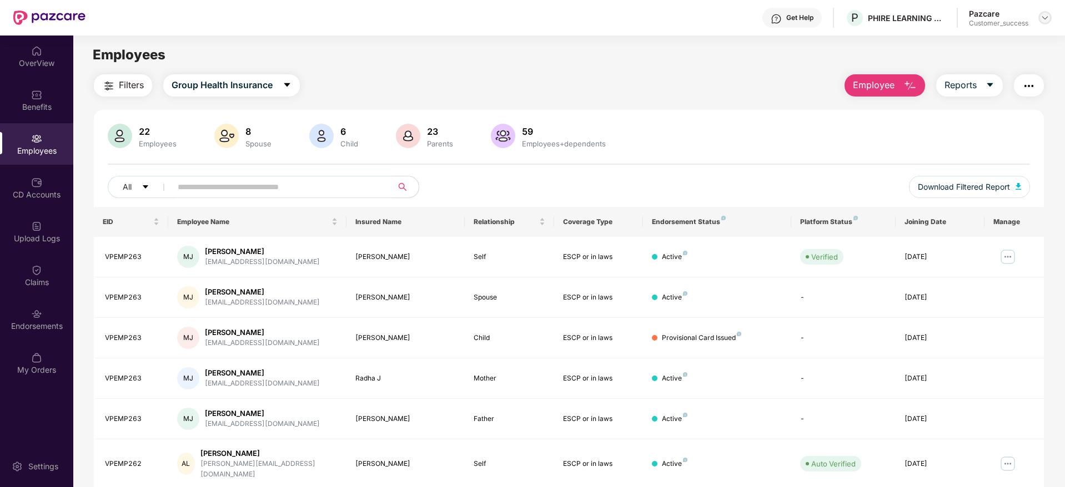
click at [1048, 15] on img at bounding box center [1044, 17] width 9 height 9
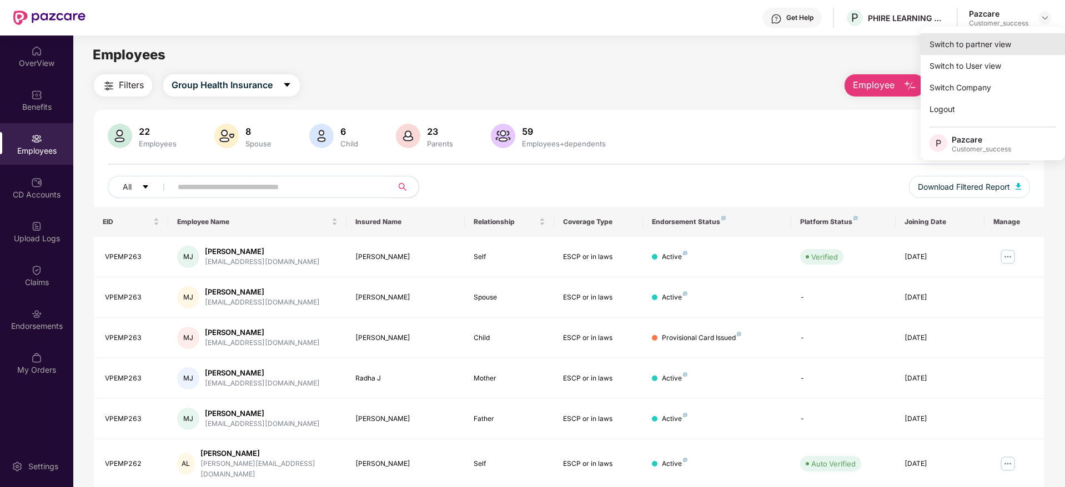
click at [1022, 34] on div "Switch to partner view" at bounding box center [993, 44] width 144 height 22
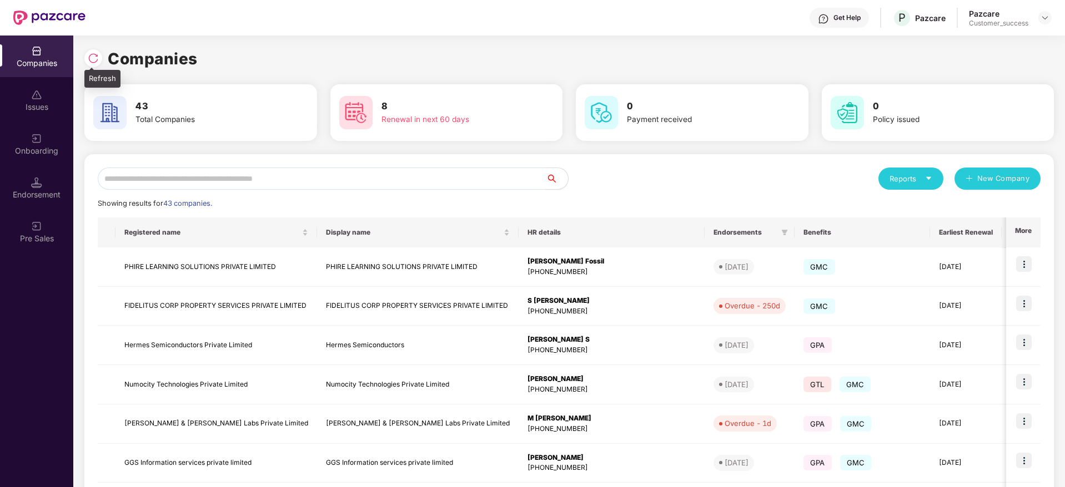
click at [92, 58] on img at bounding box center [93, 58] width 11 height 11
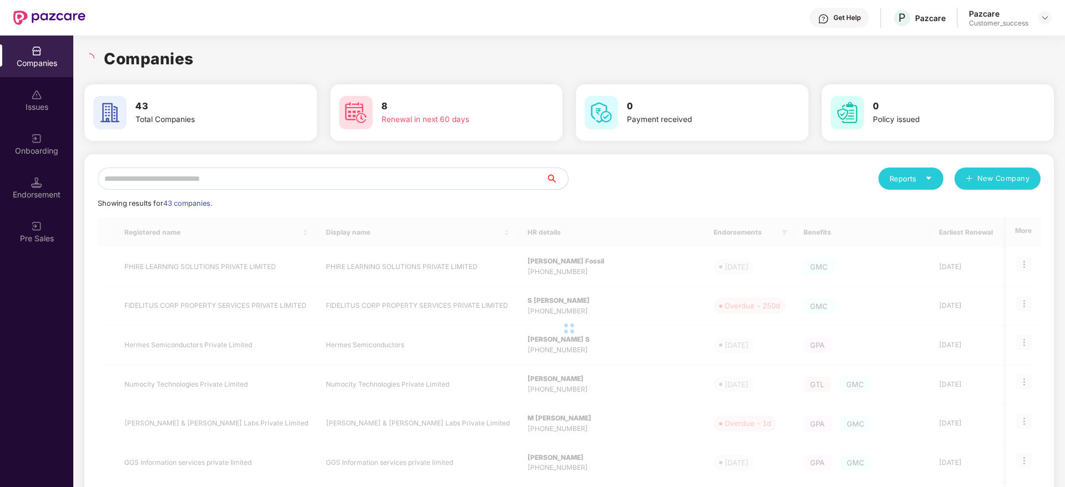
click at [203, 54] on div "Companies" at bounding box center [568, 59] width 969 height 24
